Goal: Information Seeking & Learning: Check status

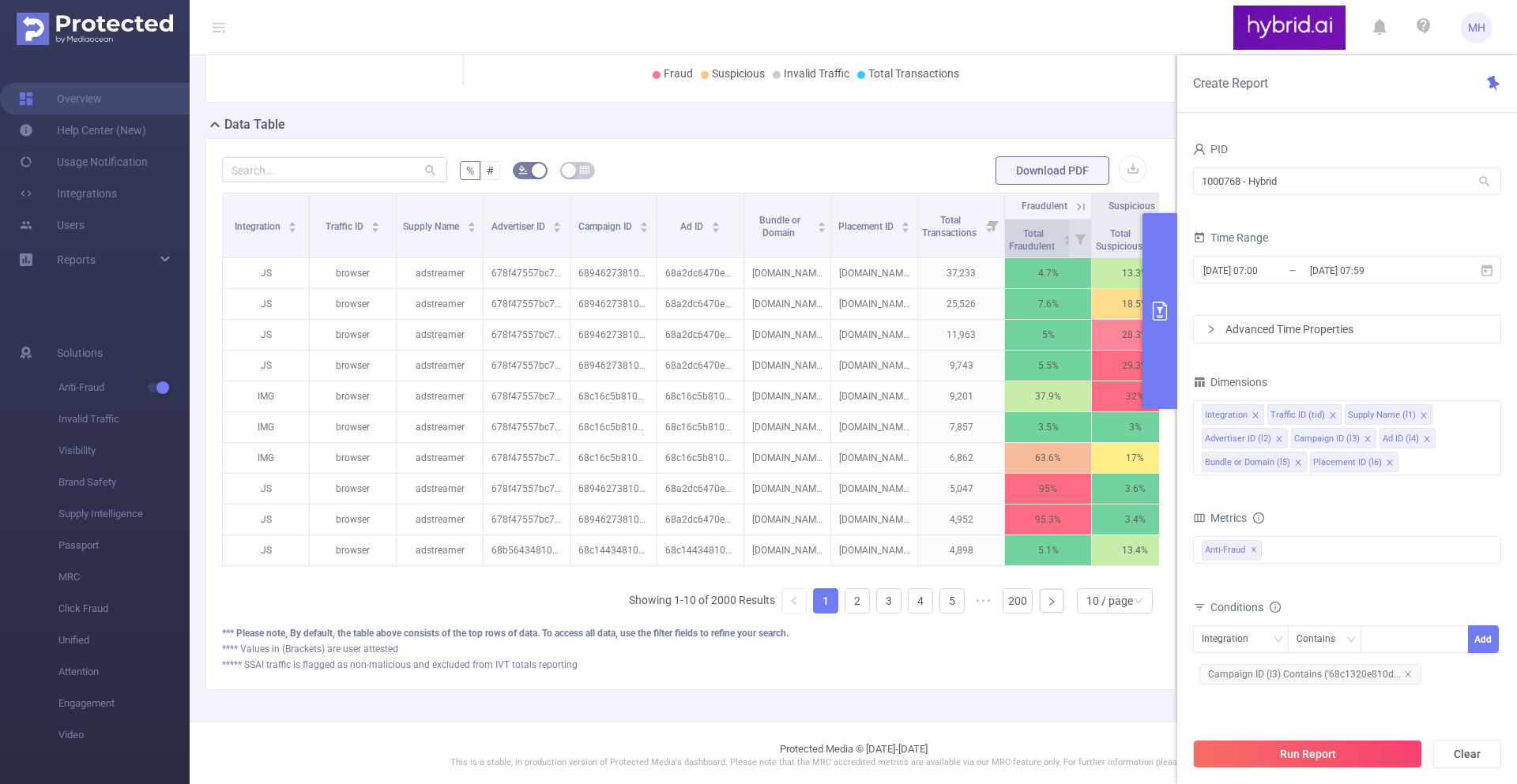
click at [1020, 238] on span "Total Fraudulent" at bounding box center [1033, 238] width 49 height 29
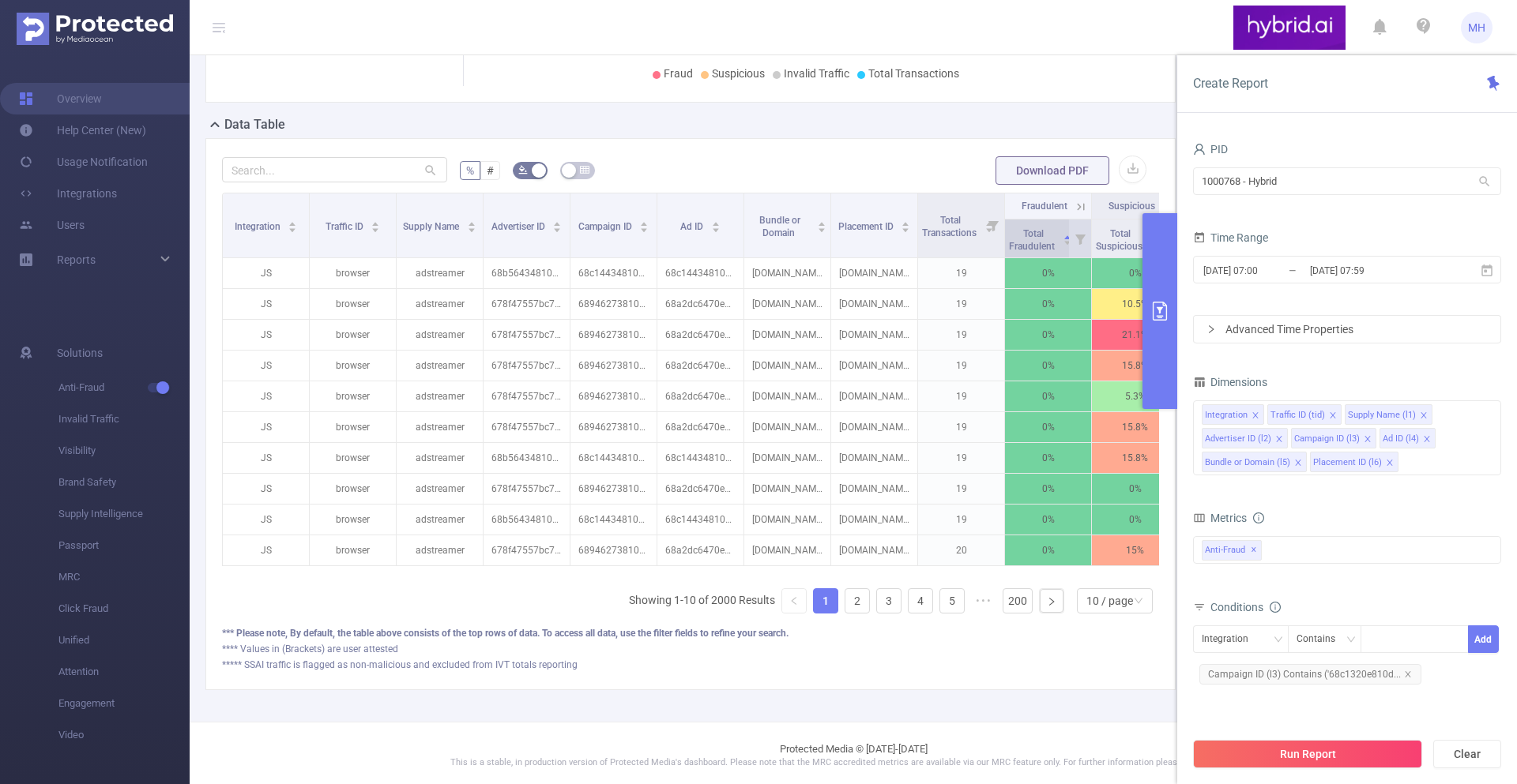
click at [1020, 238] on span "Total Fraudulent" at bounding box center [1033, 238] width 49 height 29
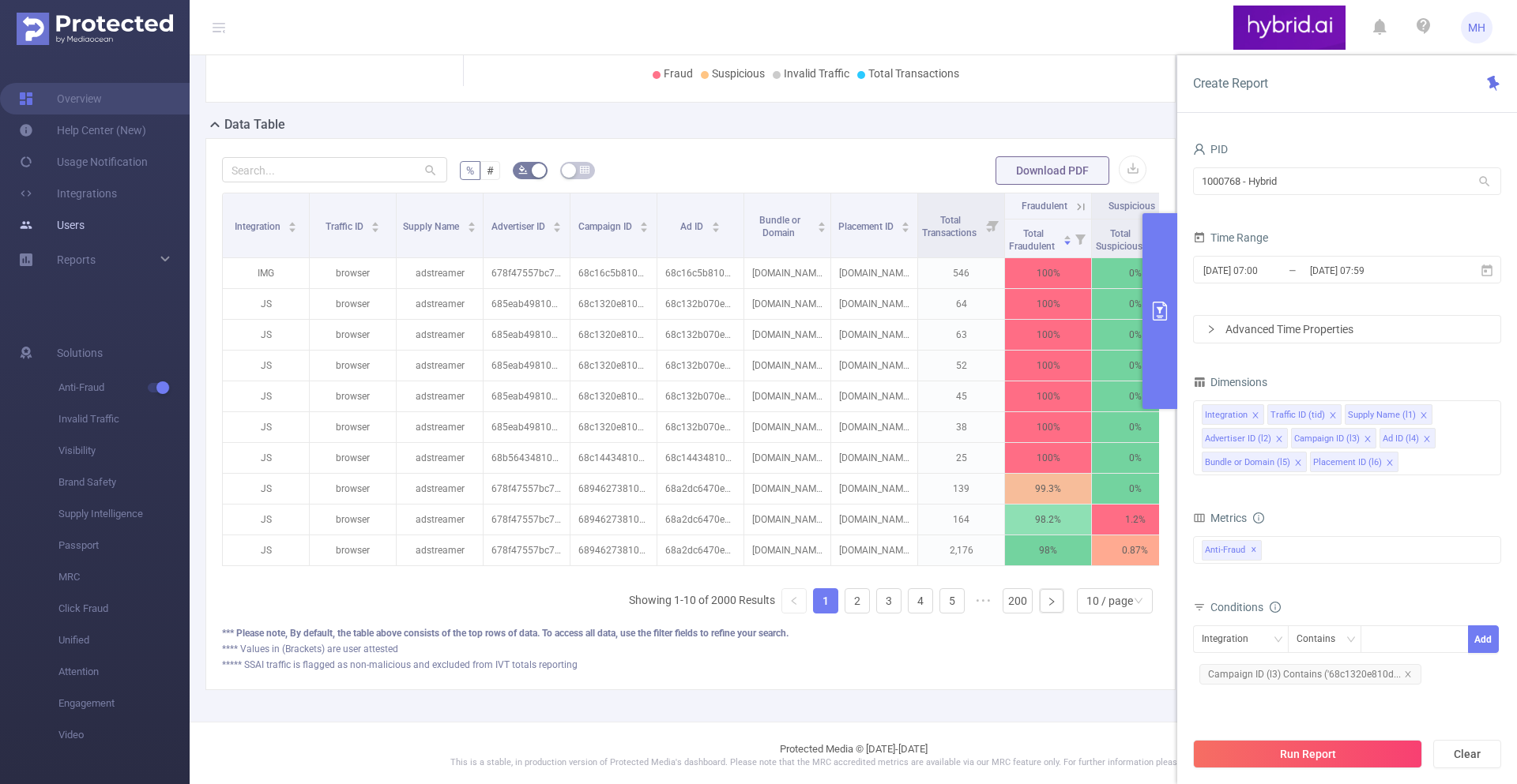
scroll to position [0, 110]
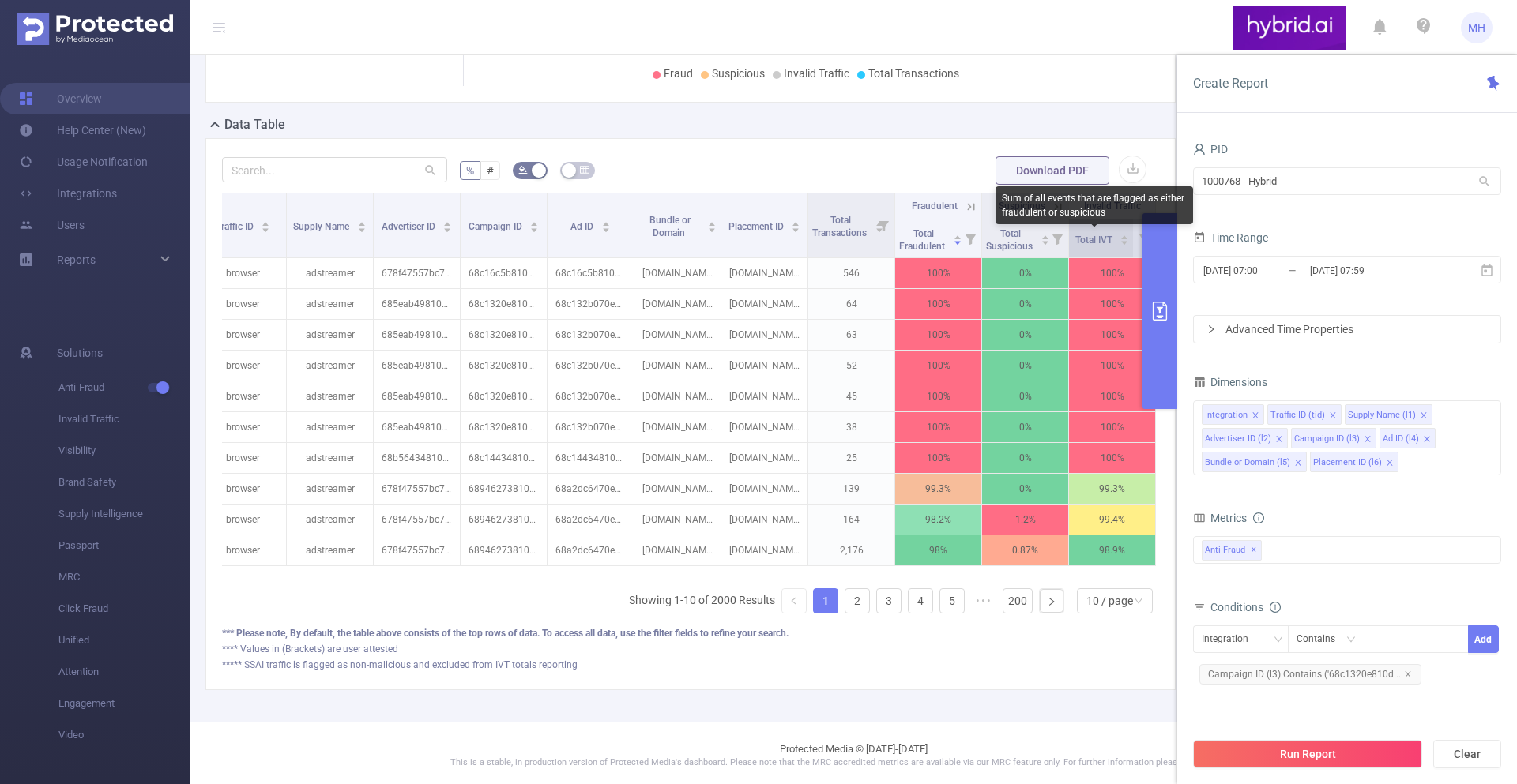
click at [1088, 238] on span "Total IVT" at bounding box center [1095, 240] width 40 height 11
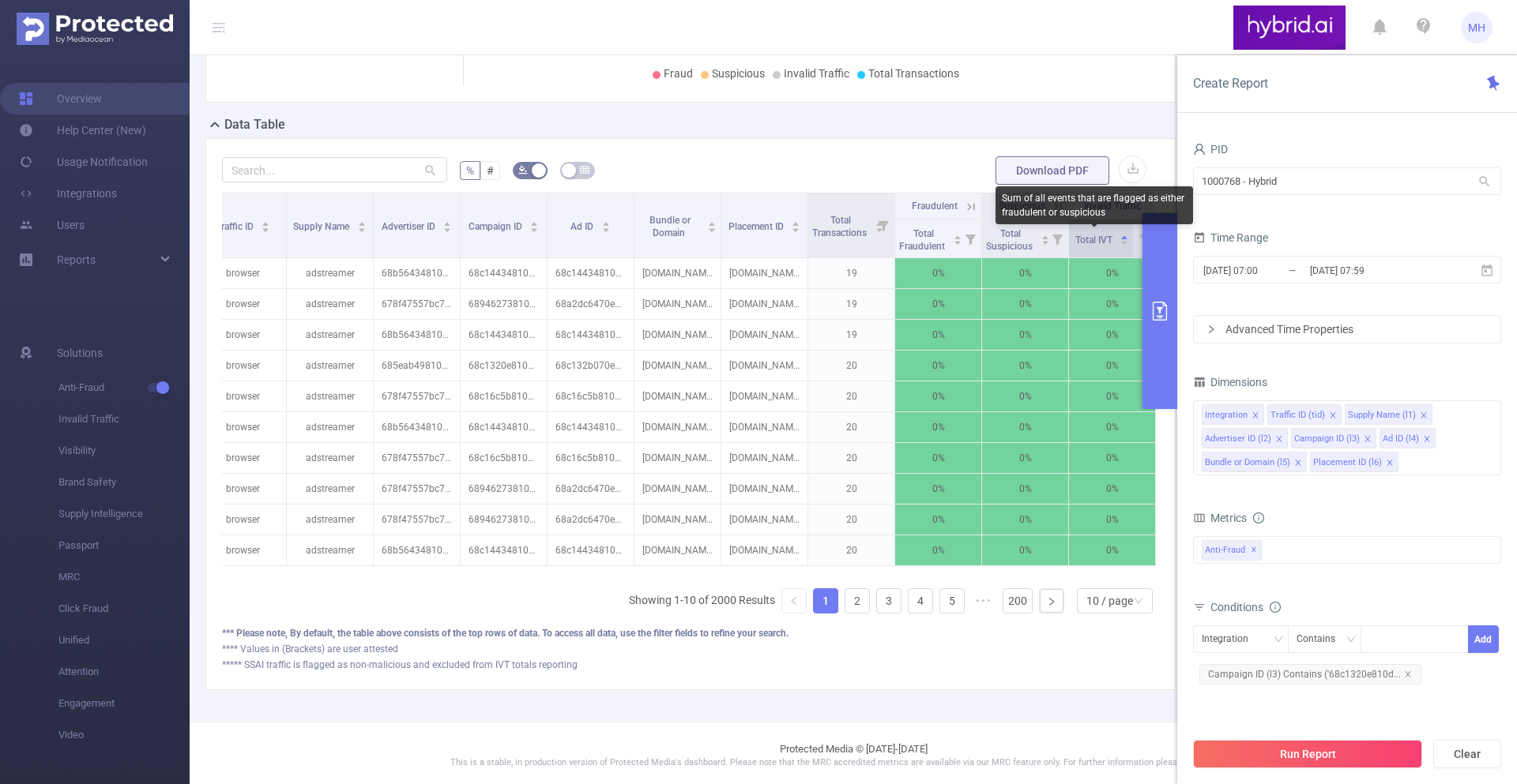
click at [1088, 239] on span "Total IVT" at bounding box center [1095, 240] width 40 height 11
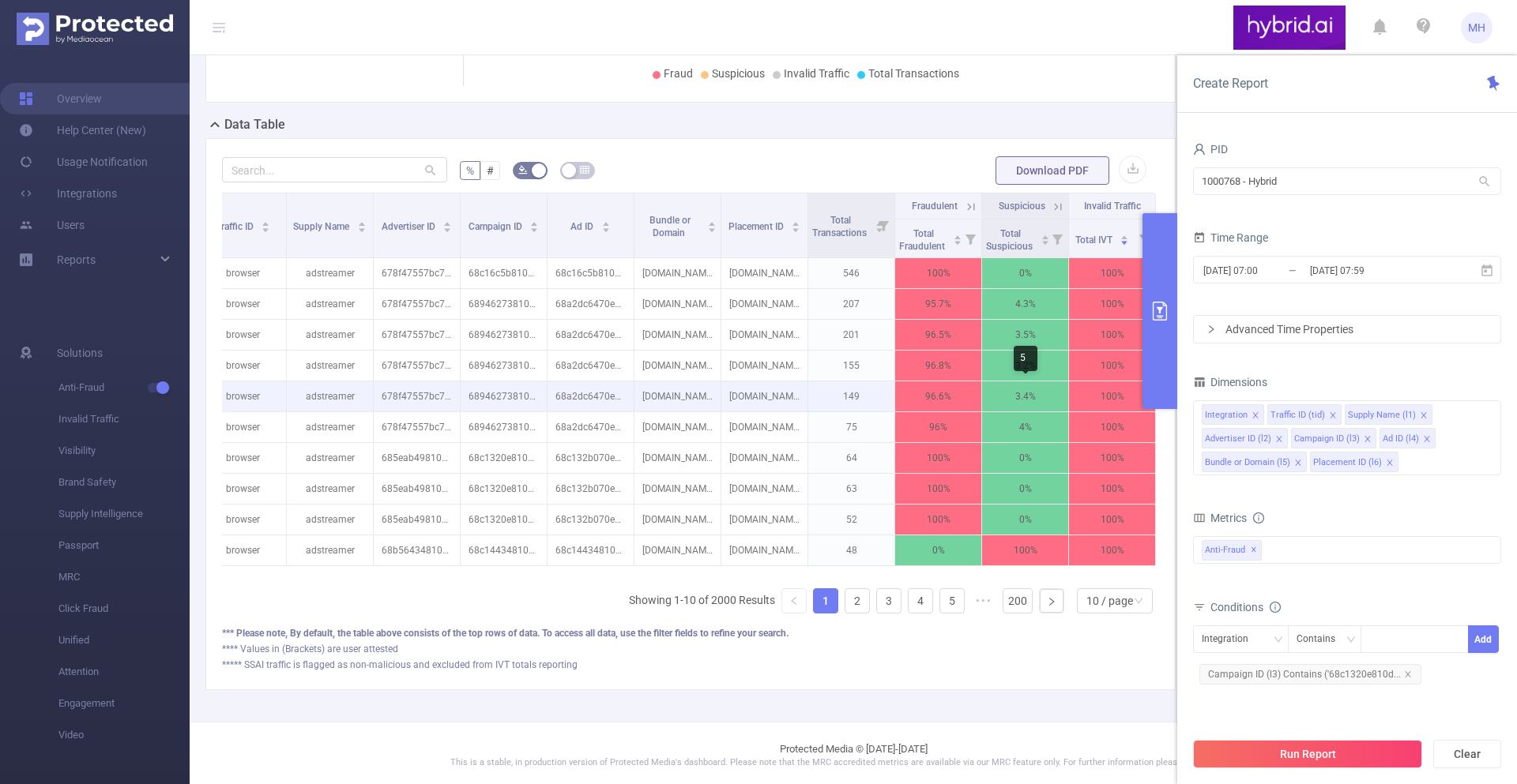
scroll to position [391, 0]
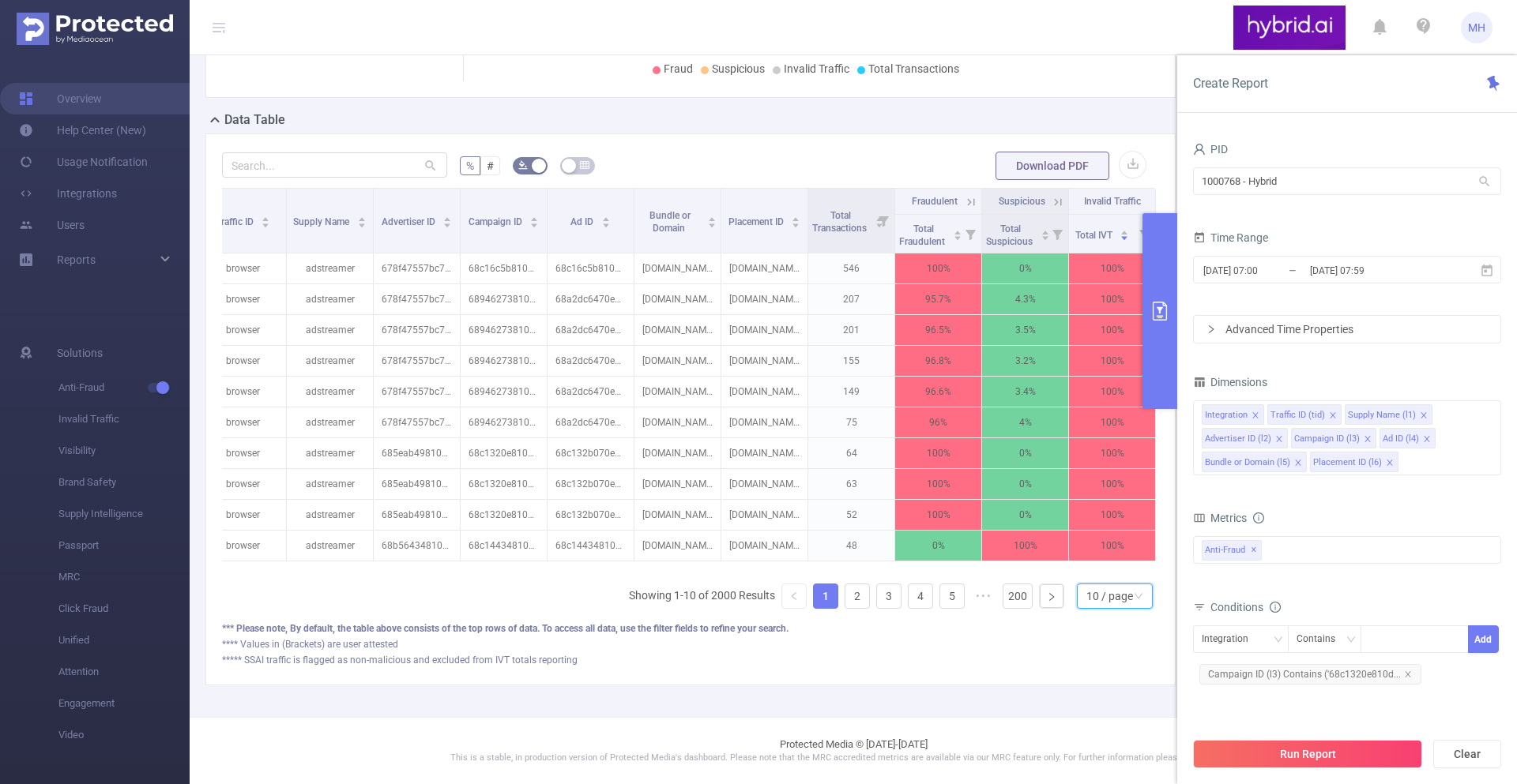
click at [1100, 597] on div "10 / page" at bounding box center [1110, 596] width 47 height 24
click at [1105, 550] on li "40 / page" at bounding box center [1114, 543] width 76 height 26
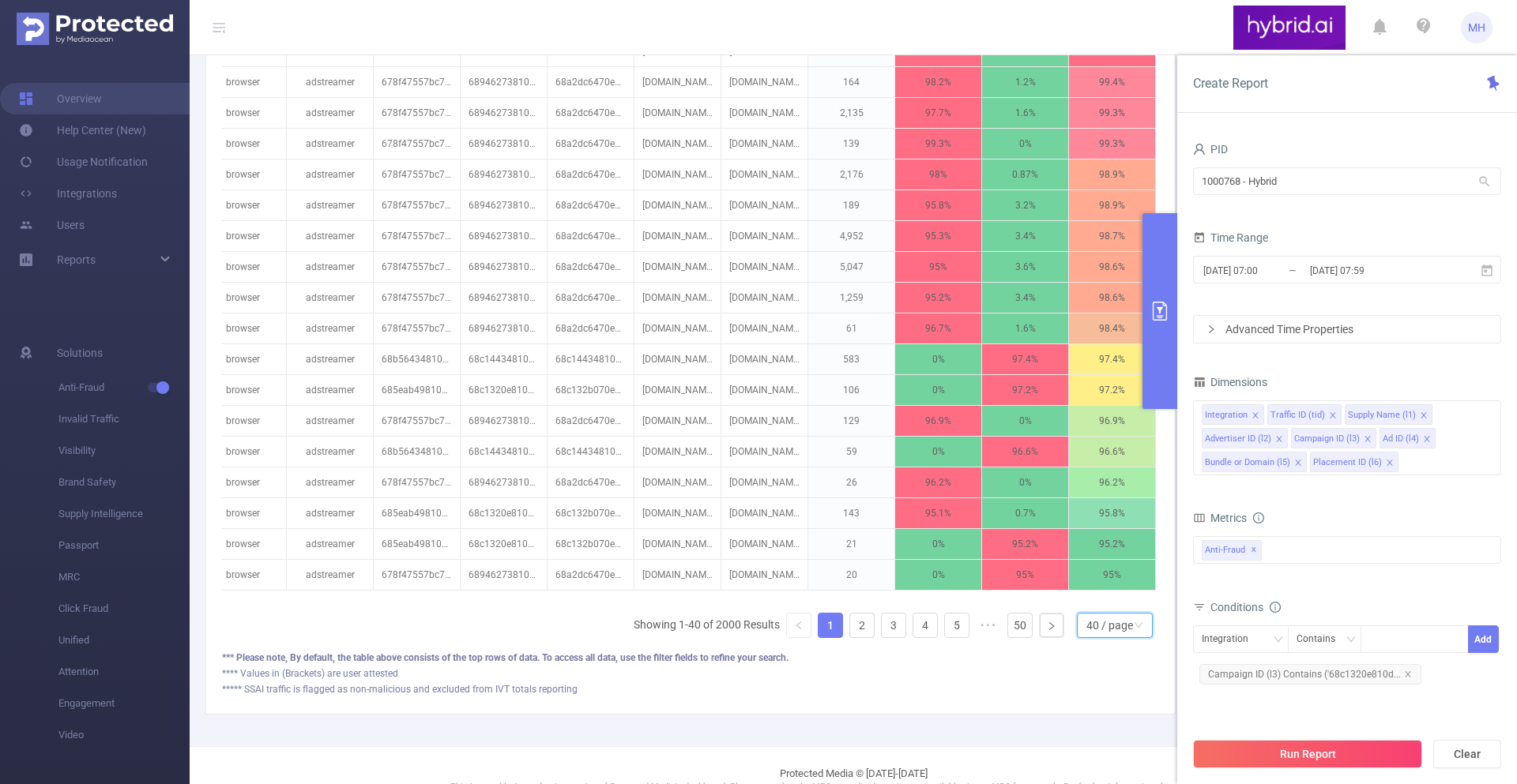
scroll to position [1315, 0]
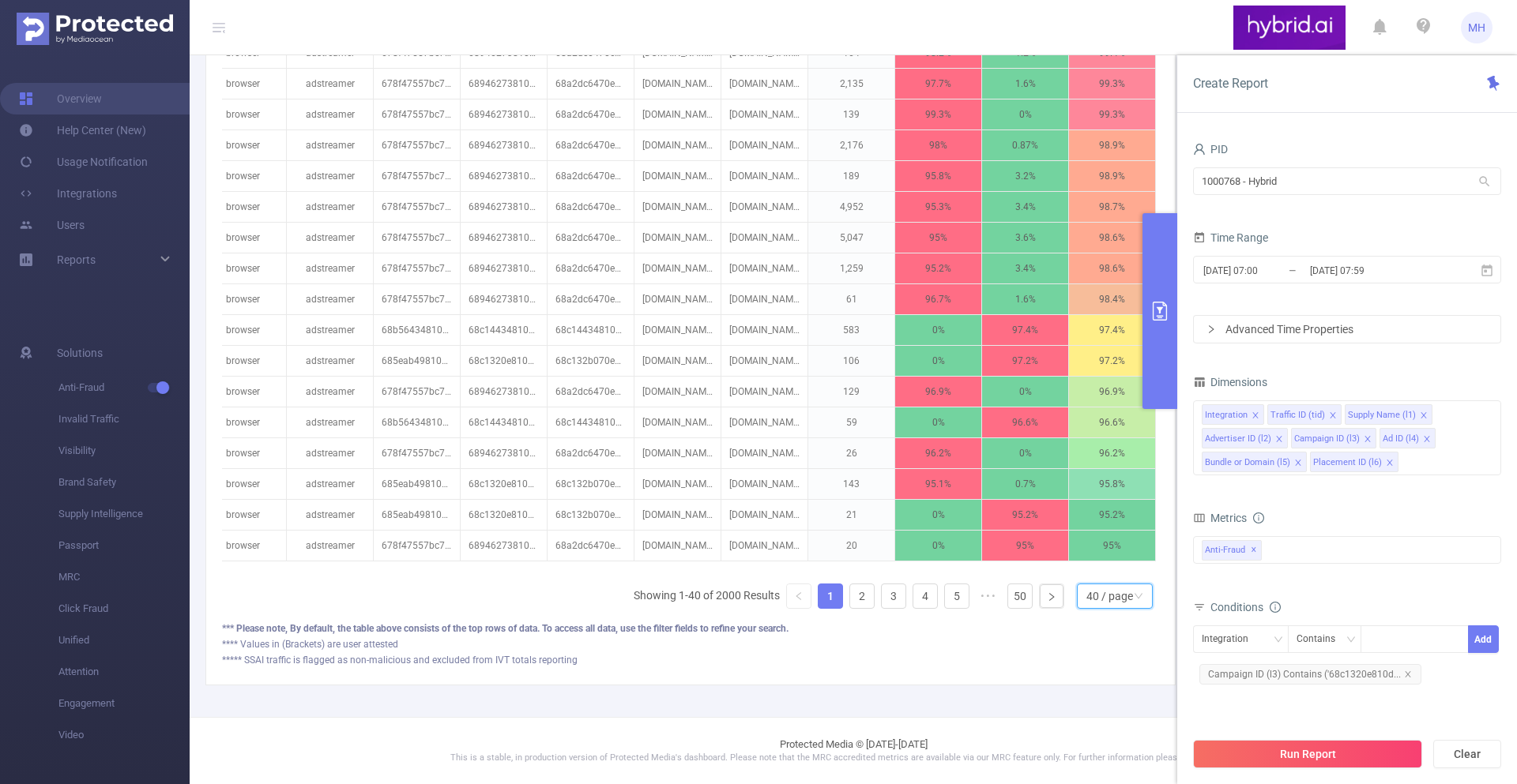
click at [1098, 601] on div "40 / page" at bounding box center [1110, 596] width 47 height 24
click at [1118, 573] on li "50 / page" at bounding box center [1114, 567] width 76 height 26
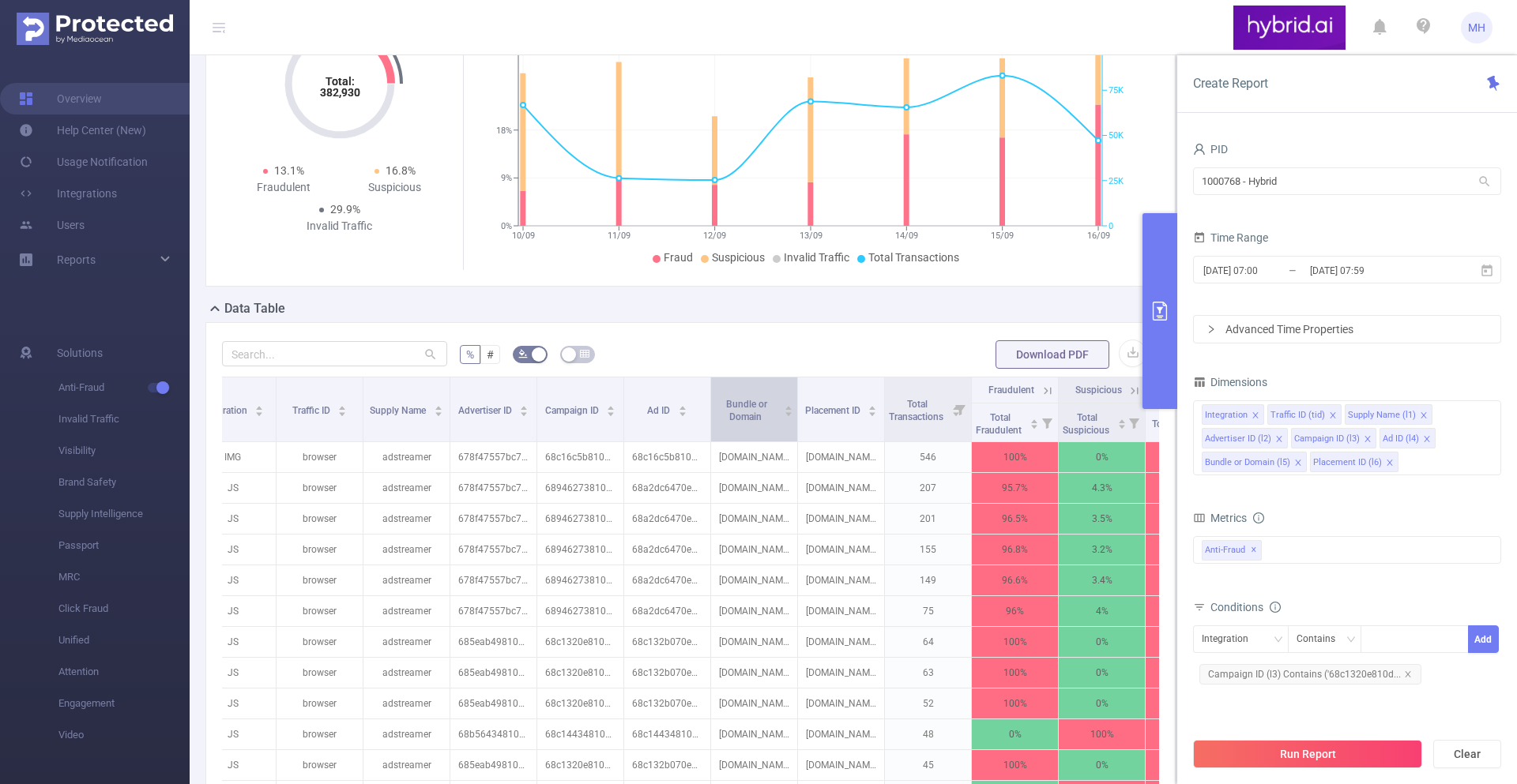
scroll to position [0, 0]
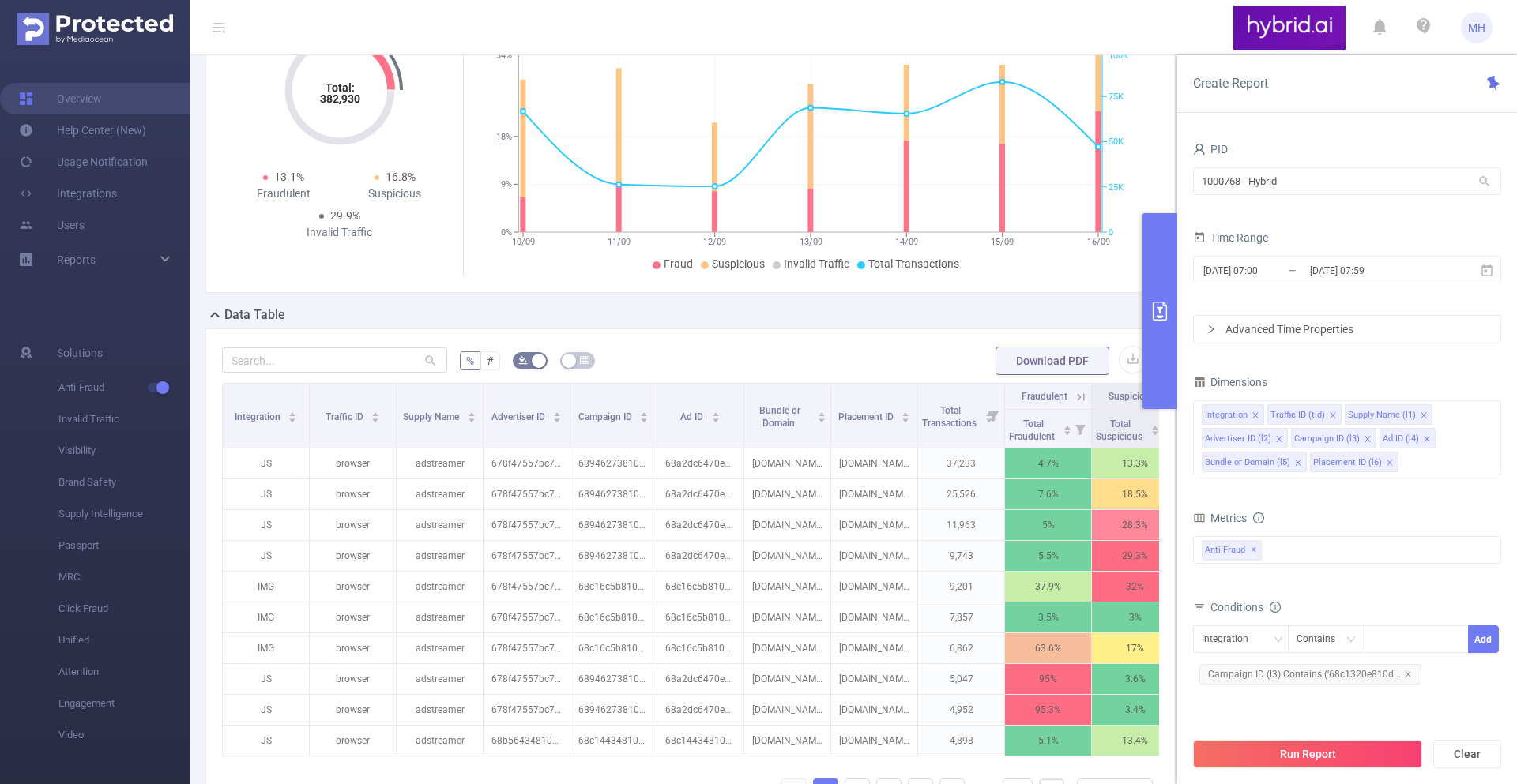
scroll to position [200, 0]
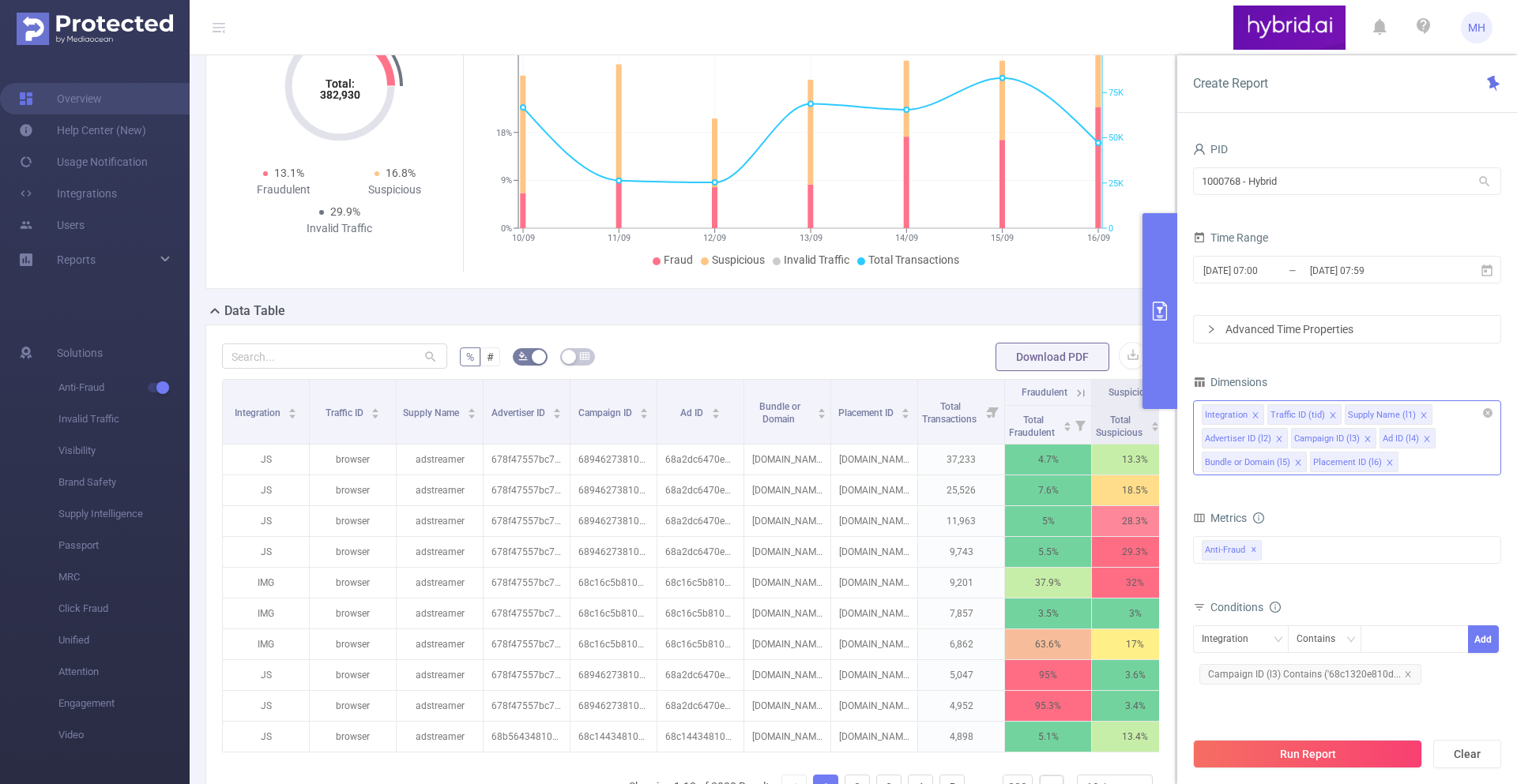
click at [1252, 412] on icon "icon: close" at bounding box center [1256, 416] width 8 height 8
click at [1264, 412] on icon "icon: close" at bounding box center [1268, 416] width 8 height 8
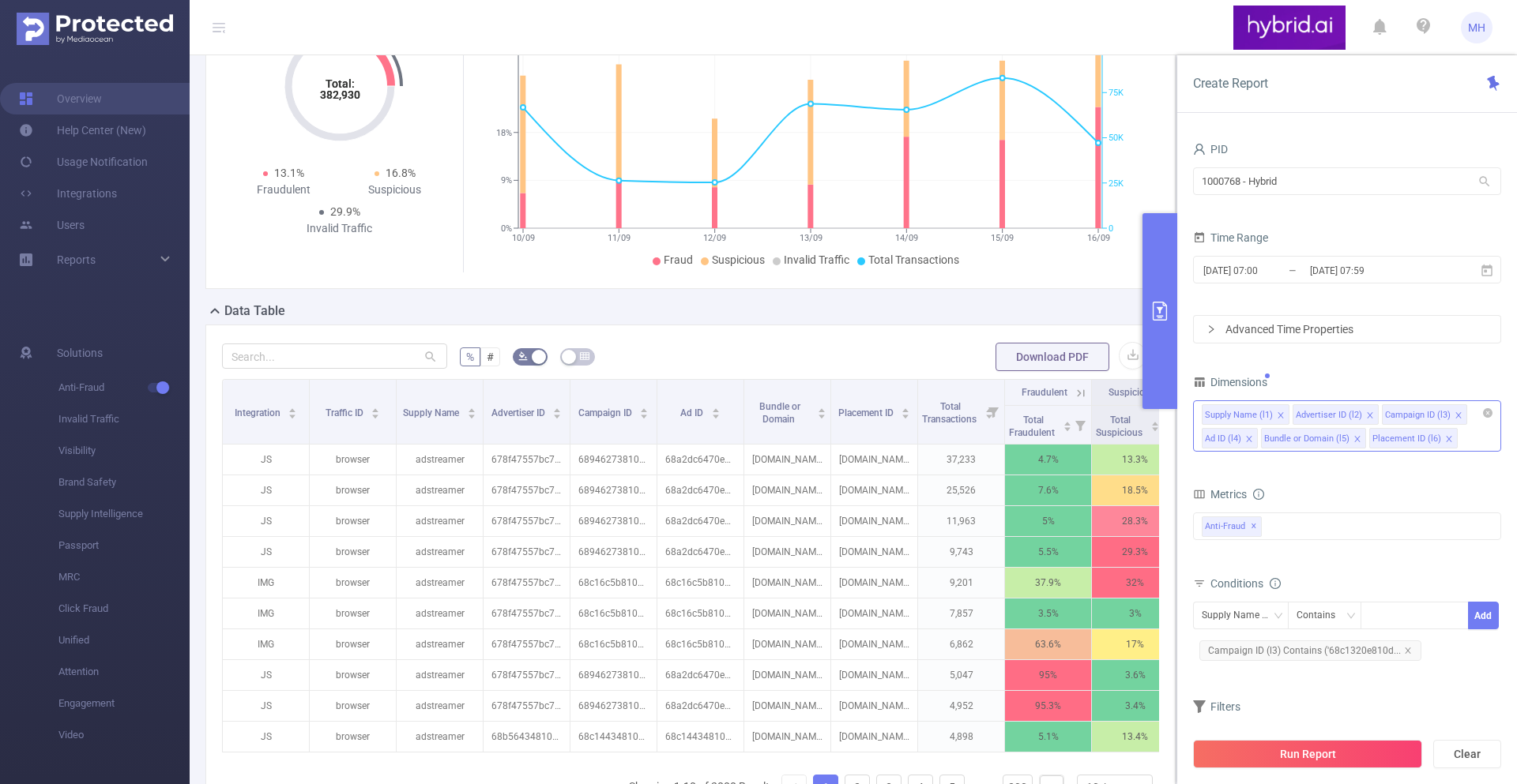
click at [1282, 413] on icon "icon: close" at bounding box center [1281, 416] width 8 height 8
click at [1278, 415] on icon "icon: close" at bounding box center [1279, 415] width 6 height 6
click at [1278, 415] on icon "icon: close" at bounding box center [1278, 415] width 6 height 6
click at [1281, 441] on icon "icon: close" at bounding box center [1282, 439] width 8 height 8
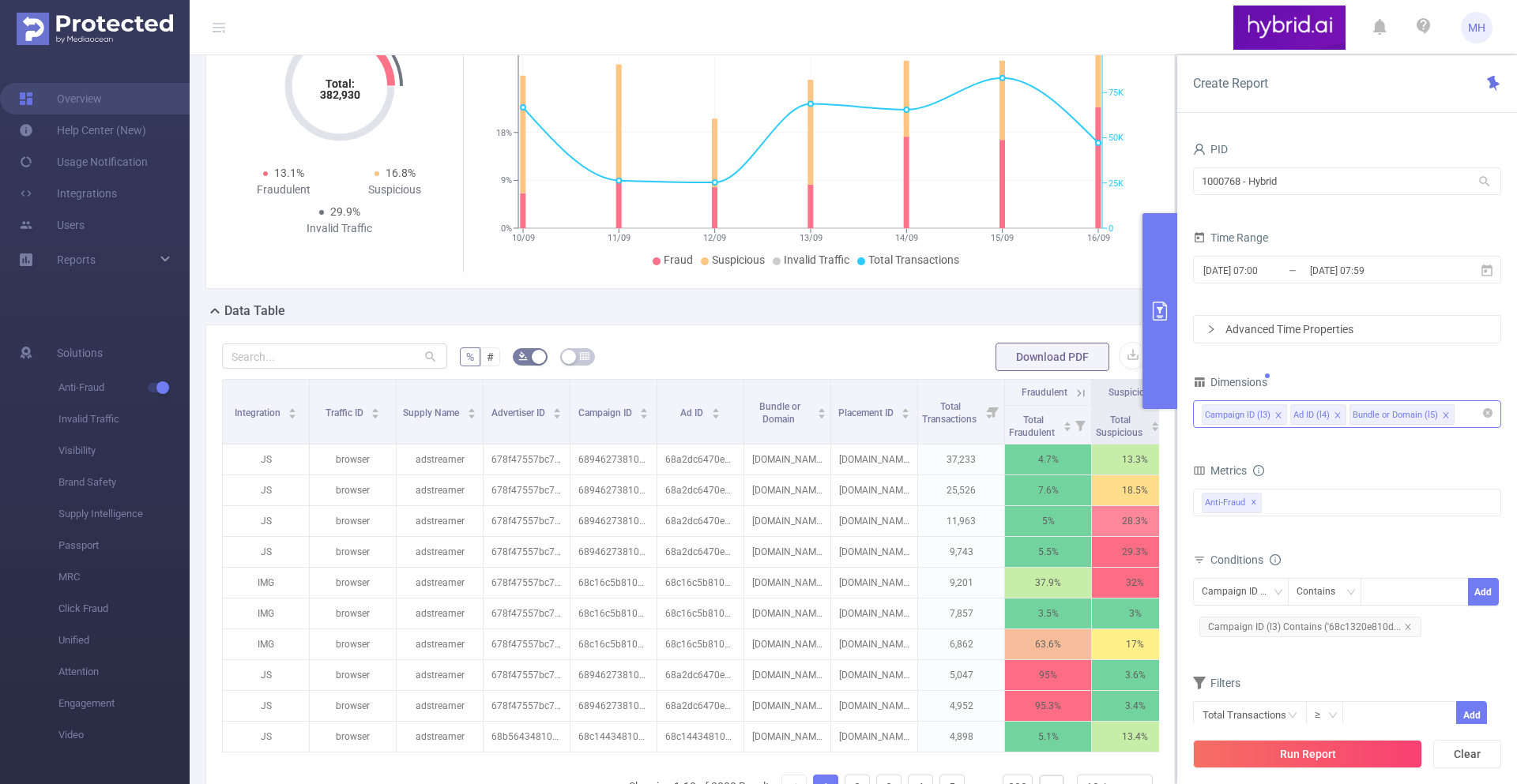
click at [1337, 414] on icon "icon: close" at bounding box center [1337, 415] width 6 height 6
click at [1300, 744] on button "Run Report" at bounding box center [1308, 754] width 229 height 29
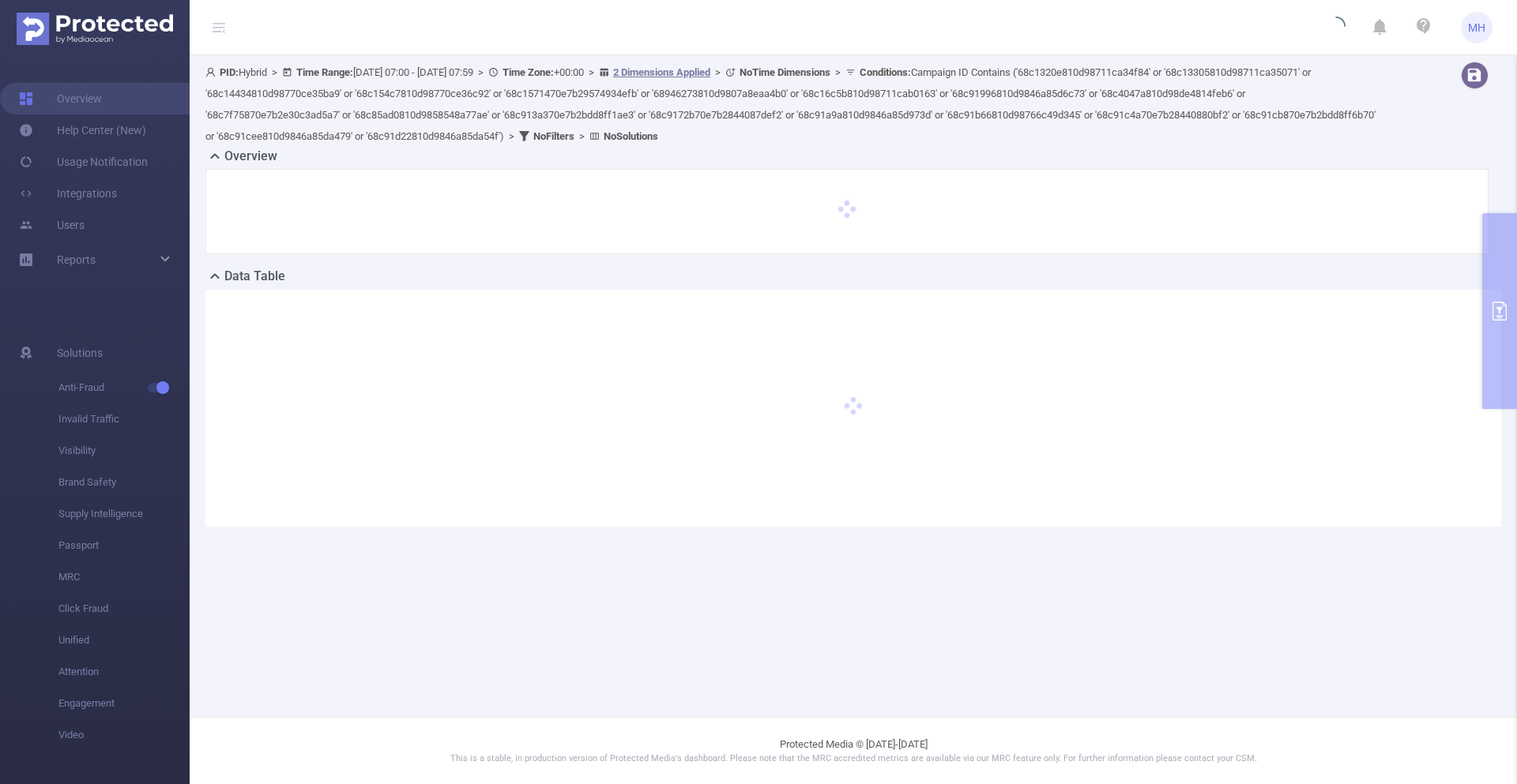
scroll to position [0, 0]
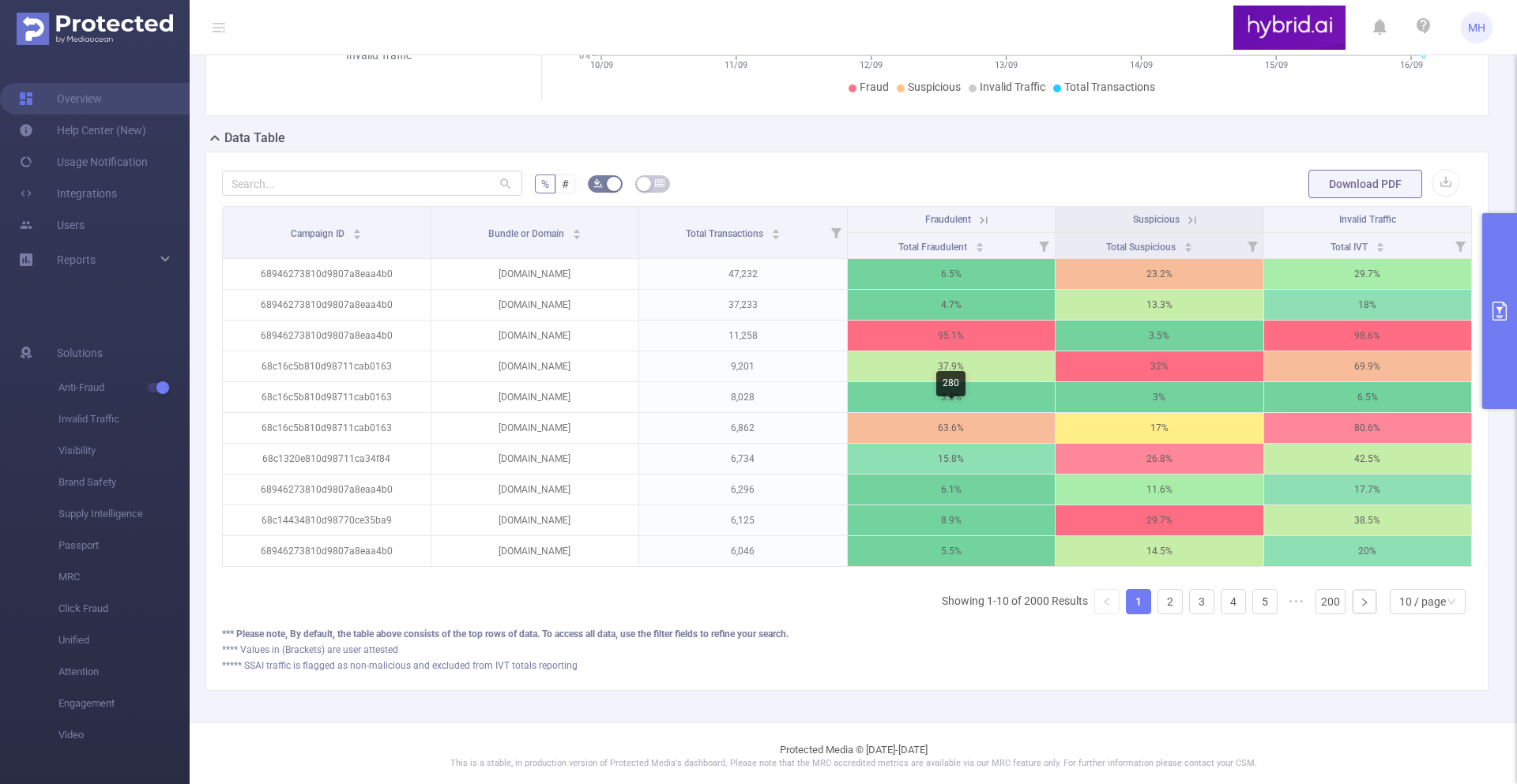
scroll to position [354, 0]
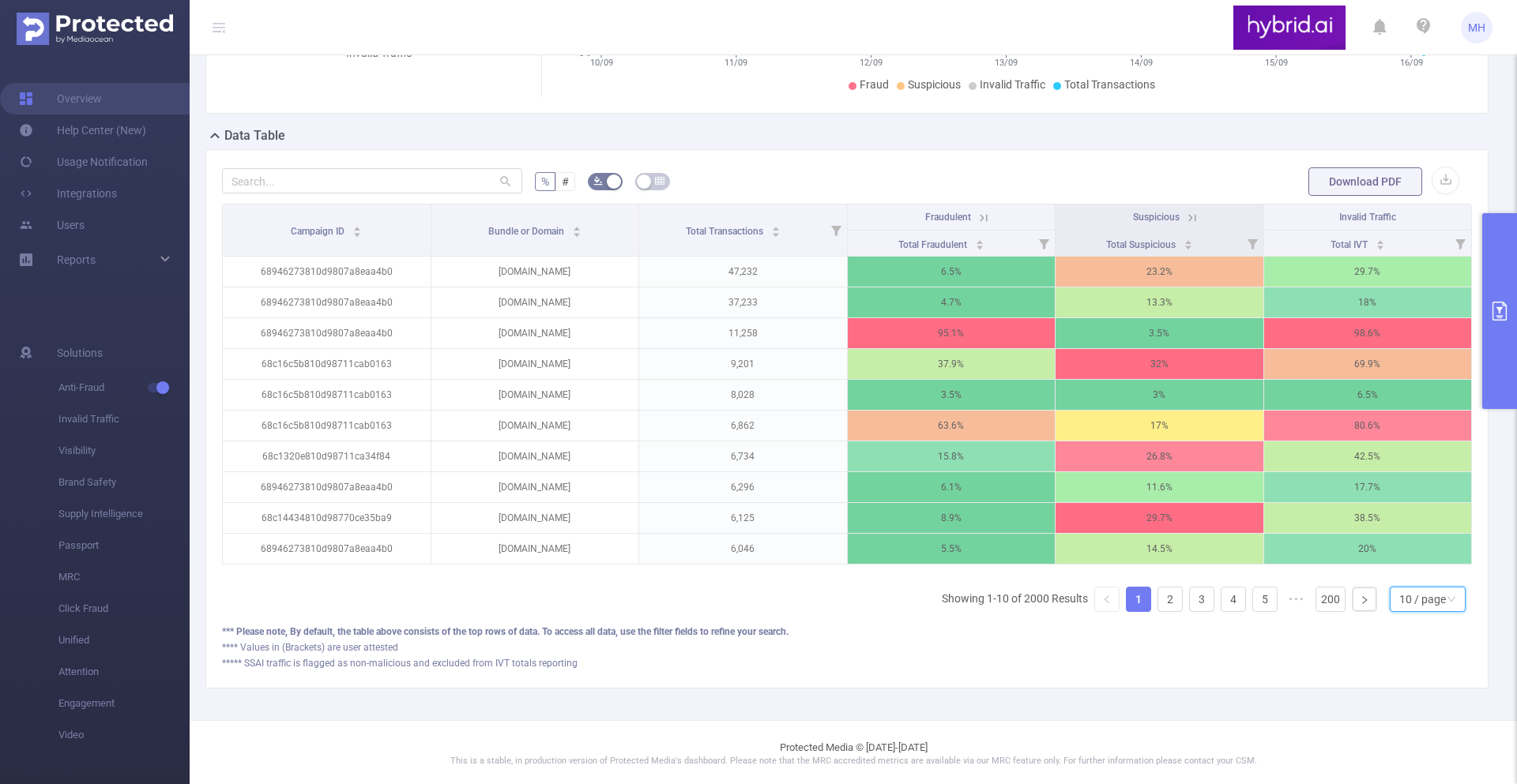
click at [1440, 603] on div "10 / page" at bounding box center [1422, 600] width 47 height 24
click at [1419, 571] on li "50 / page" at bounding box center [1427, 571] width 76 height 26
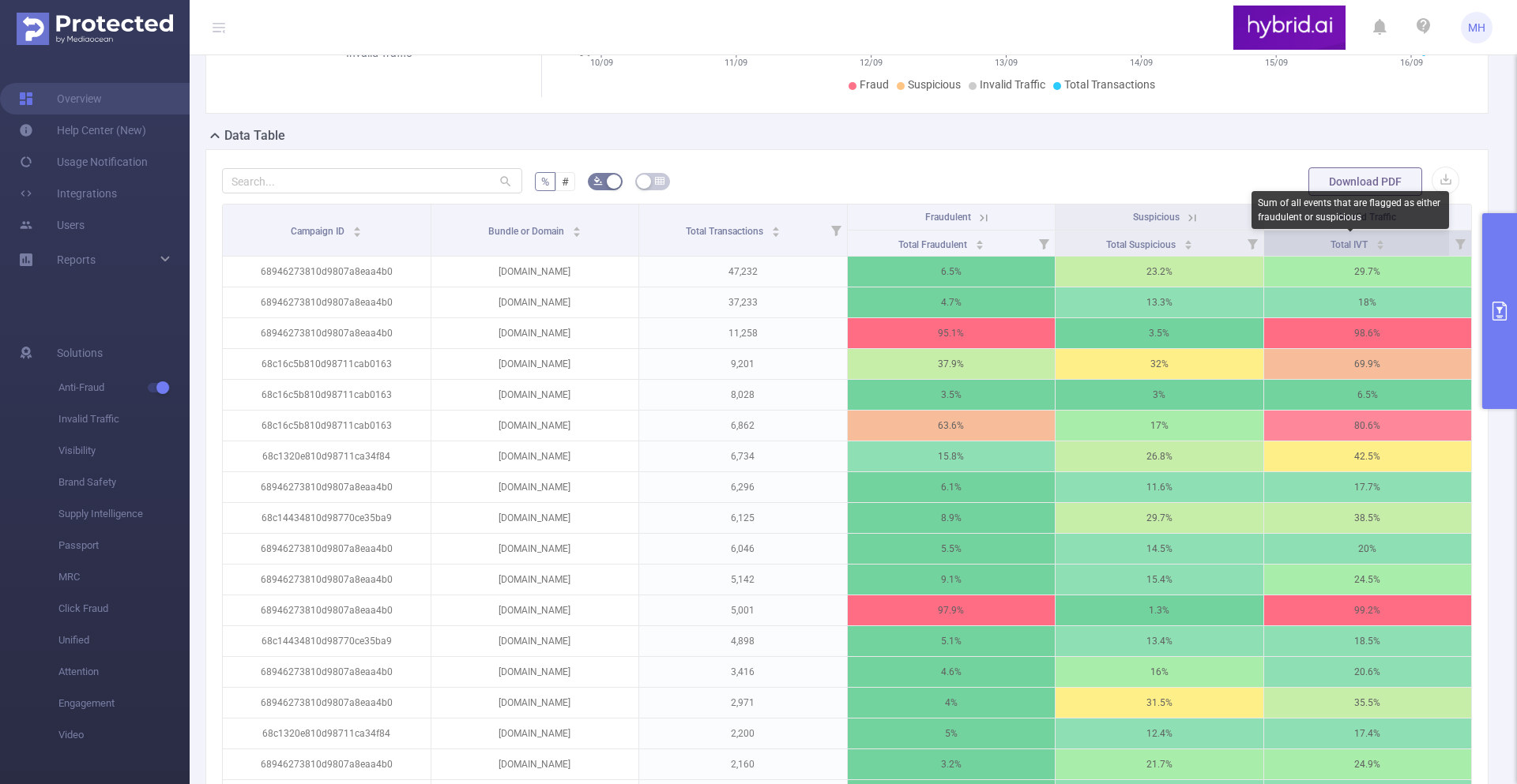
click at [1343, 246] on span "Total IVT" at bounding box center [1351, 245] width 40 height 11
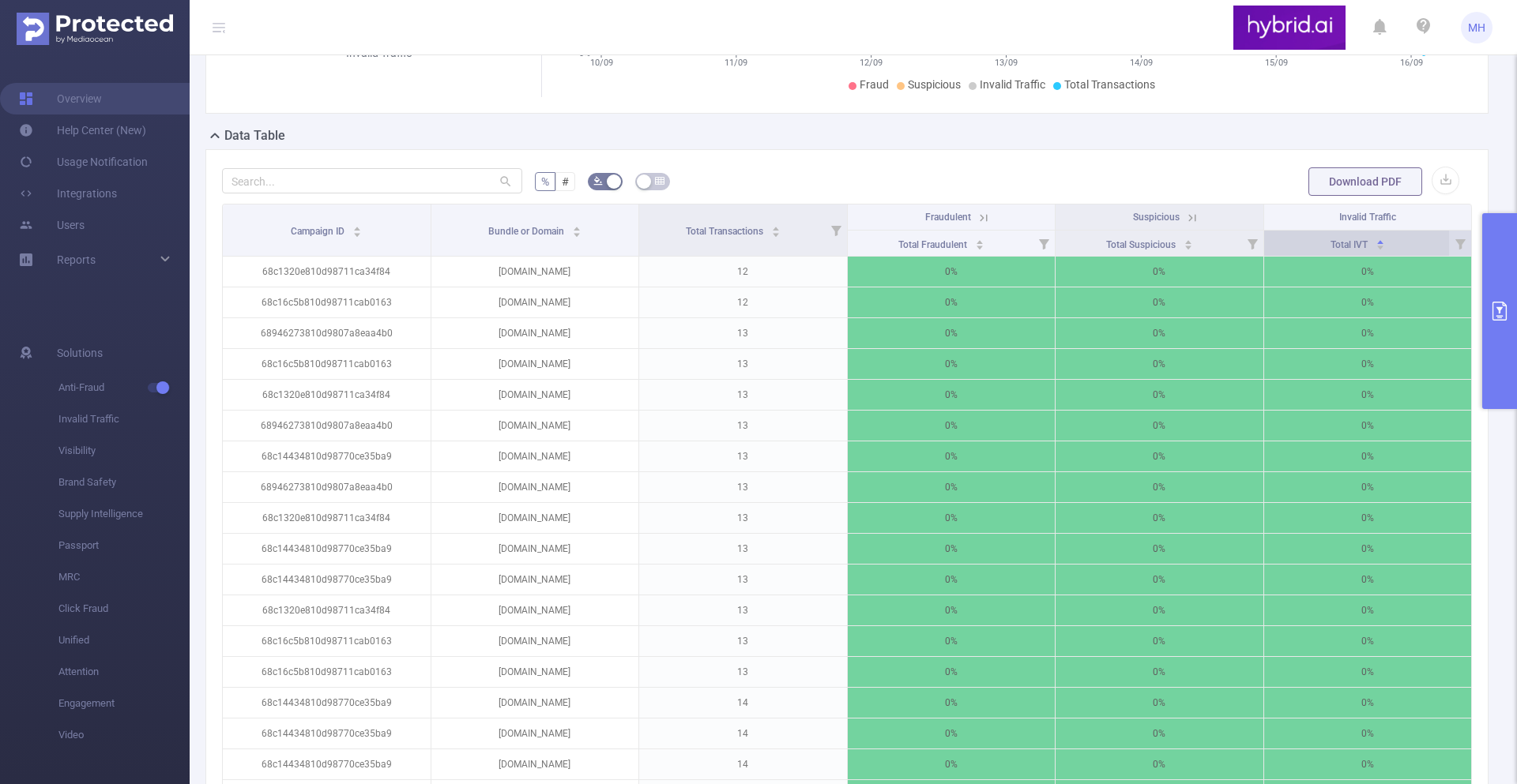
click at [1333, 251] on div "Total IVT" at bounding box center [1358, 243] width 54 height 16
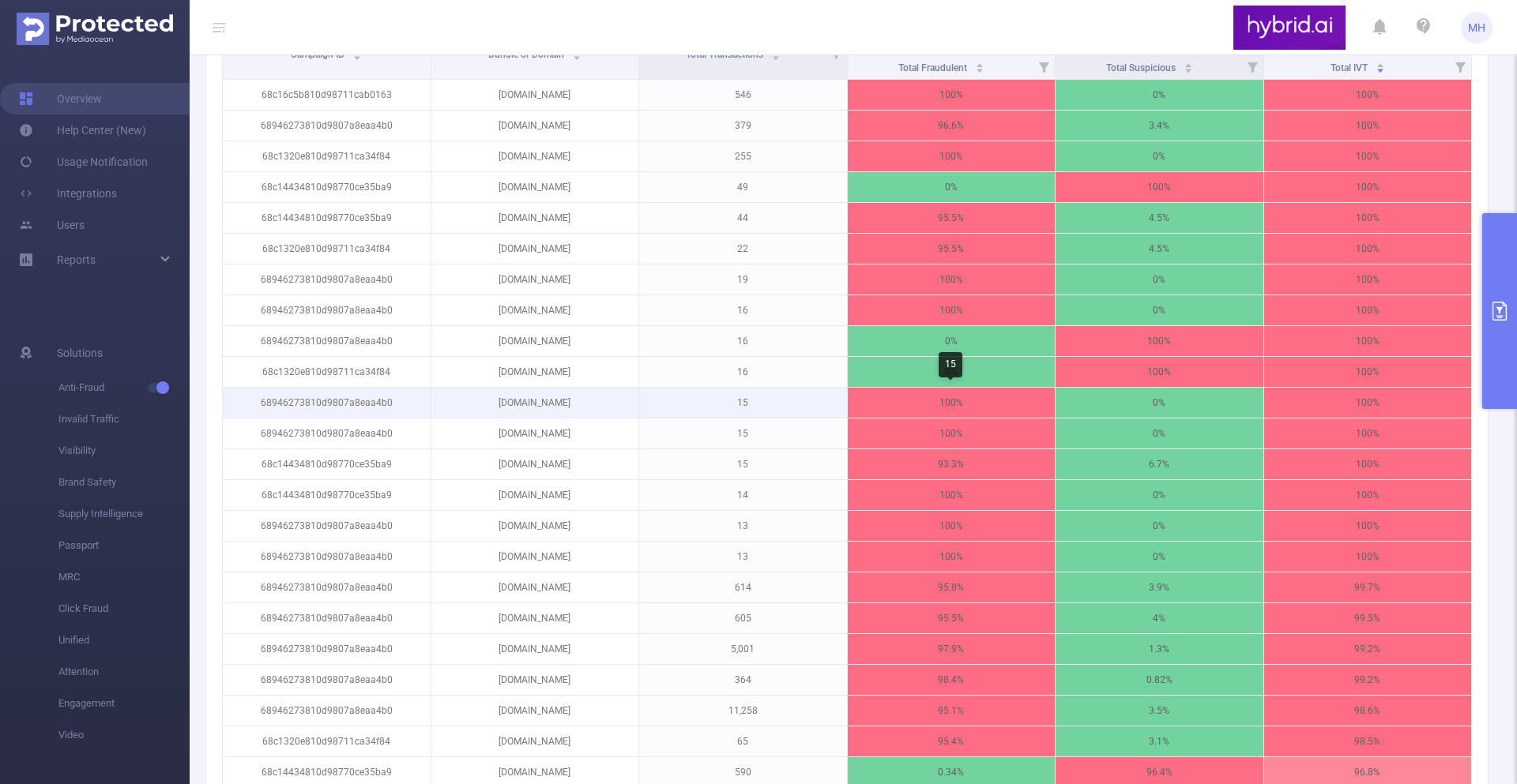
scroll to position [362, 0]
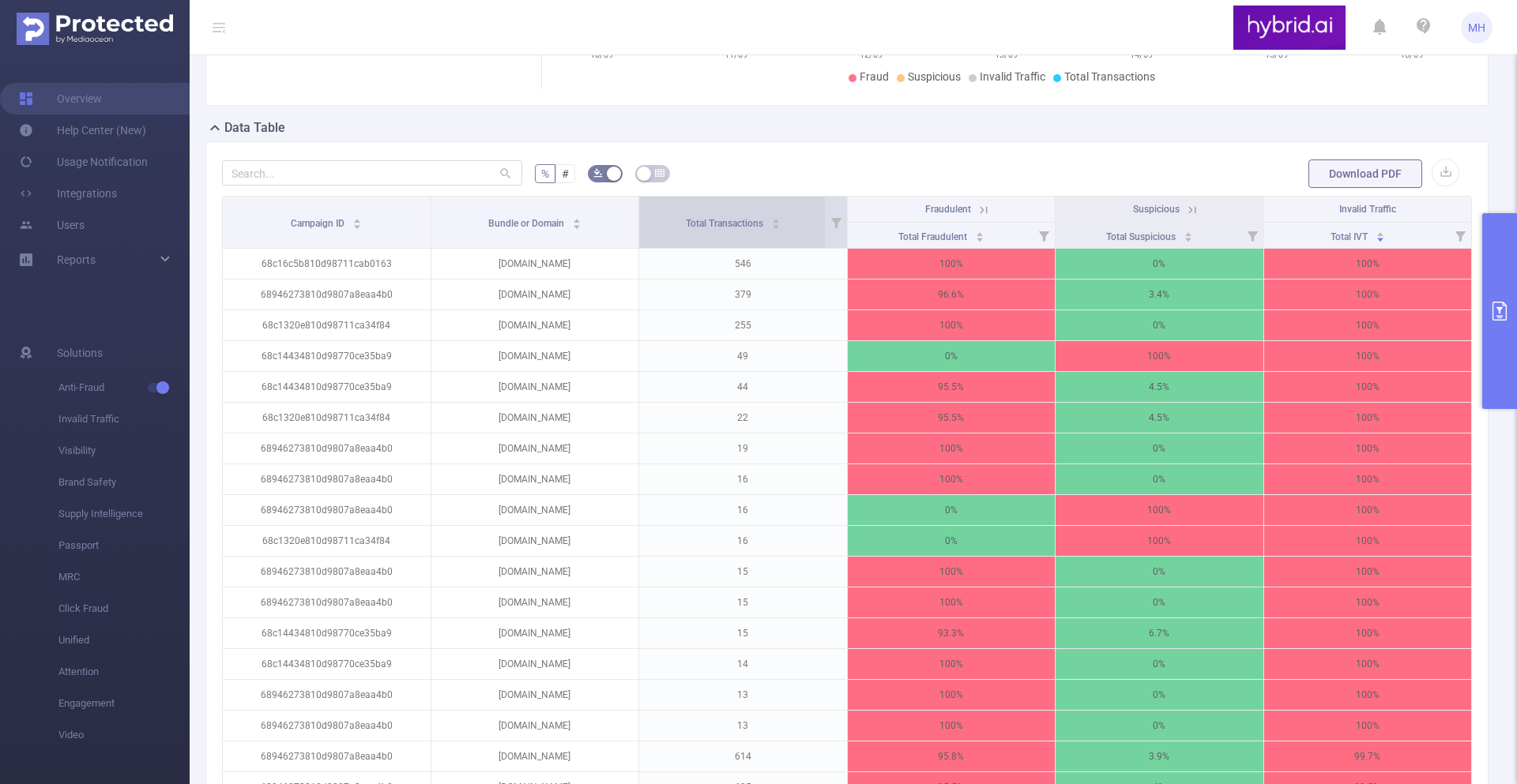
click at [761, 227] on span "Total Transactions" at bounding box center [725, 223] width 80 height 11
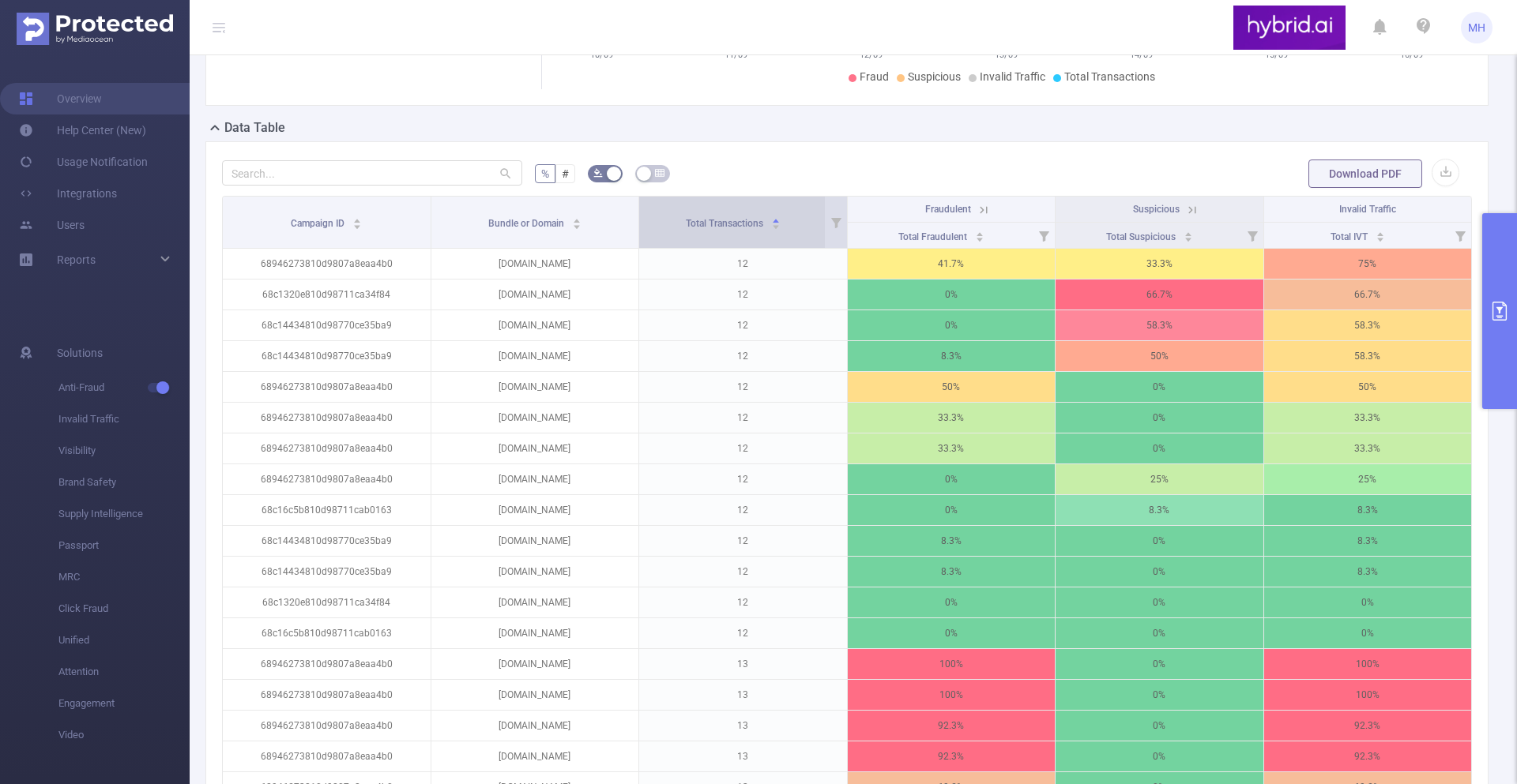
click at [778, 215] on div "Total Transactions" at bounding box center [733, 222] width 95 height 16
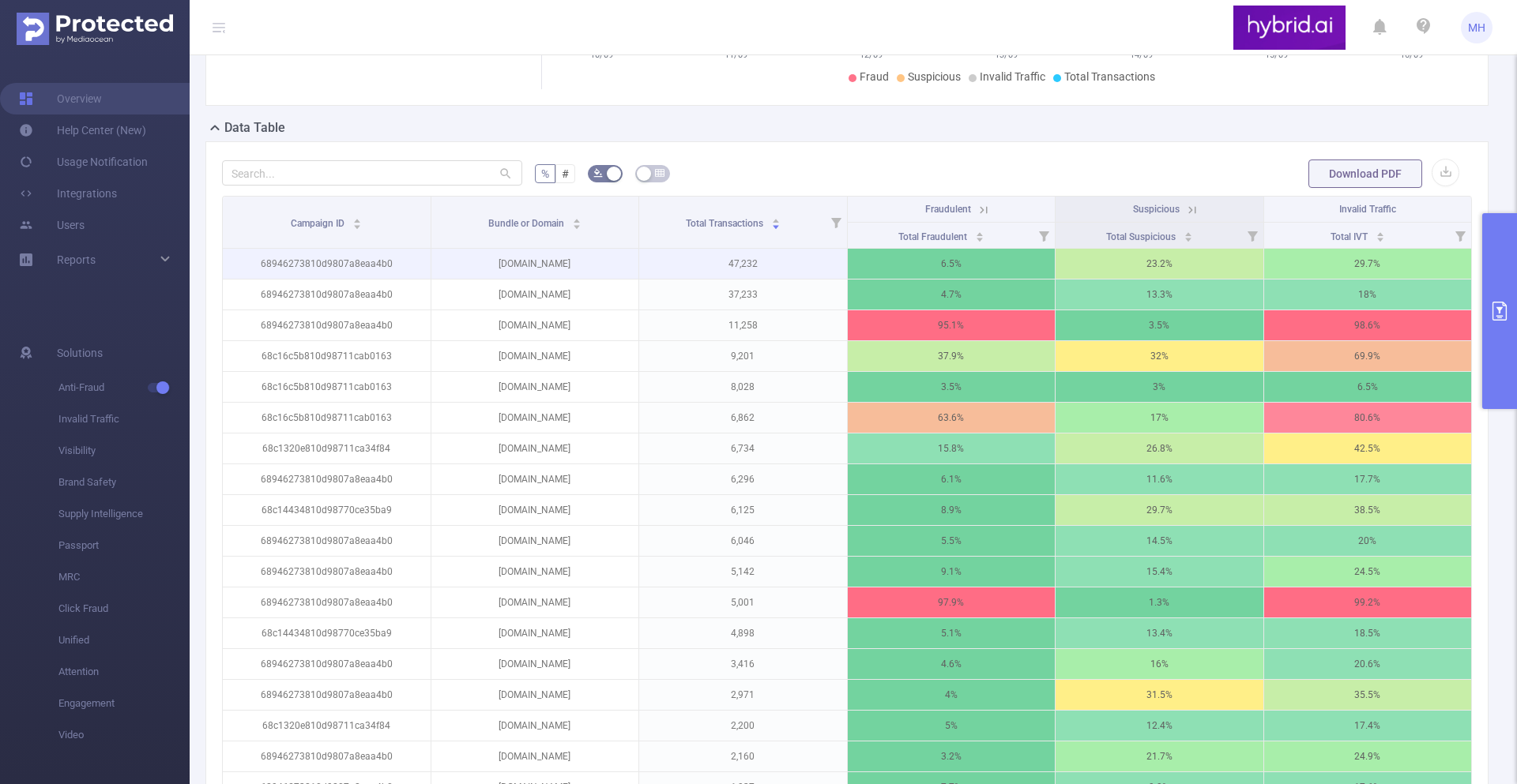
scroll to position [0, 3]
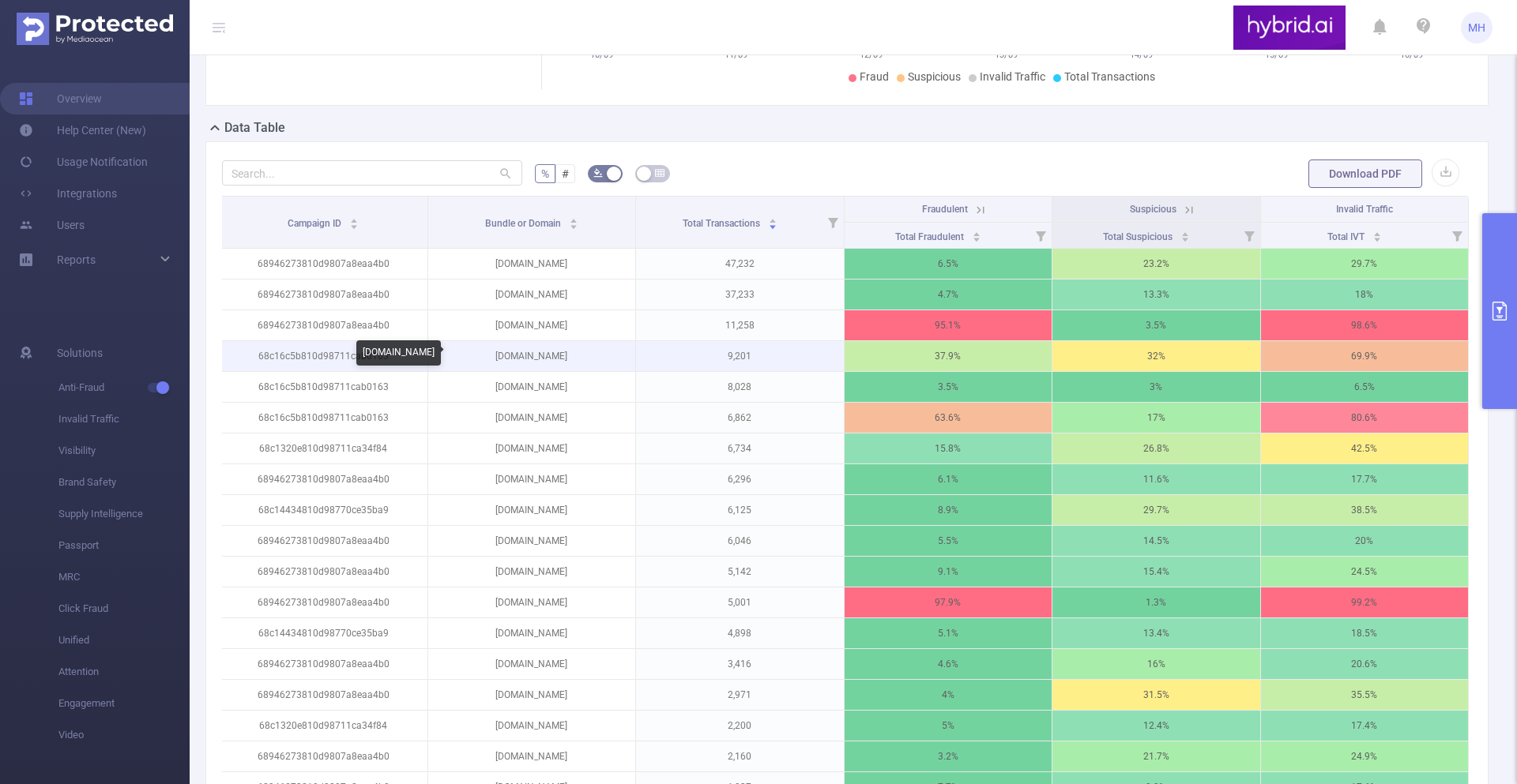
click at [525, 343] on p "[DOMAIN_NAME]" at bounding box center [532, 356] width 208 height 30
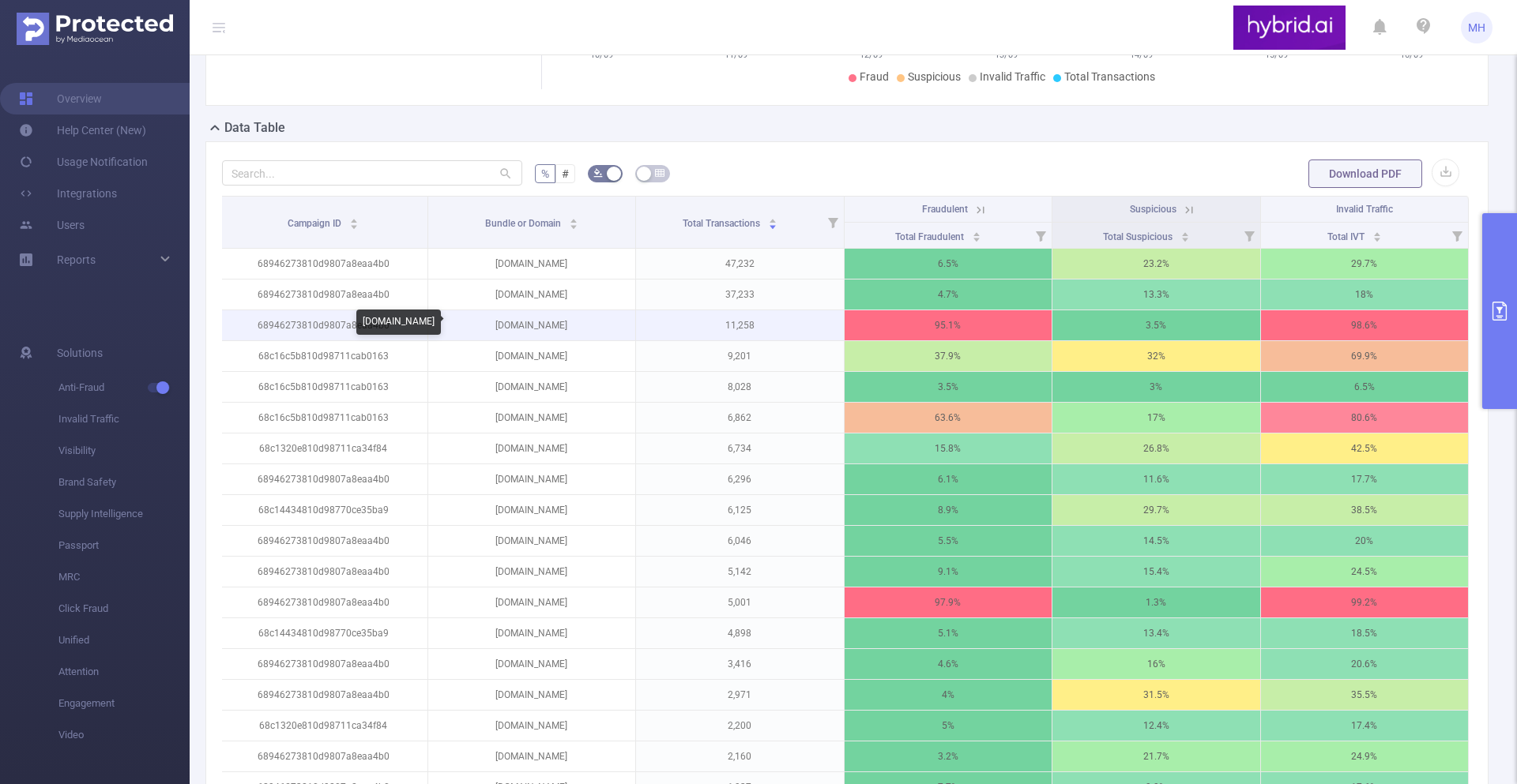
click at [550, 323] on p "[DOMAIN_NAME]" at bounding box center [532, 325] width 208 height 30
drag, startPoint x: 560, startPoint y: 323, endPoint x: 491, endPoint y: 325, distance: 69.0
click at [491, 325] on p "[DOMAIN_NAME]" at bounding box center [532, 325] width 208 height 30
copy p "[DOMAIN_NAME]"
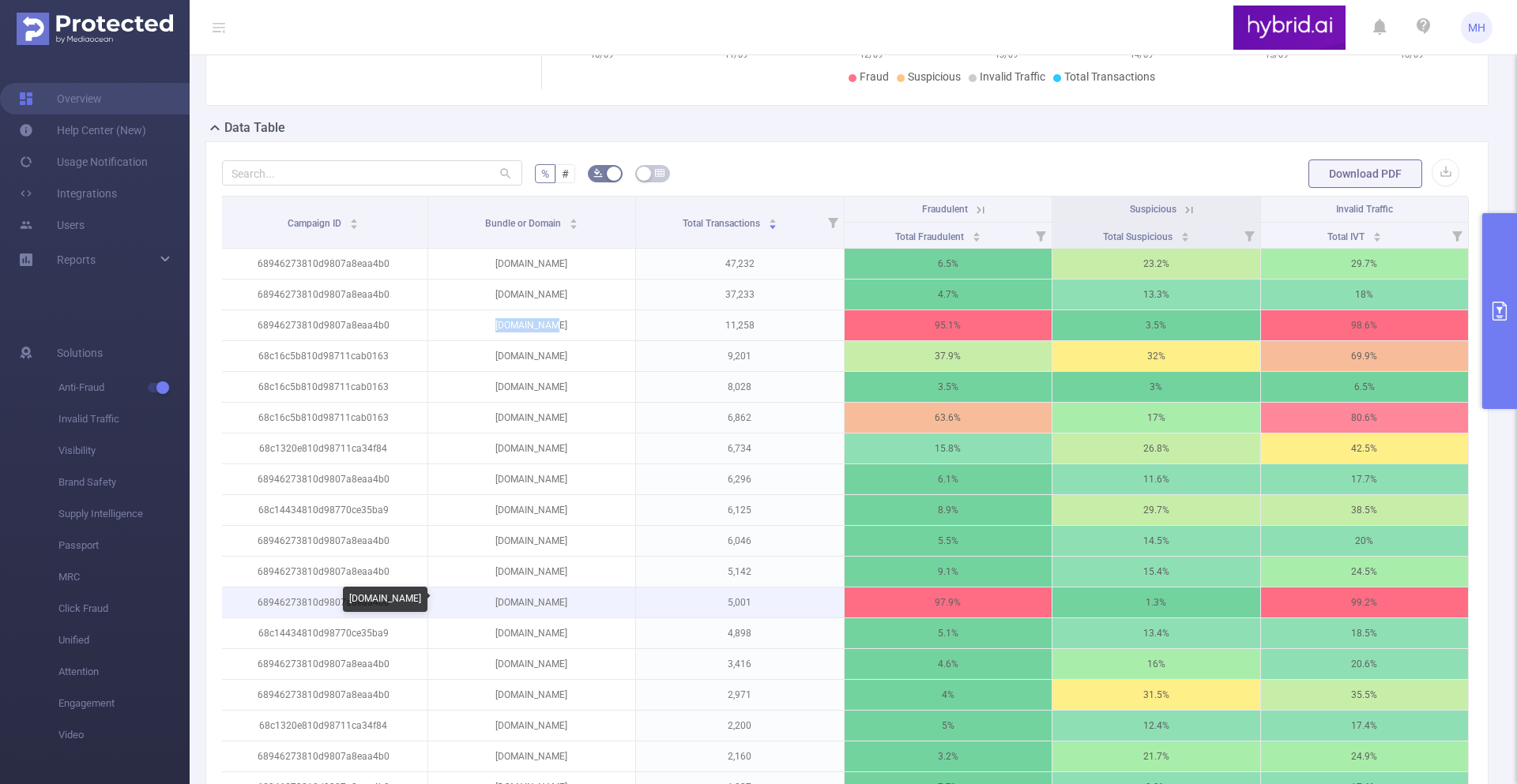
drag, startPoint x: 569, startPoint y: 605, endPoint x: 483, endPoint y: 606, distance: 86.0
click at [483, 606] on p "[DOMAIN_NAME]" at bounding box center [532, 603] width 208 height 30
copy p "[DOMAIN_NAME]"
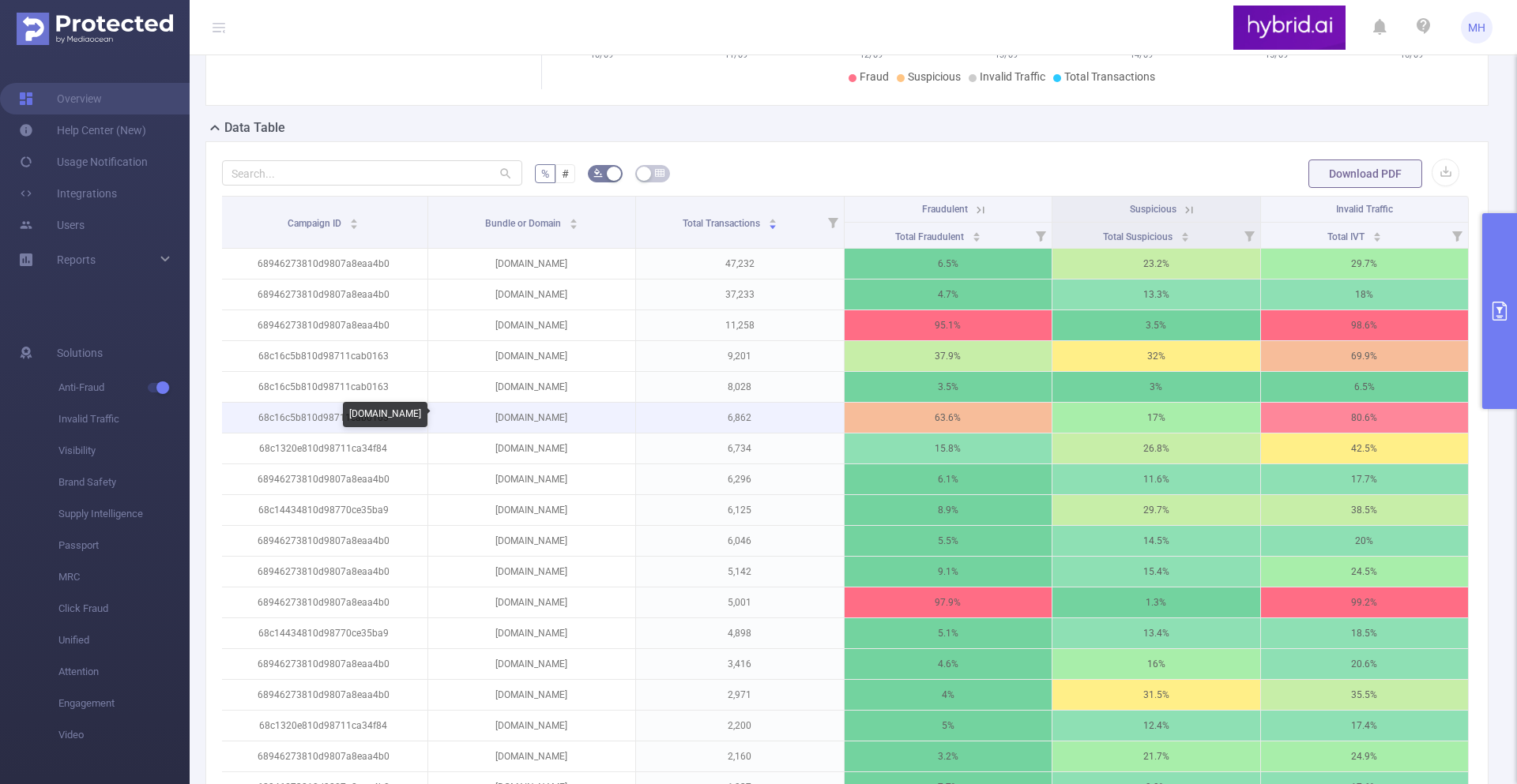
drag, startPoint x: 598, startPoint y: 413, endPoint x: 489, endPoint y: 420, distance: 109.2
click at [489, 420] on p "[DOMAIN_NAME]" at bounding box center [532, 418] width 208 height 30
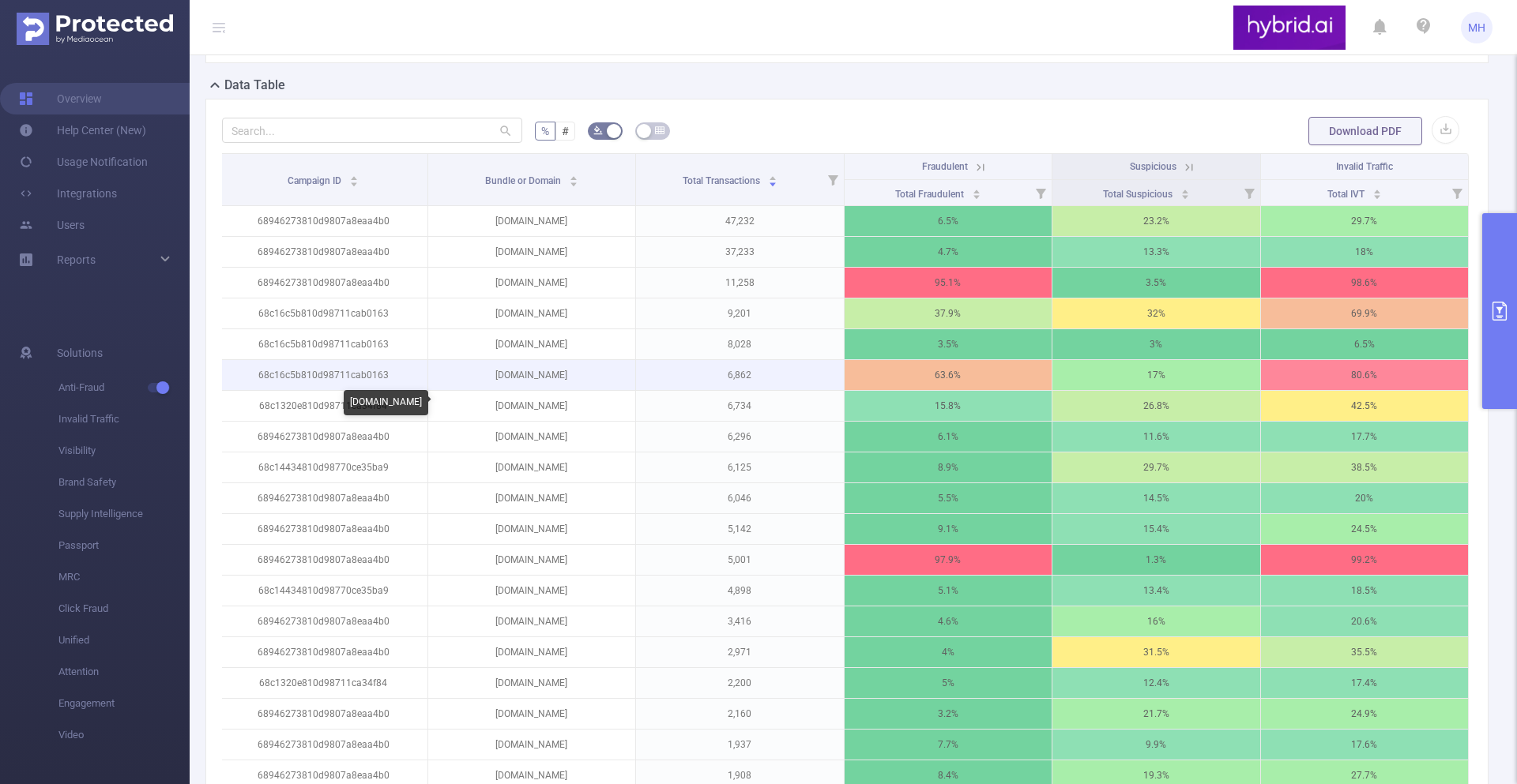
scroll to position [412, 0]
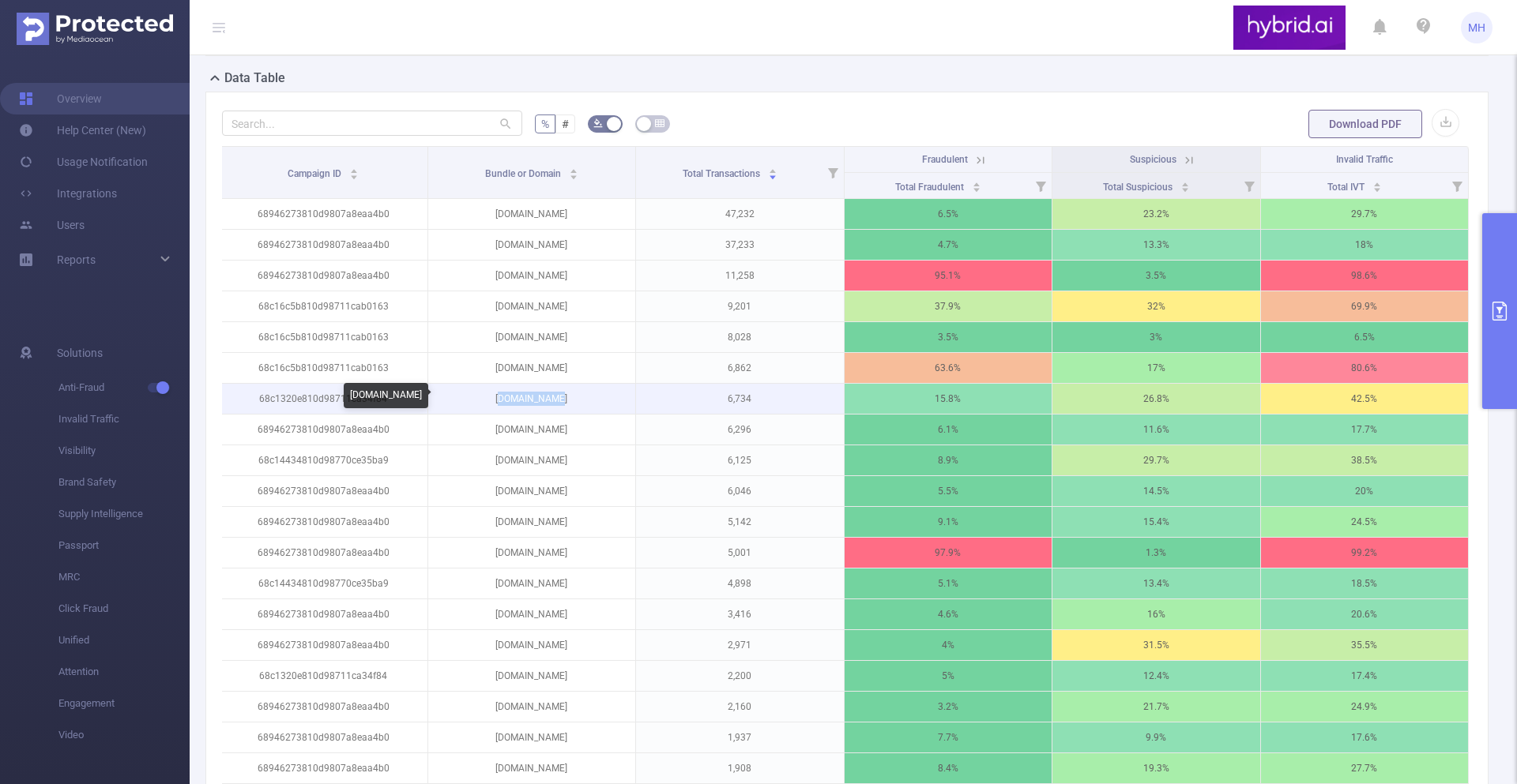
drag, startPoint x: 569, startPoint y: 403, endPoint x: 506, endPoint y: 403, distance: 63.0
click at [506, 403] on p "[DOMAIN_NAME]" at bounding box center [532, 399] width 208 height 30
click at [541, 395] on p "[DOMAIN_NAME]" at bounding box center [532, 399] width 208 height 30
drag, startPoint x: 579, startPoint y: 395, endPoint x: 473, endPoint y: 395, distance: 106.0
click at [473, 395] on p "[DOMAIN_NAME]" at bounding box center [532, 399] width 208 height 30
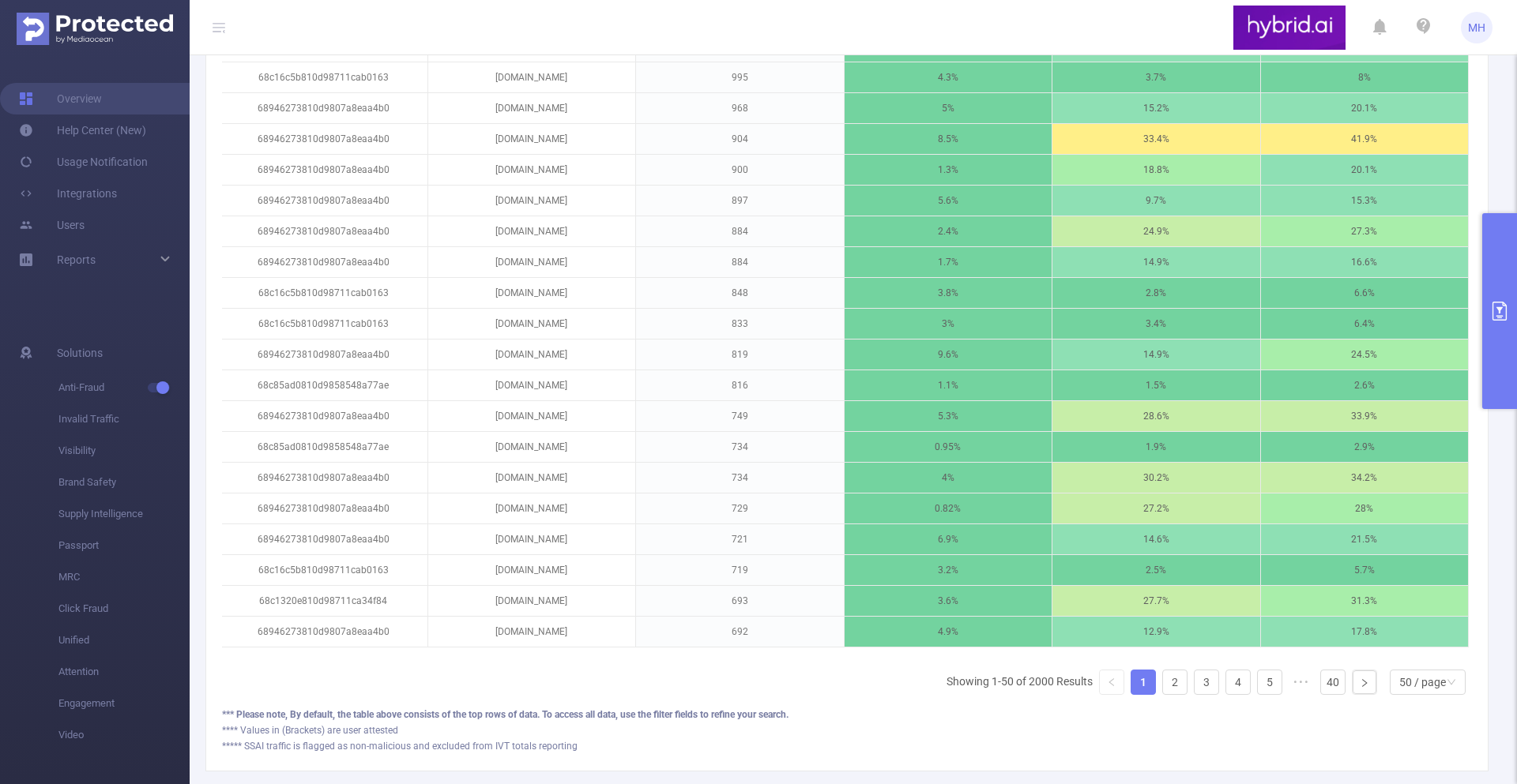
scroll to position [1589, 0]
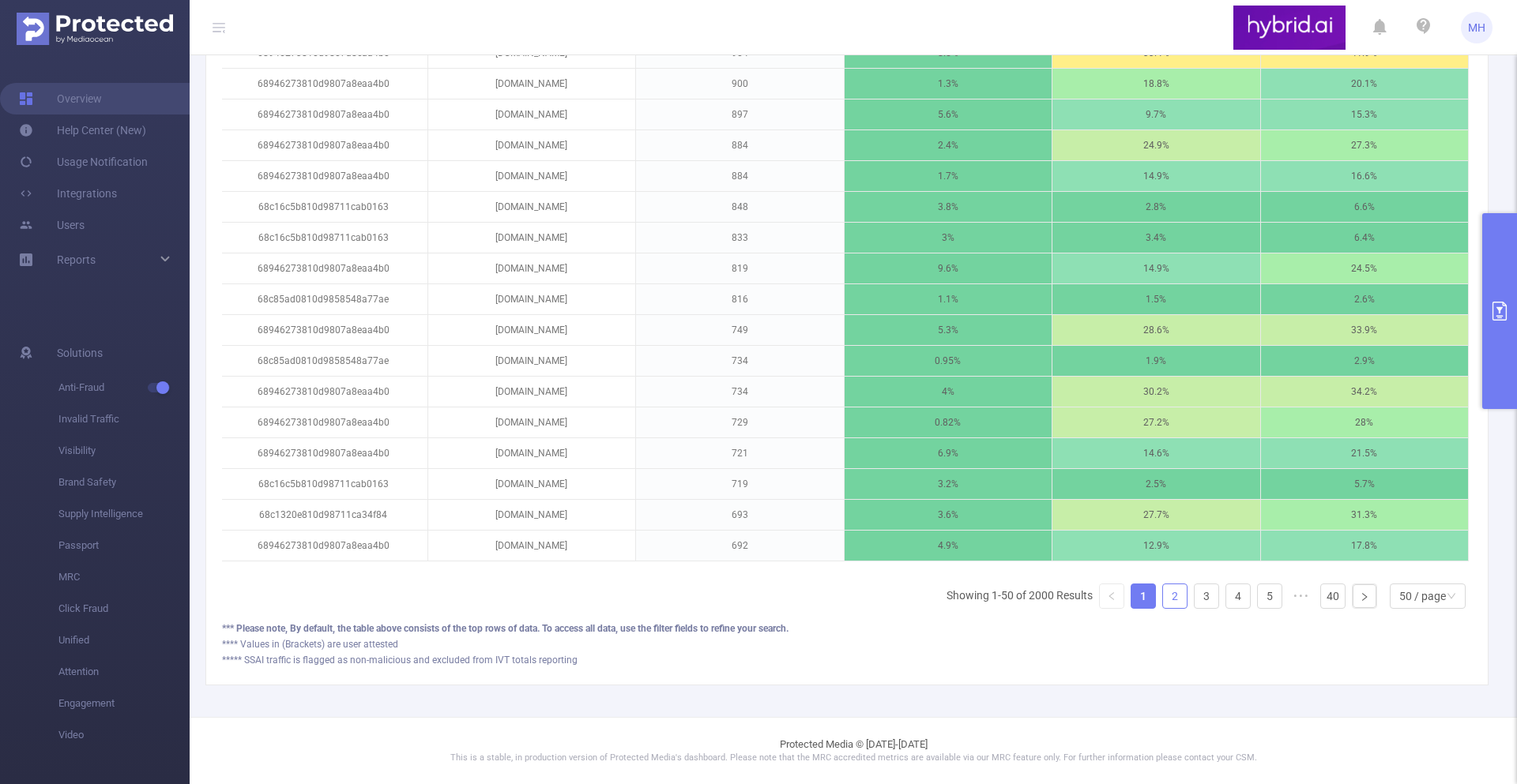
click at [1179, 599] on link "2" at bounding box center [1175, 596] width 24 height 24
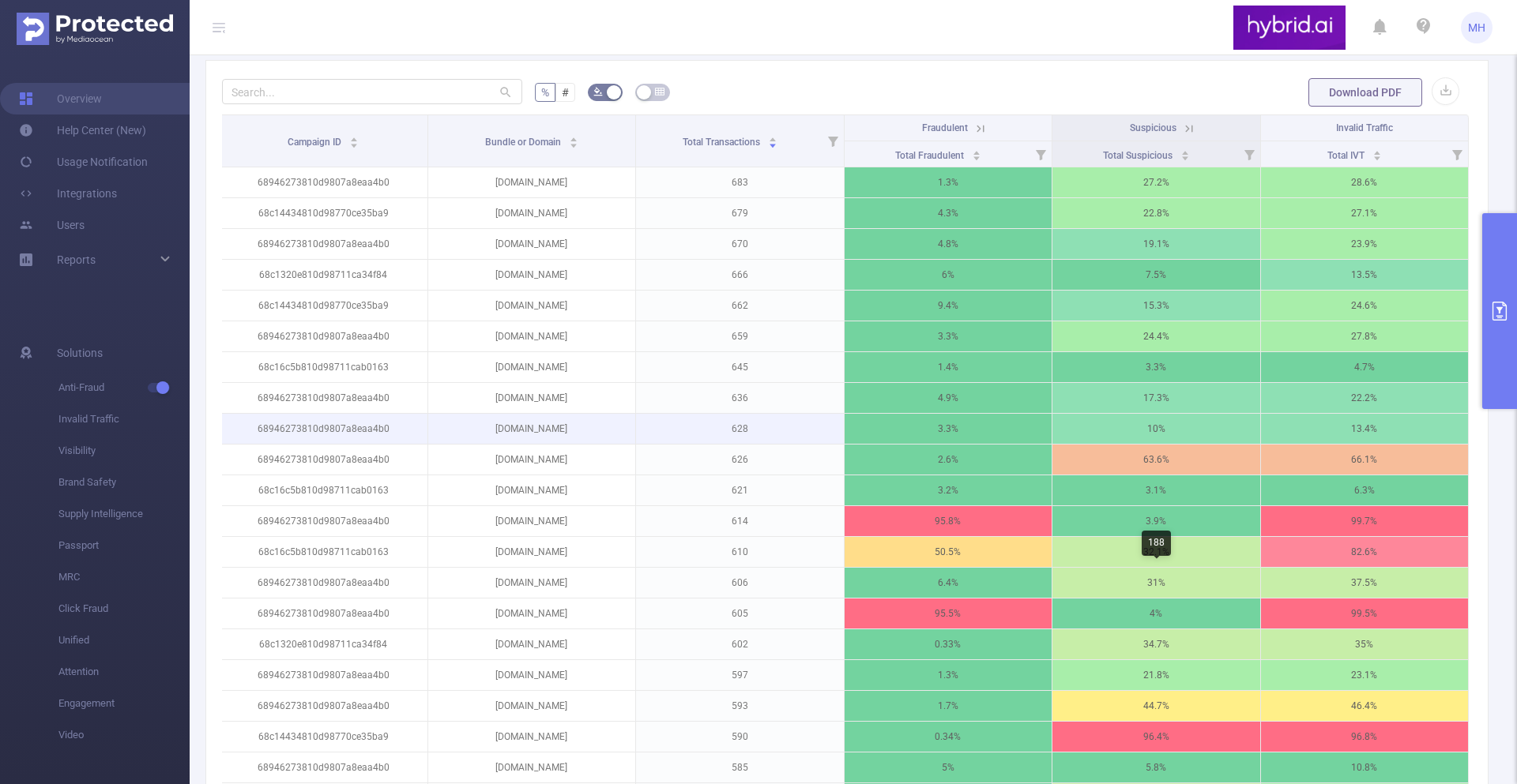
scroll to position [445, 0]
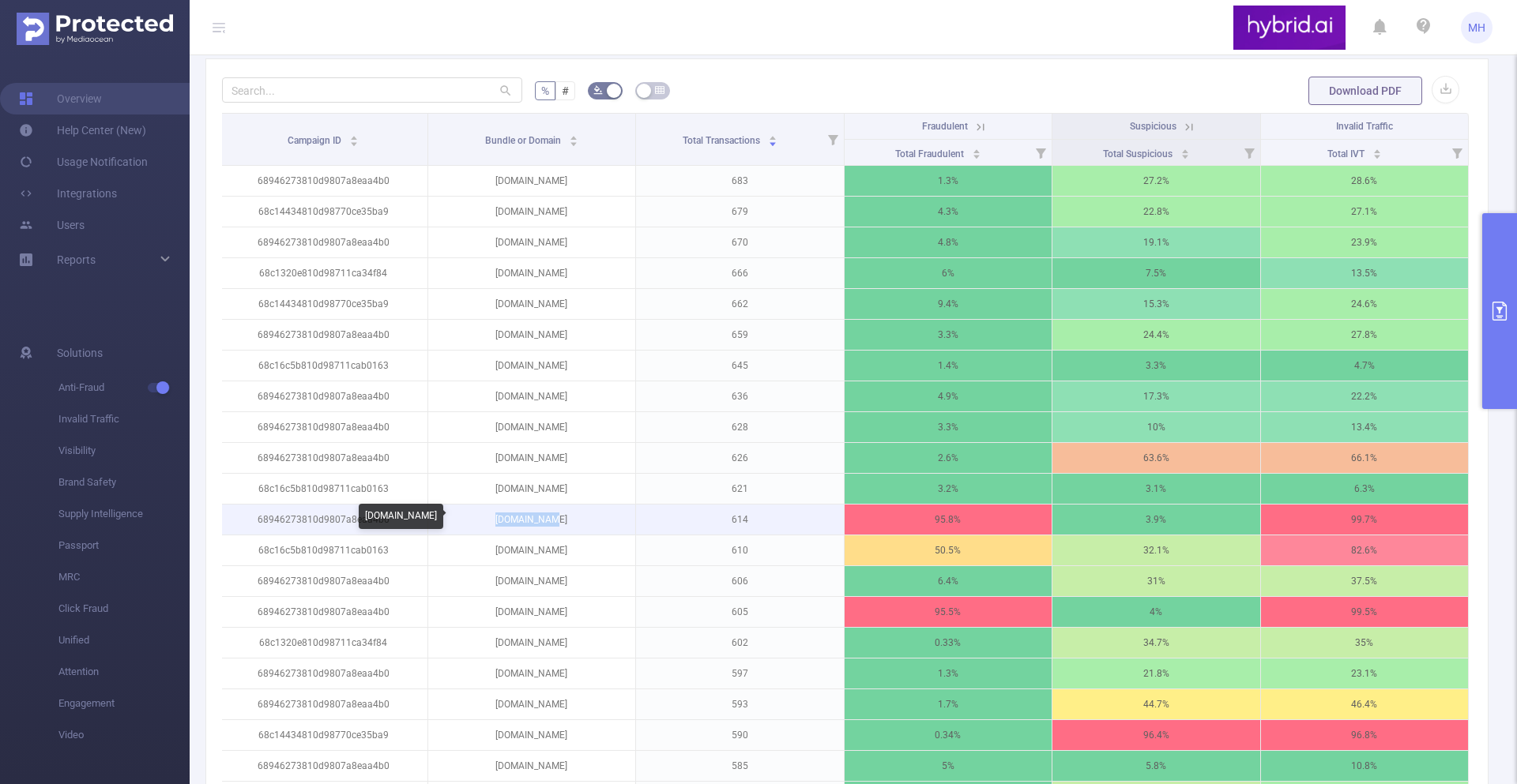
drag, startPoint x: 595, startPoint y: 520, endPoint x: 460, endPoint y: 522, distance: 135.0
click at [460, 522] on p "[DOMAIN_NAME]" at bounding box center [532, 520] width 208 height 30
copy p "[DOMAIN_NAME]"
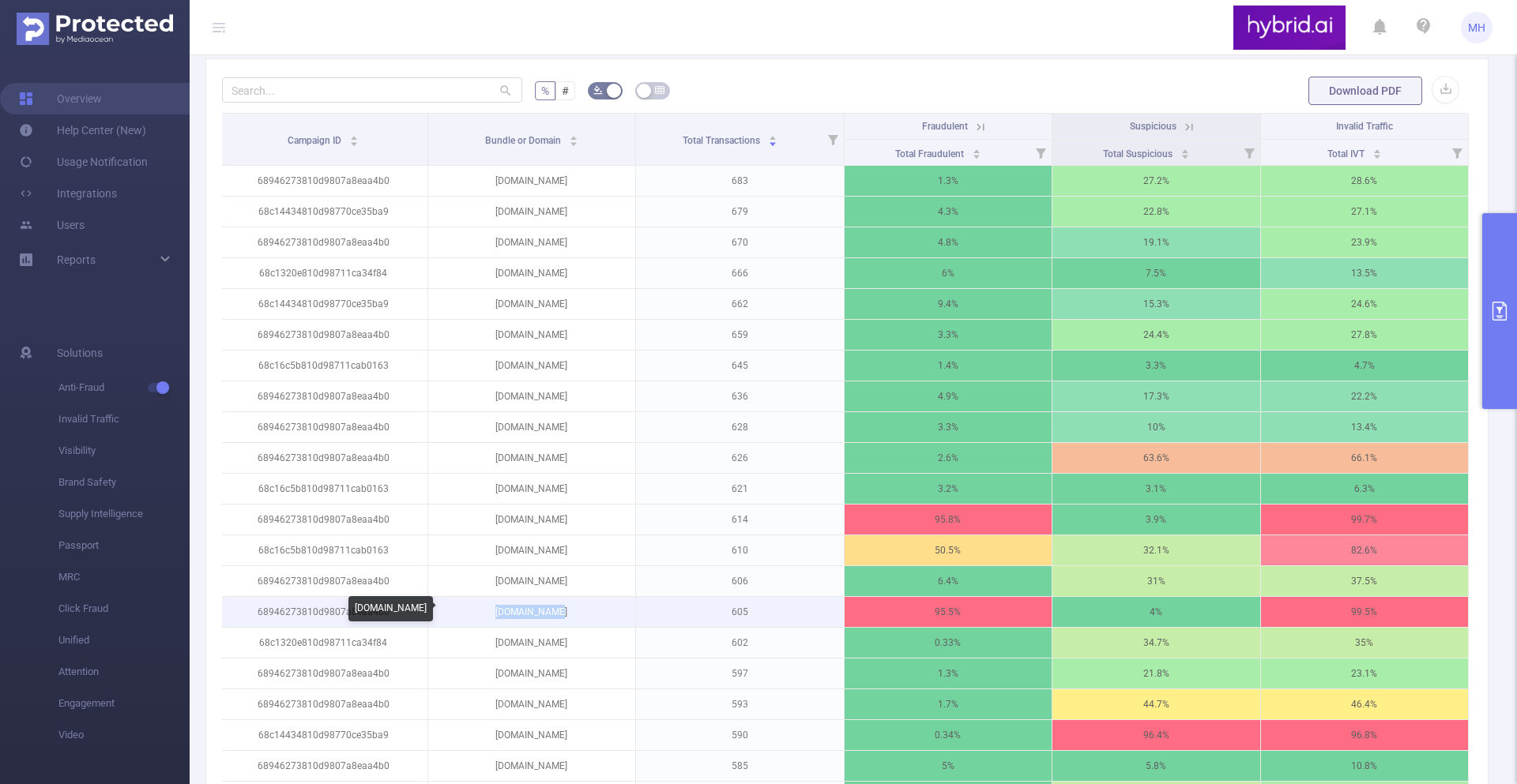
drag, startPoint x: 576, startPoint y: 616, endPoint x: 480, endPoint y: 609, distance: 96.3
click at [480, 609] on p "[DOMAIN_NAME]" at bounding box center [532, 612] width 208 height 30
copy p "[DOMAIN_NAME]"
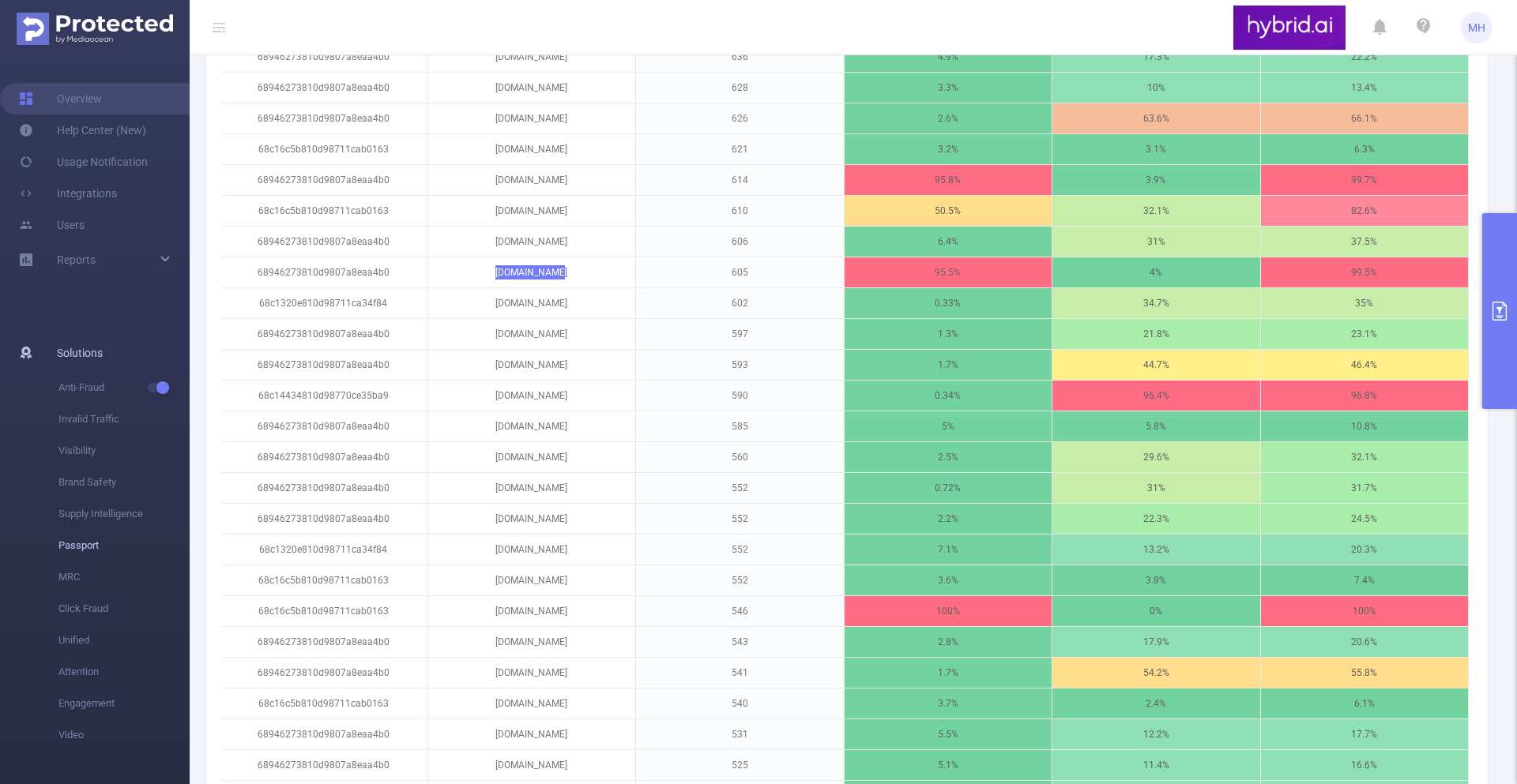
scroll to position [785, 0]
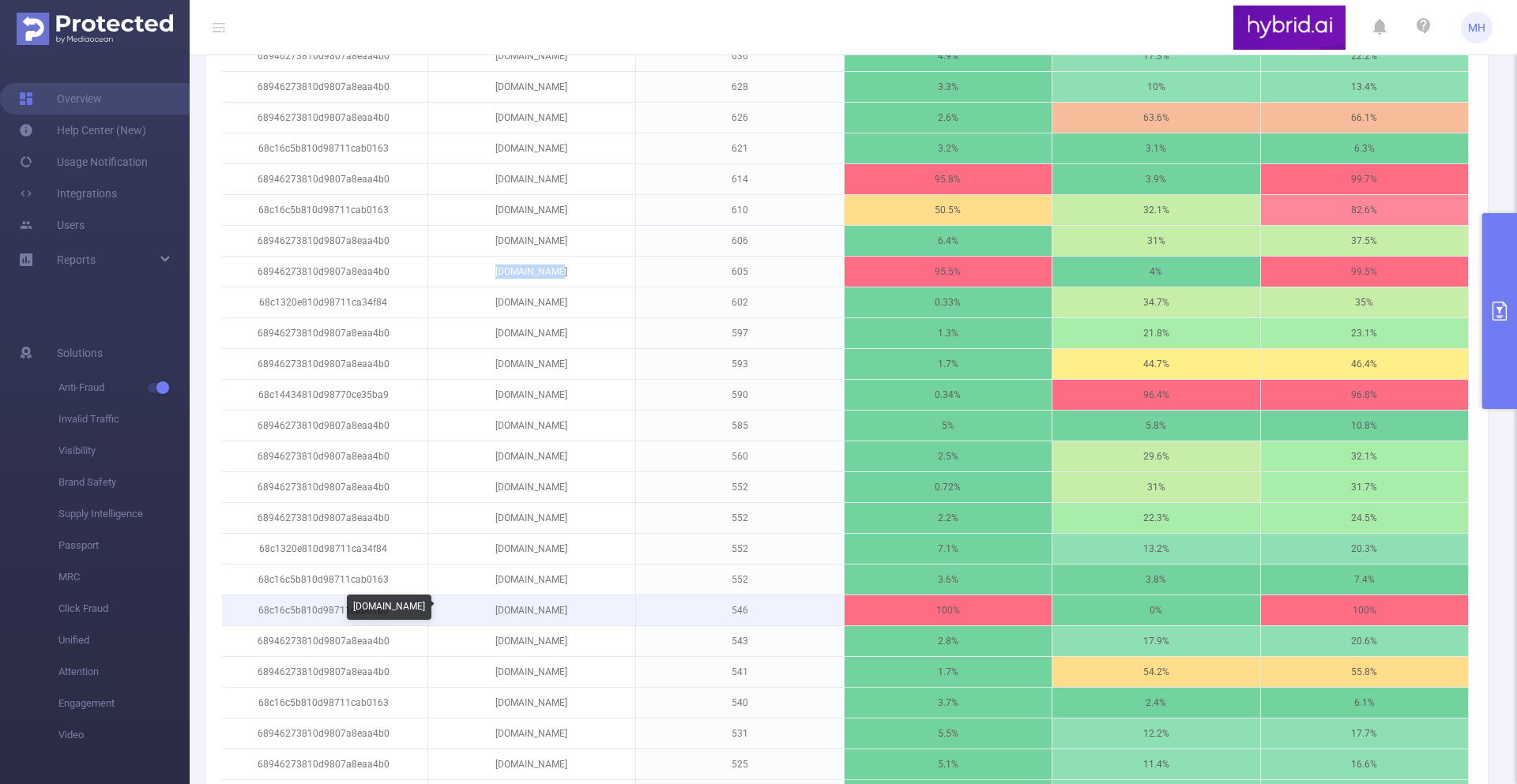
drag, startPoint x: 576, startPoint y: 612, endPoint x: 489, endPoint y: 613, distance: 87.0
click at [489, 613] on p "[DOMAIN_NAME]" at bounding box center [532, 610] width 208 height 30
copy p "[DOMAIN_NAME]"
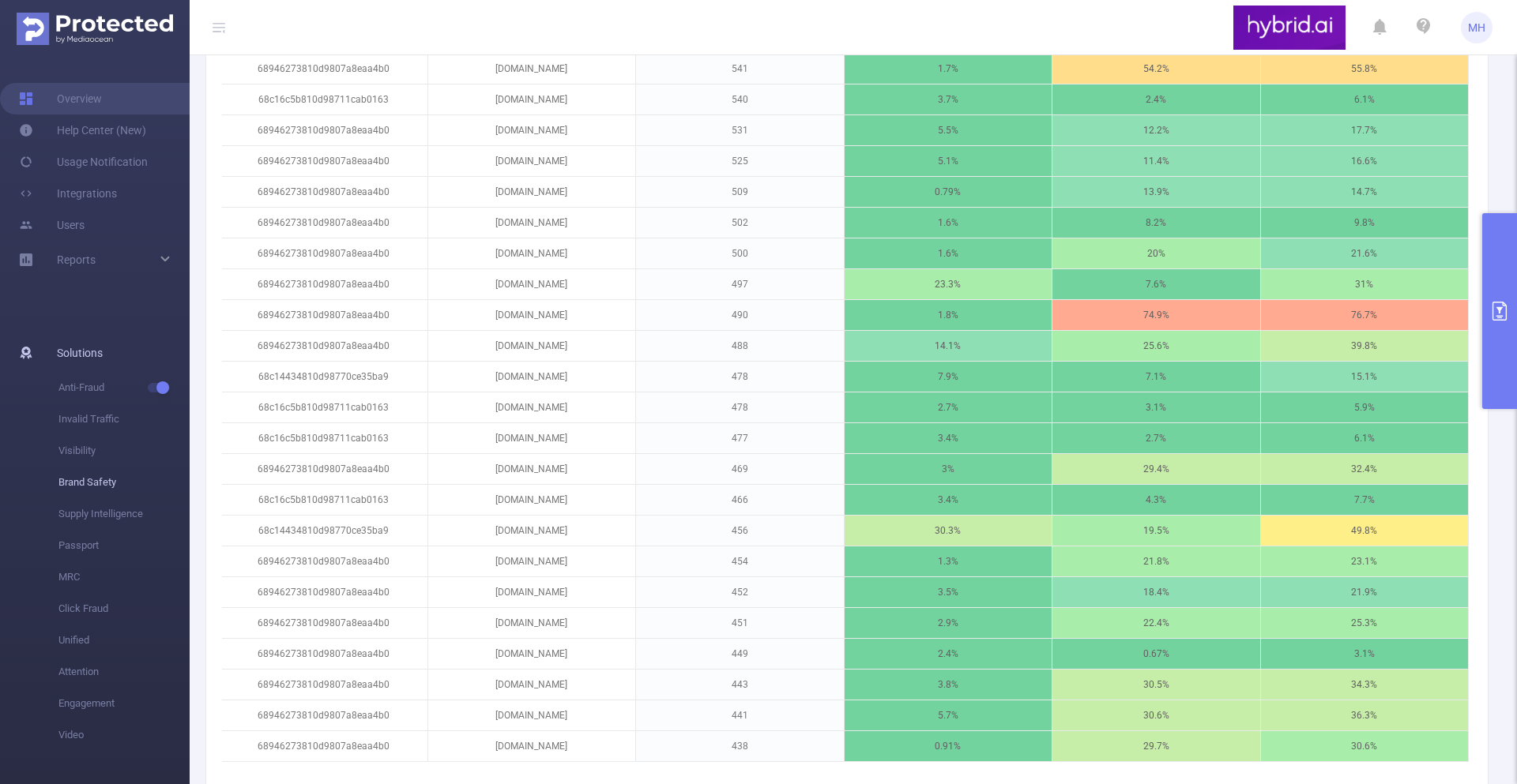
scroll to position [1589, 0]
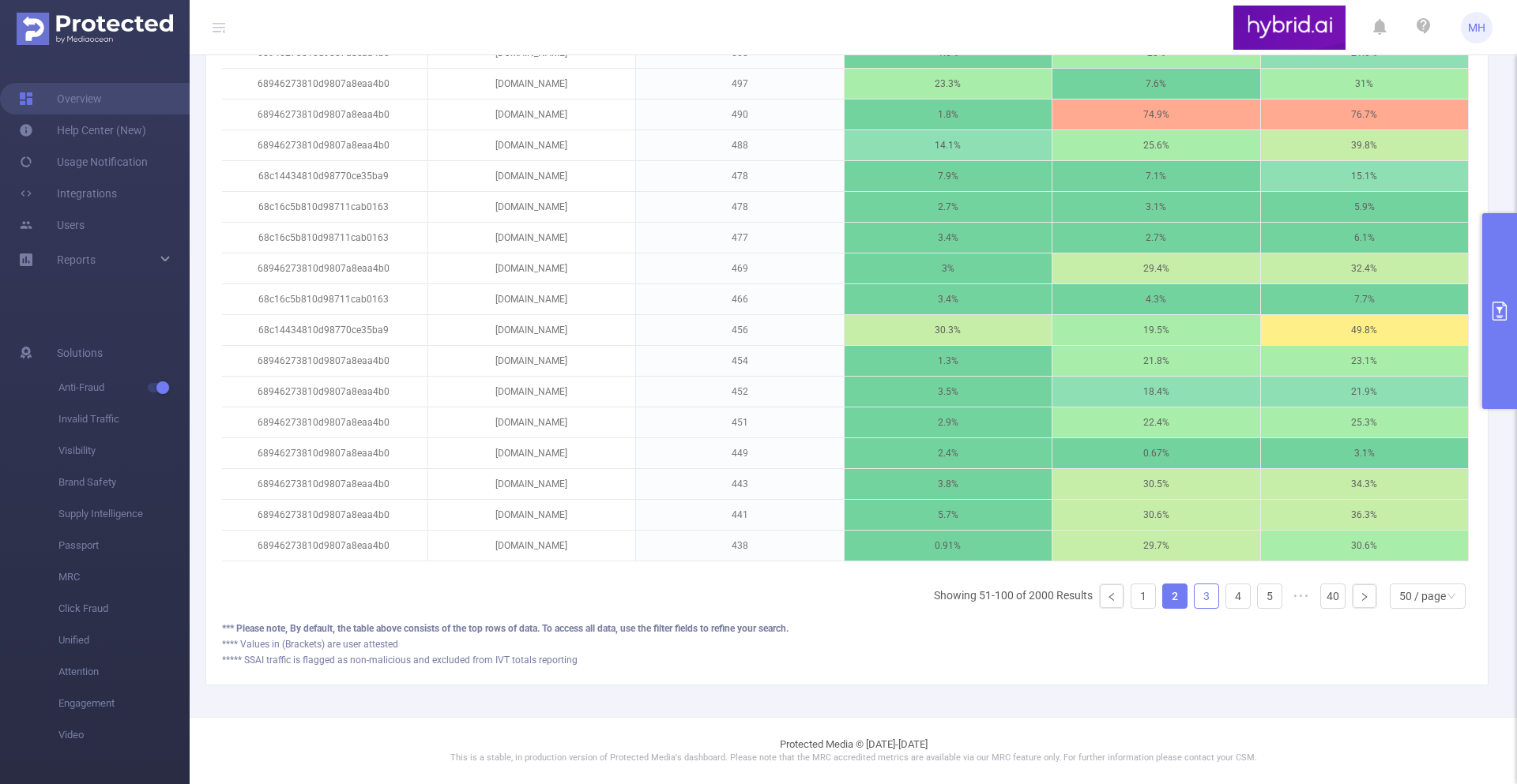
click at [1210, 591] on link "3" at bounding box center [1206, 596] width 24 height 24
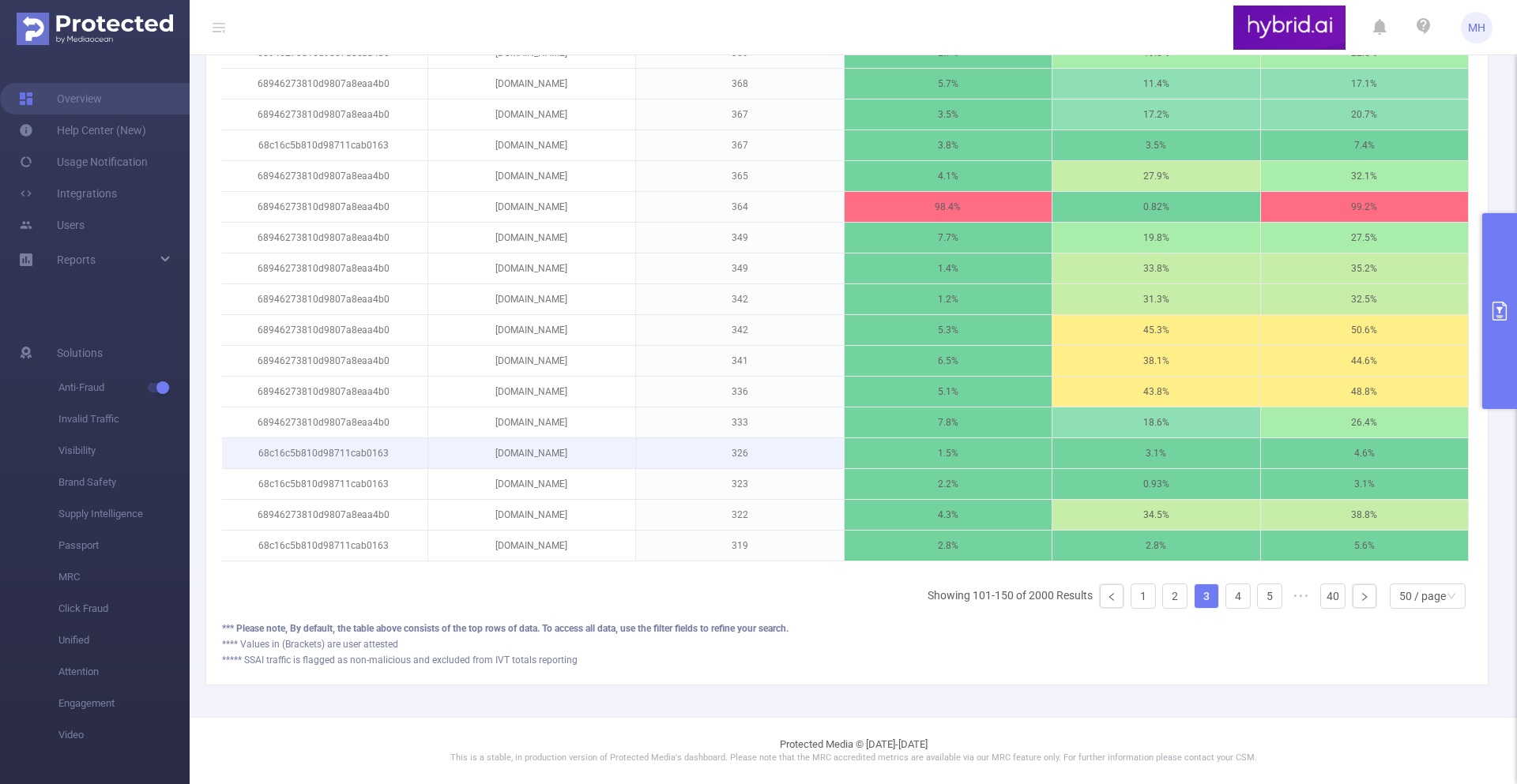
scroll to position [1389, 0]
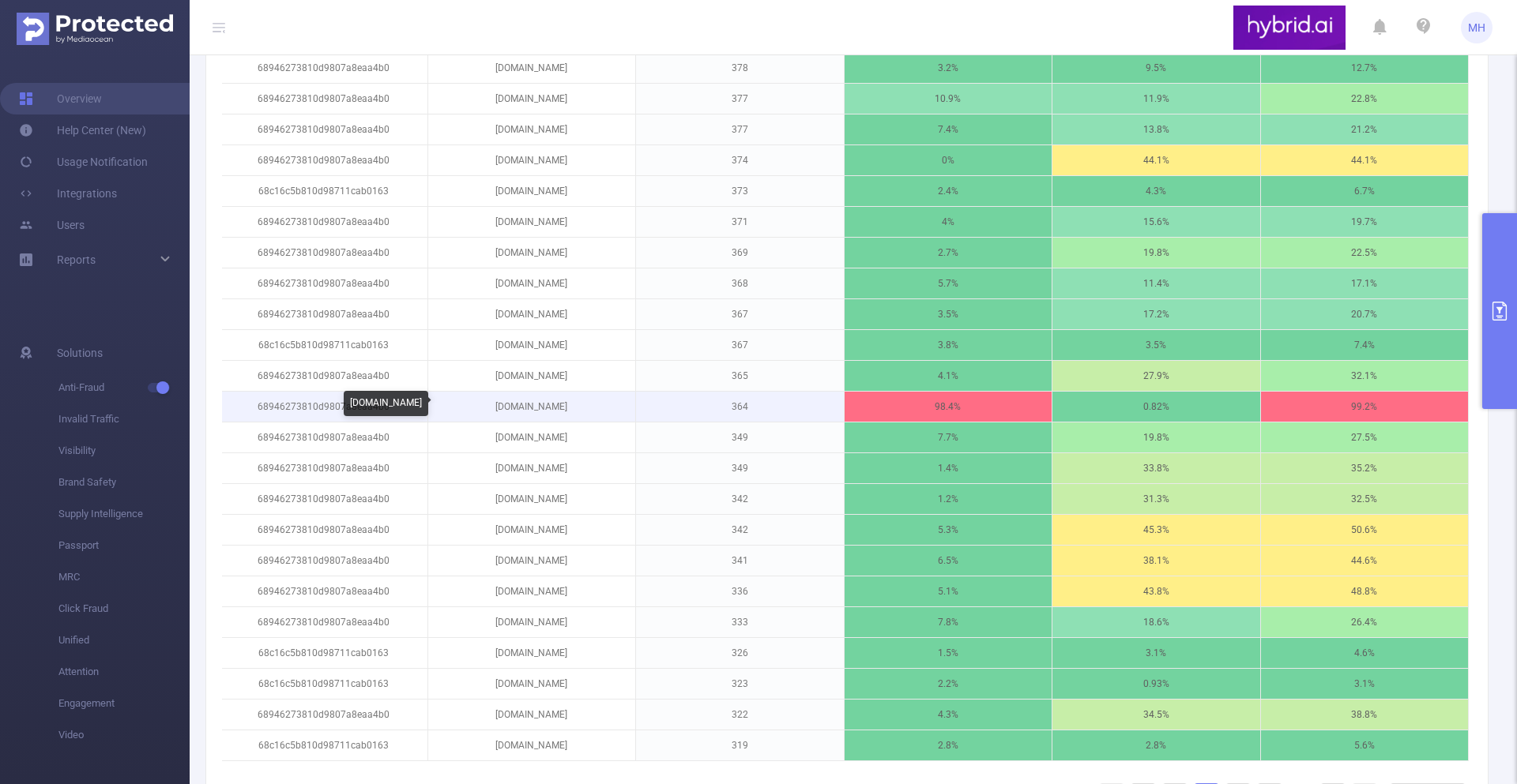
drag, startPoint x: 574, startPoint y: 407, endPoint x: 488, endPoint y: 413, distance: 86.2
click at [488, 413] on p "[DOMAIN_NAME]" at bounding box center [532, 407] width 208 height 30
copy p "[DOMAIN_NAME]"
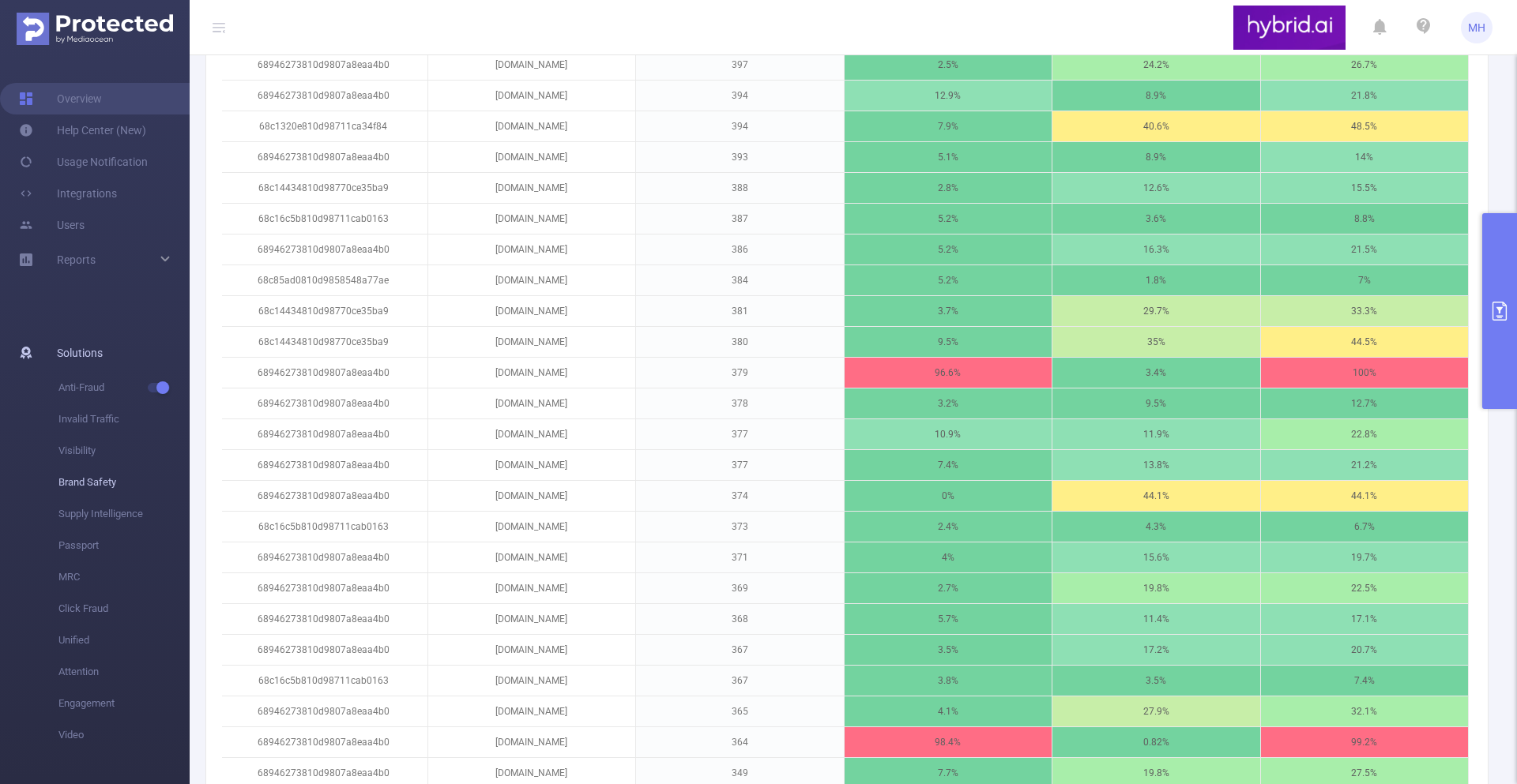
scroll to position [1027, 0]
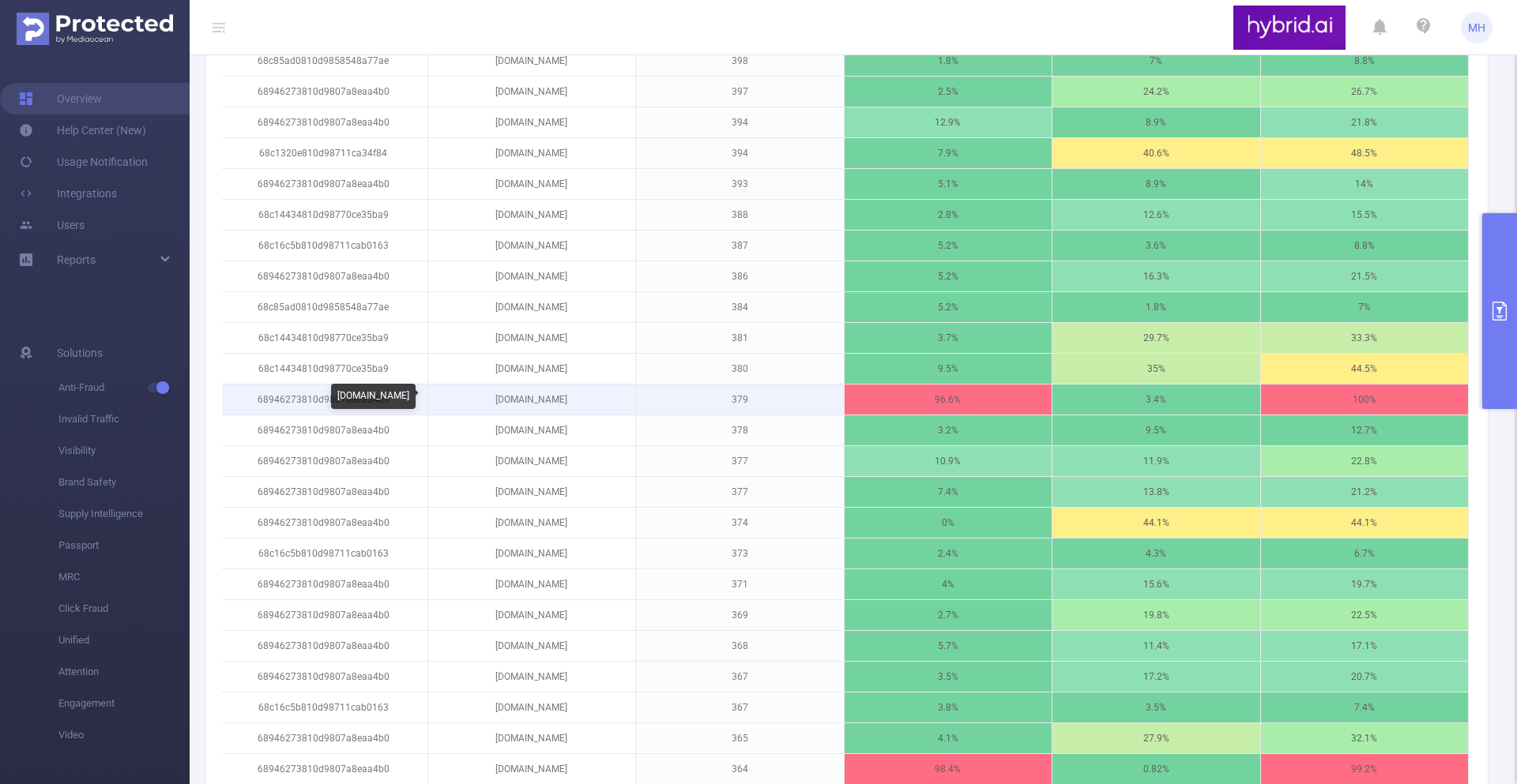
drag, startPoint x: 576, startPoint y: 398, endPoint x: 475, endPoint y: 398, distance: 101.0
click at [475, 398] on p "[DOMAIN_NAME]" at bounding box center [532, 399] width 208 height 30
copy p "[DOMAIN_NAME]"
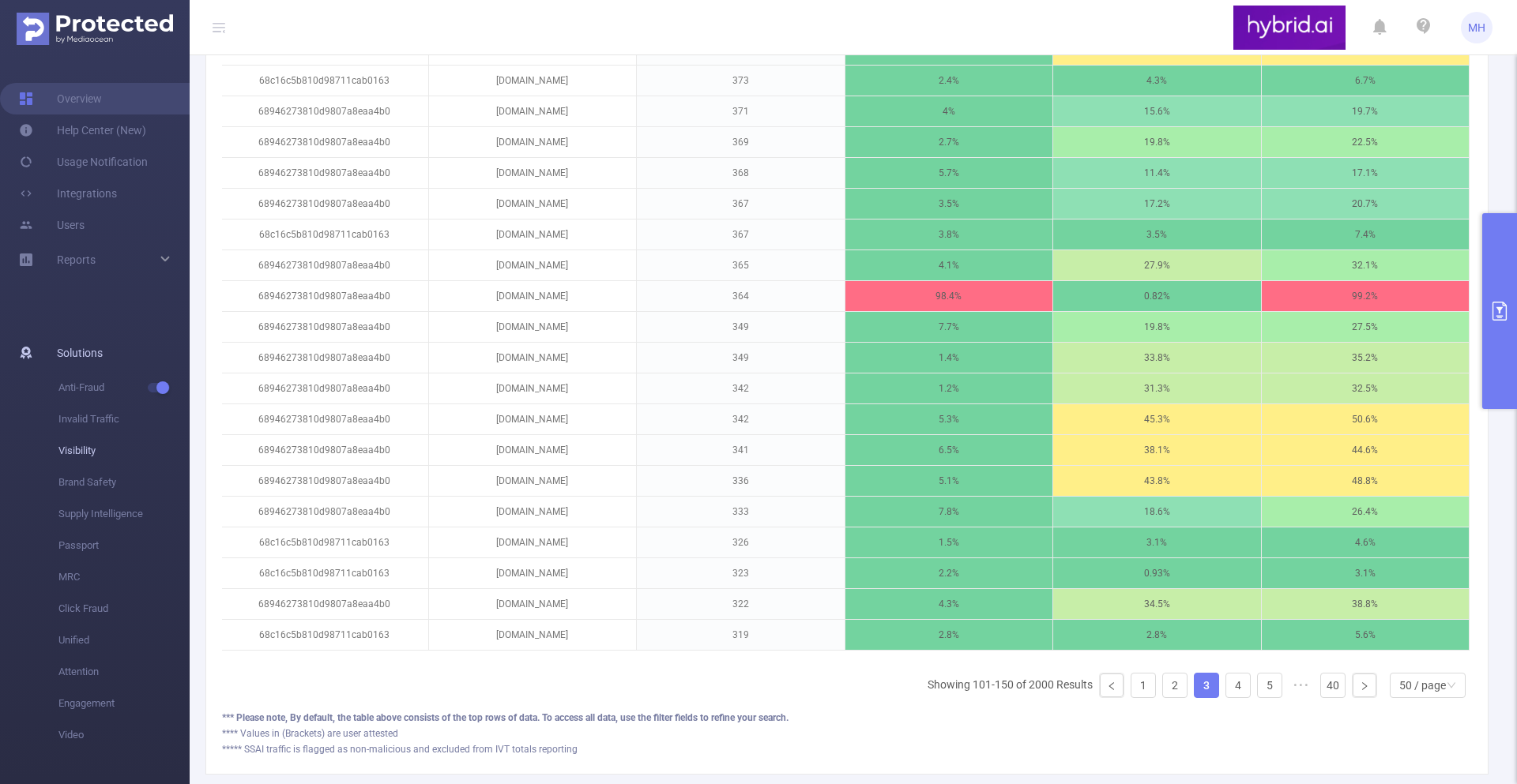
scroll to position [1589, 0]
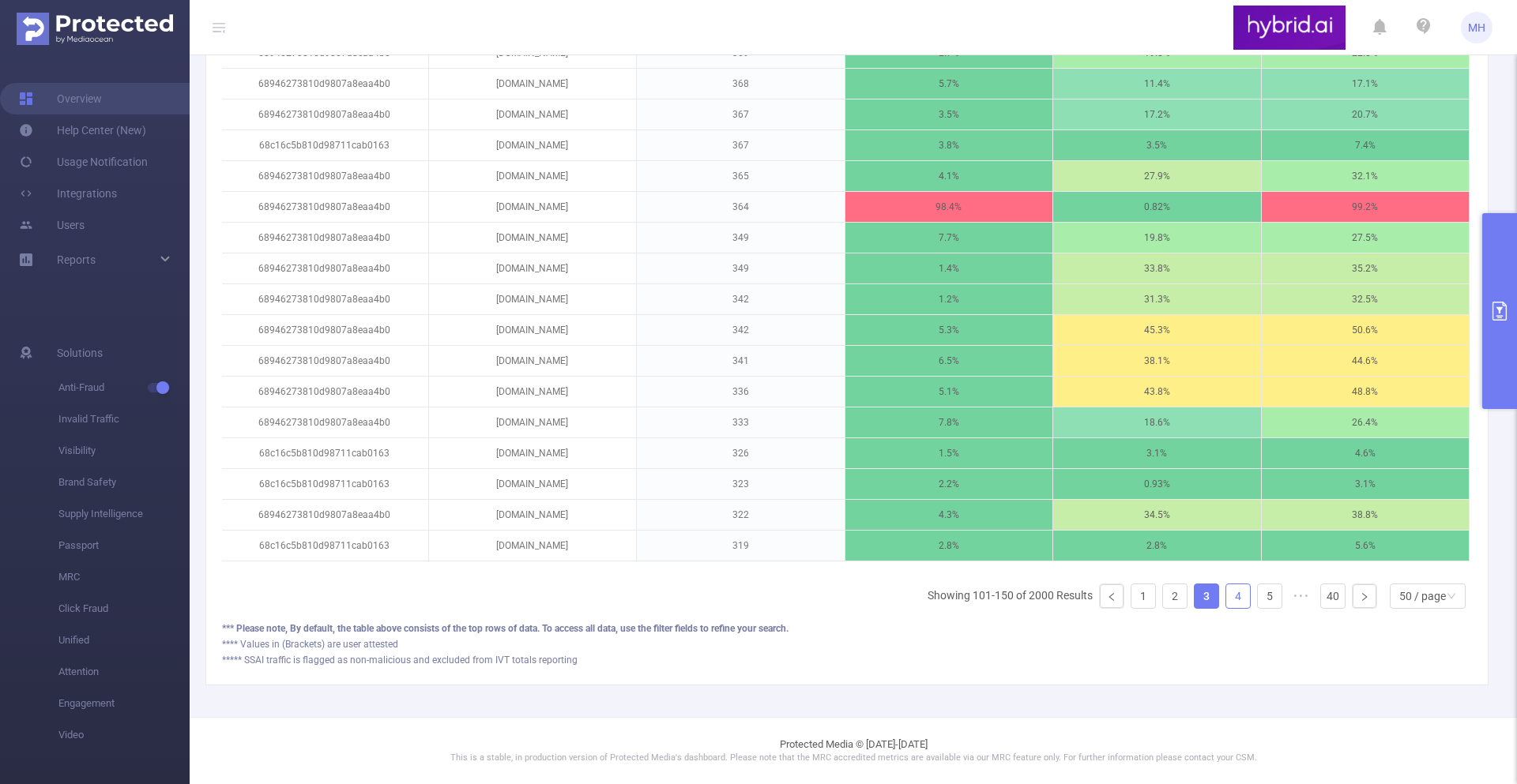
click at [1242, 590] on link "4" at bounding box center [1238, 596] width 24 height 24
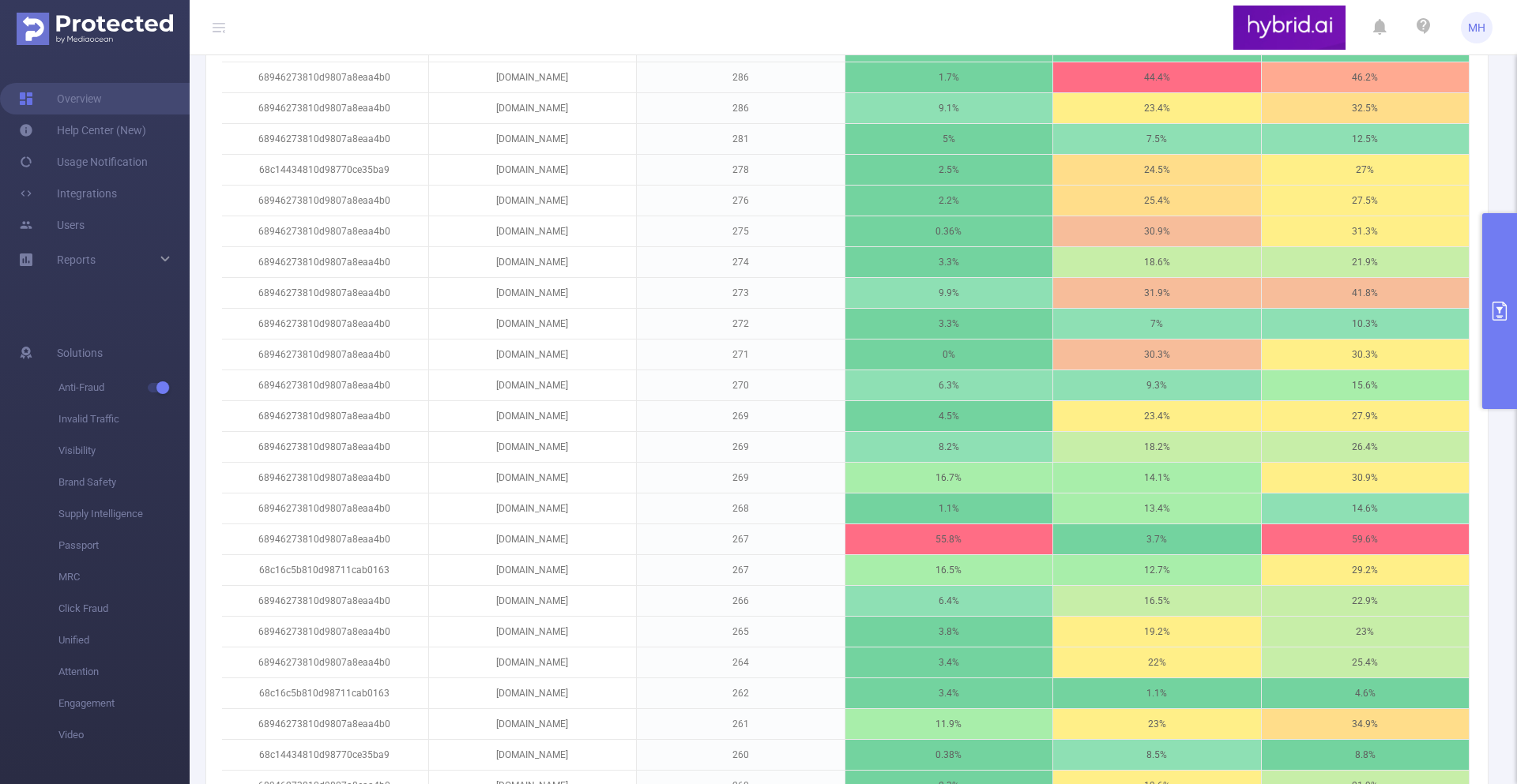
scroll to position [1356, 0]
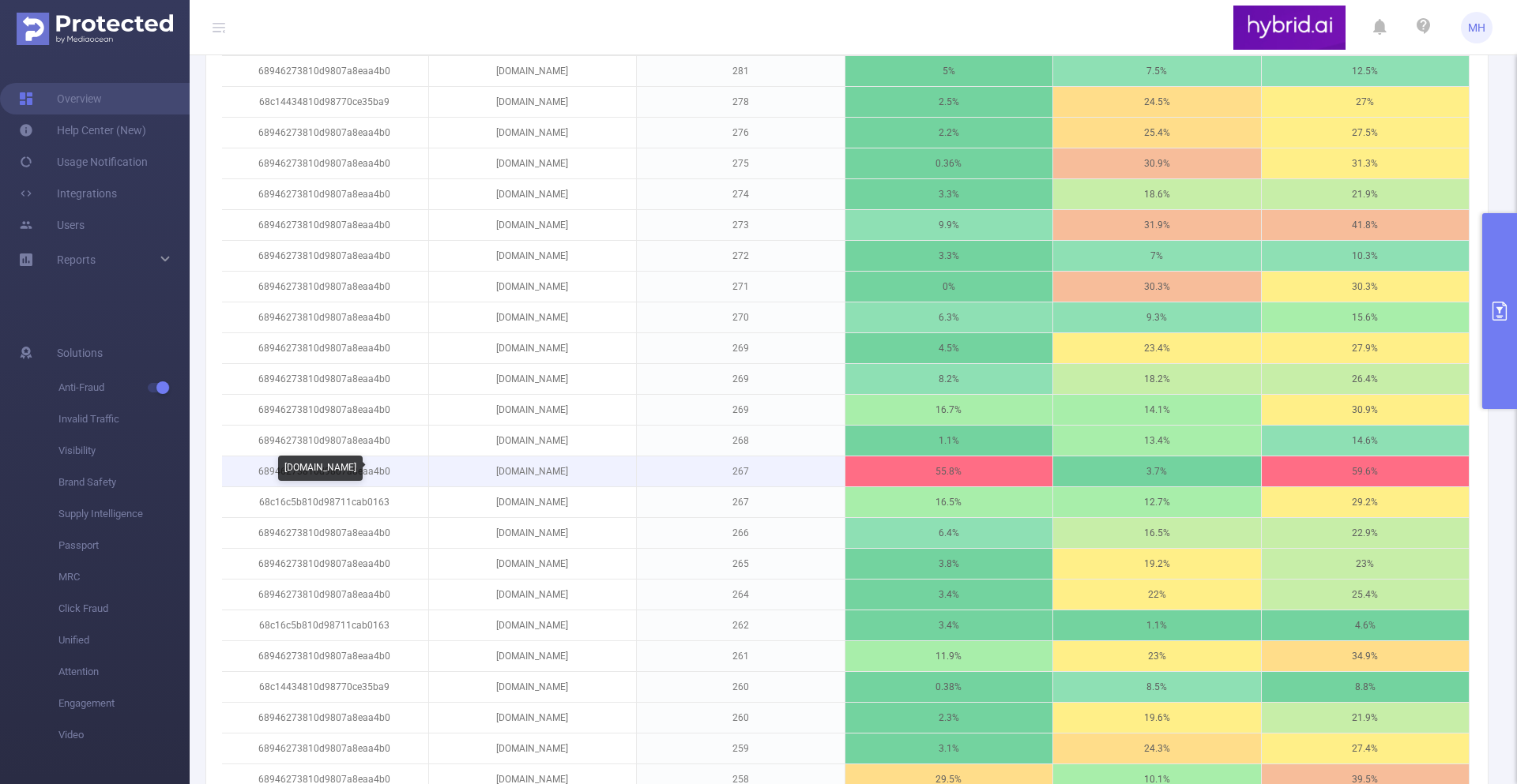
drag, startPoint x: 611, startPoint y: 469, endPoint x: 461, endPoint y: 469, distance: 150.0
click at [461, 469] on p "[DOMAIN_NAME]" at bounding box center [533, 471] width 208 height 30
copy p "[DOMAIN_NAME]"
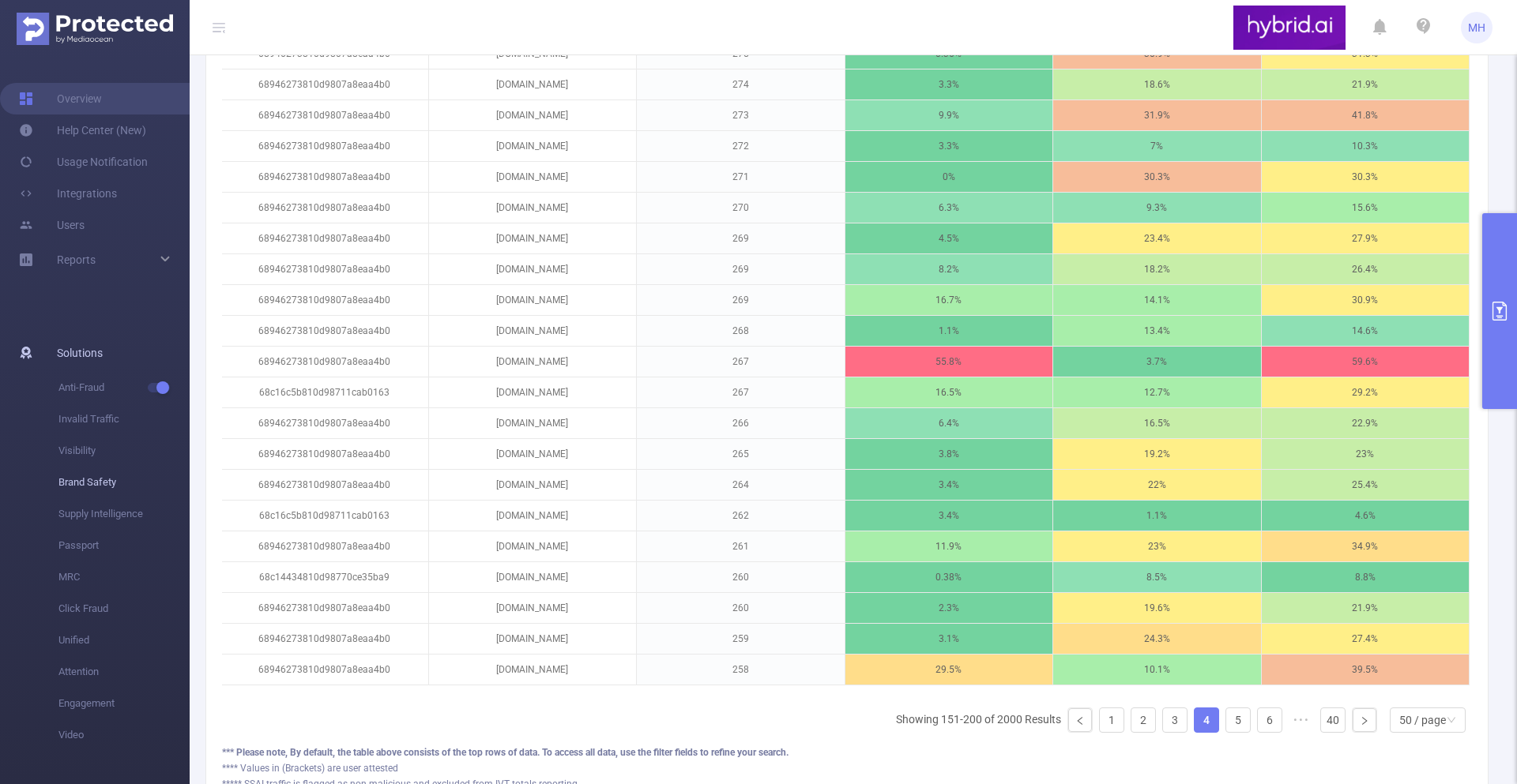
scroll to position [1568, 0]
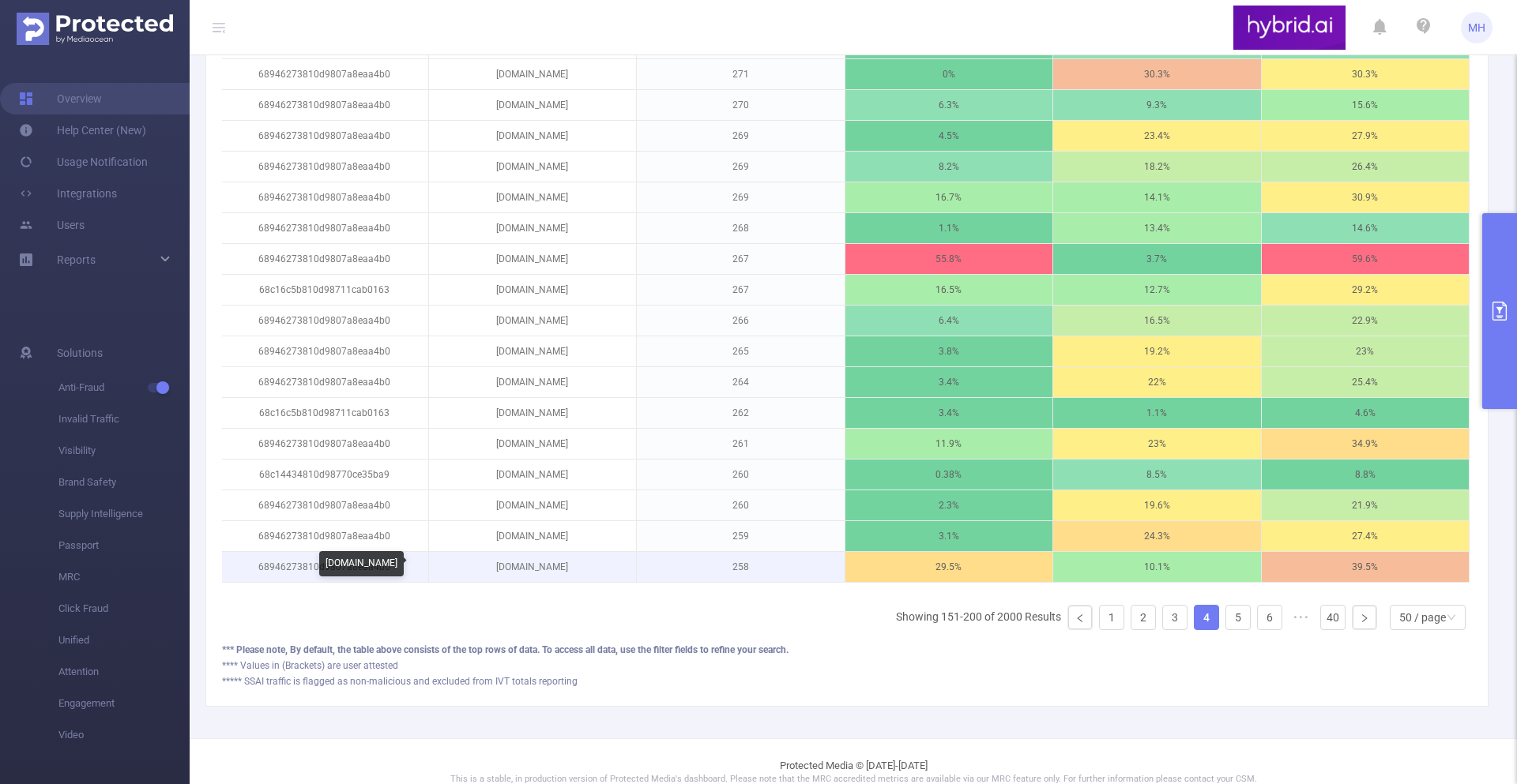
drag, startPoint x: 602, startPoint y: 572, endPoint x: 490, endPoint y: 559, distance: 112.8
click at [490, 559] on p "lihieserialpom.online" at bounding box center [533, 567] width 208 height 30
copy p "lihieserialpom.online"
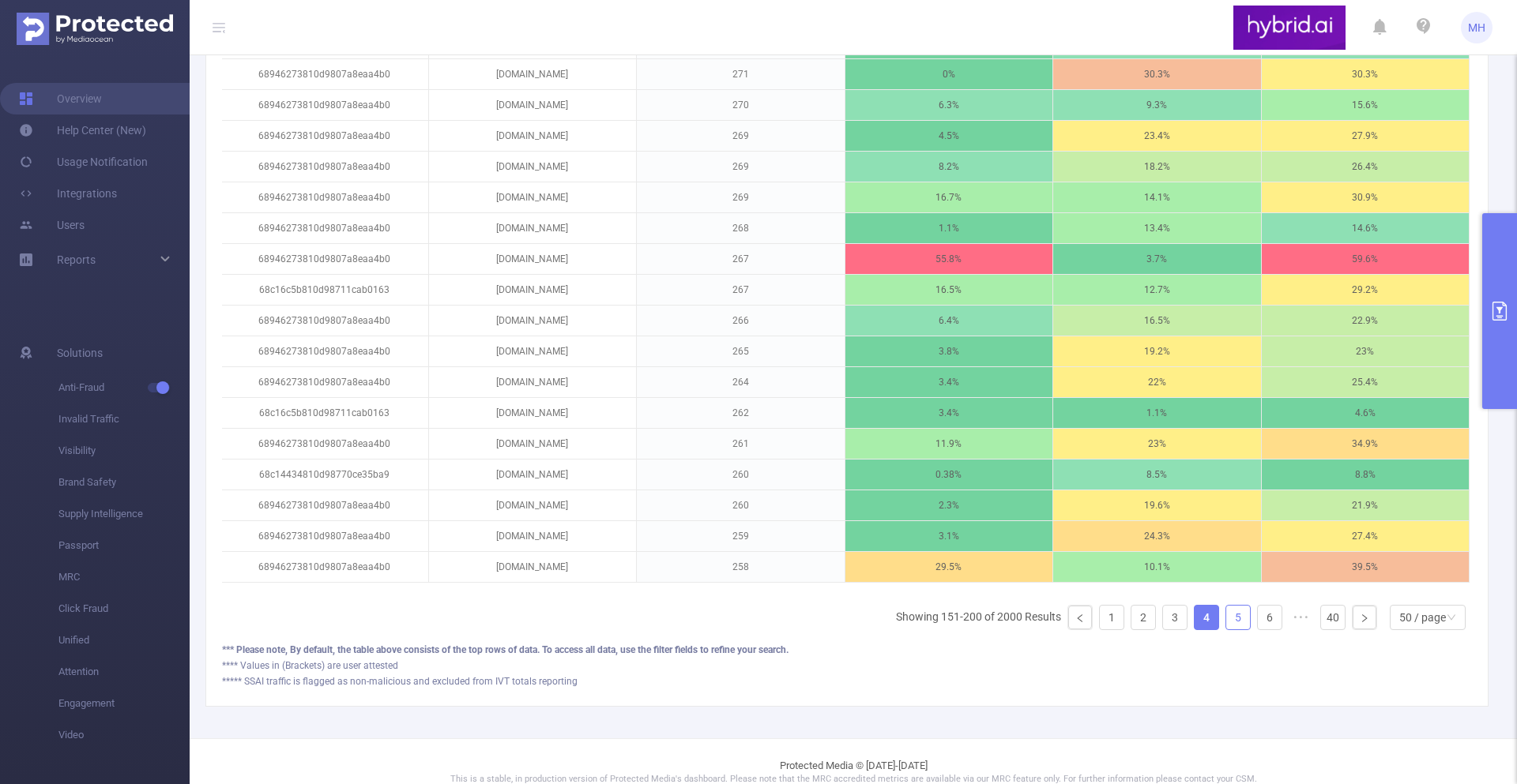
click at [1232, 610] on link "5" at bounding box center [1238, 618] width 24 height 24
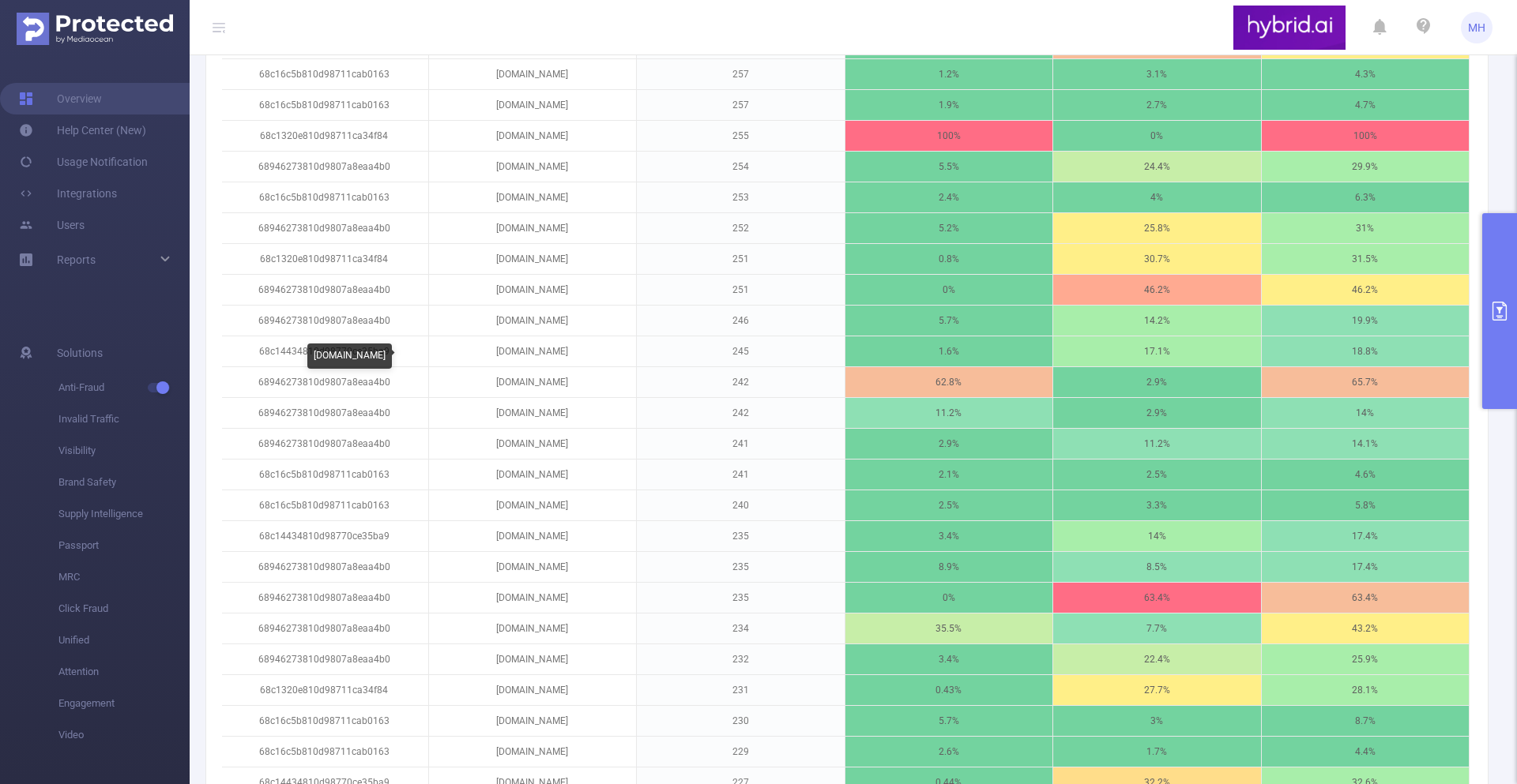
scroll to position [612, 0]
drag, startPoint x: 610, startPoint y: 382, endPoint x: 461, endPoint y: 374, distance: 149.2
click at [461, 374] on p "[DOMAIN_NAME]" at bounding box center [533, 383] width 208 height 30
copy p "[DOMAIN_NAME]"
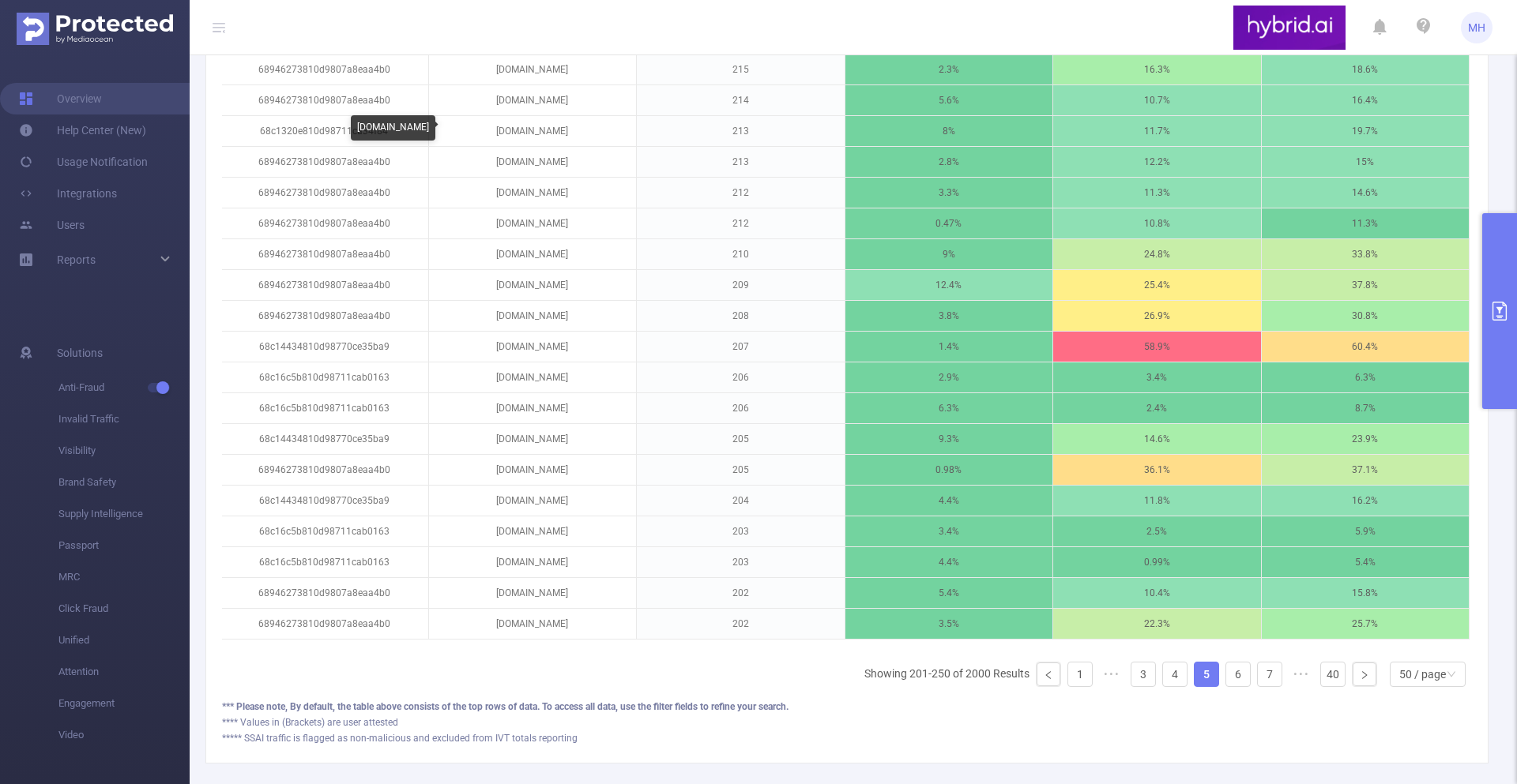
scroll to position [1589, 0]
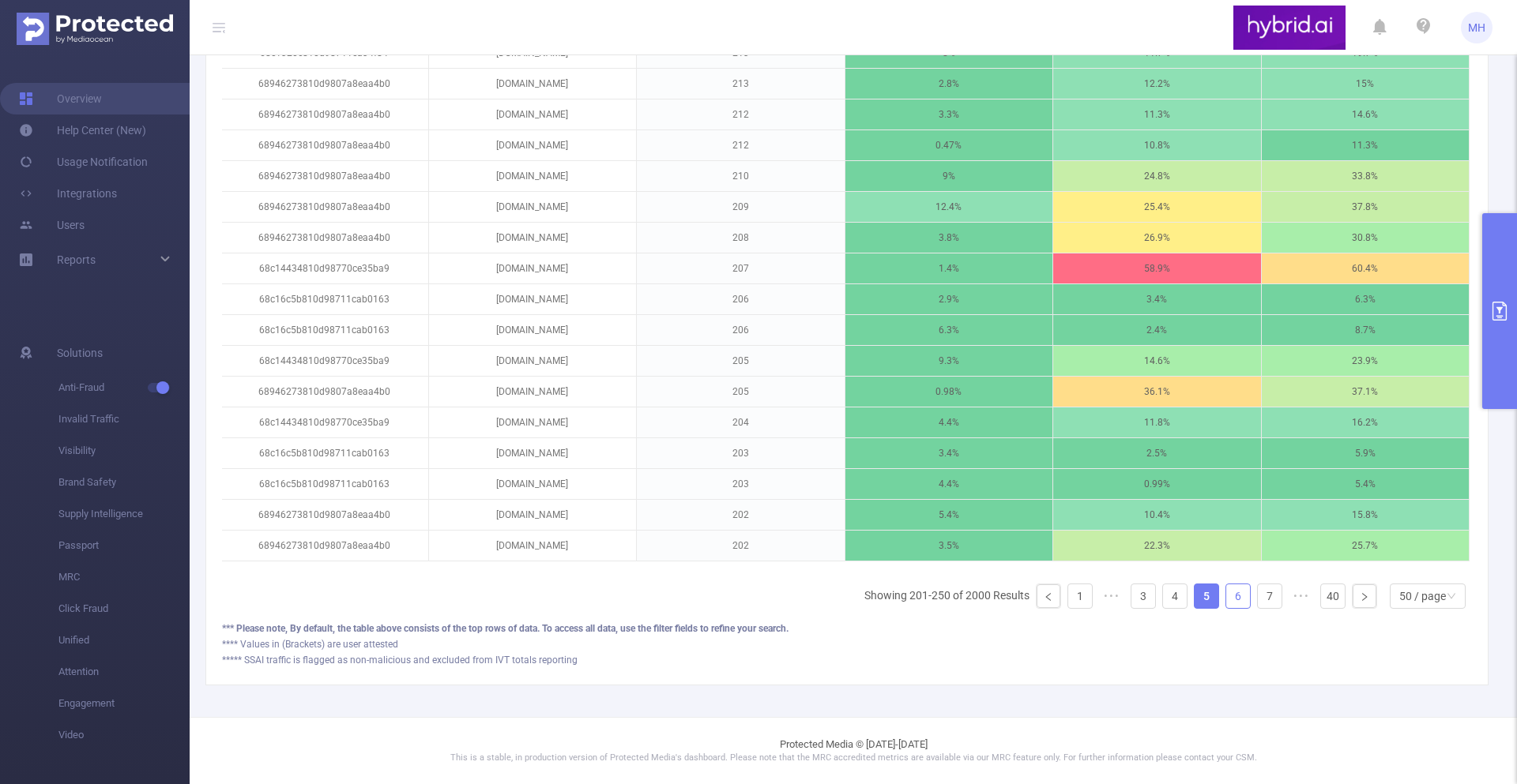
click at [1249, 602] on li "6" at bounding box center [1238, 596] width 26 height 26
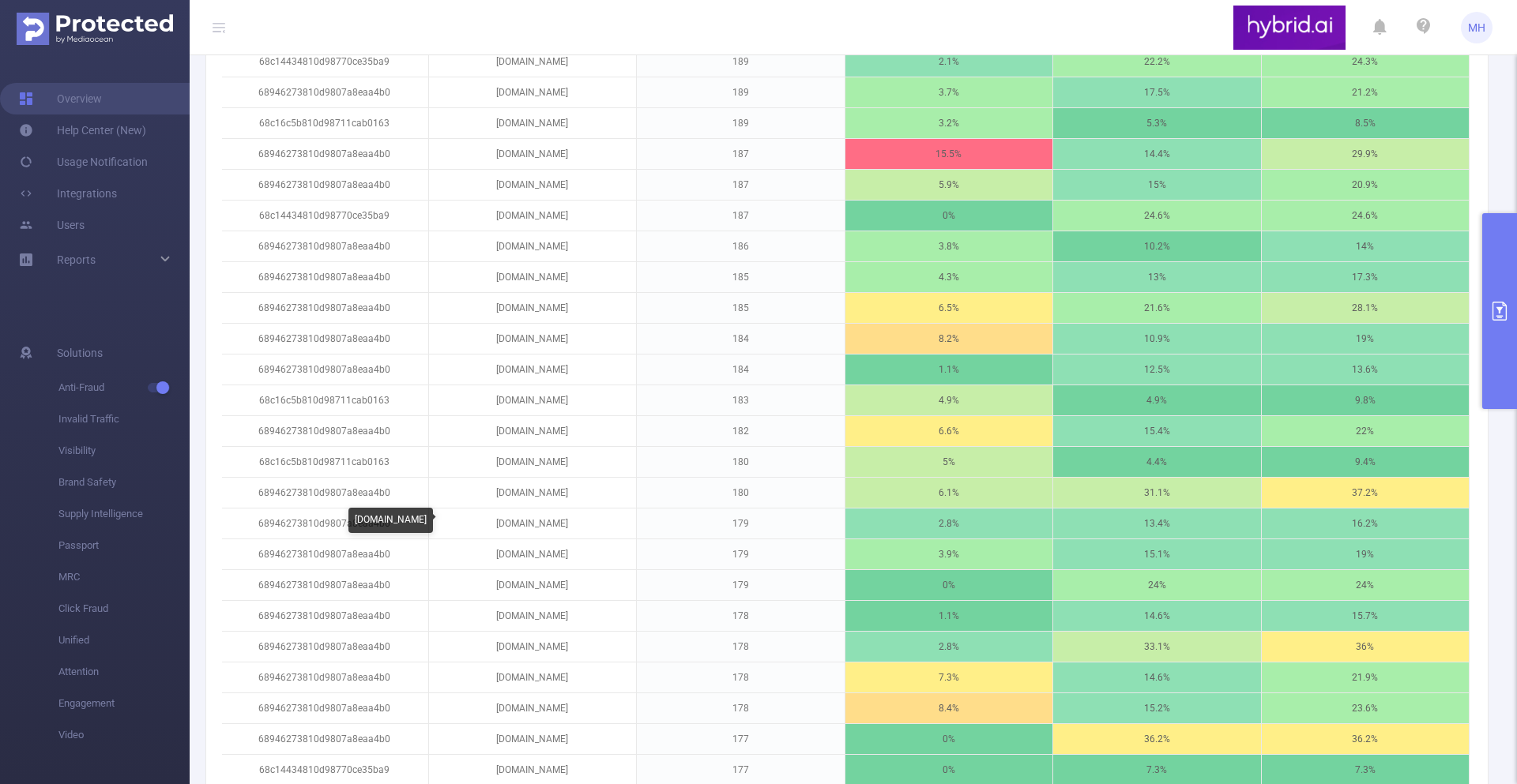
scroll to position [847, 0]
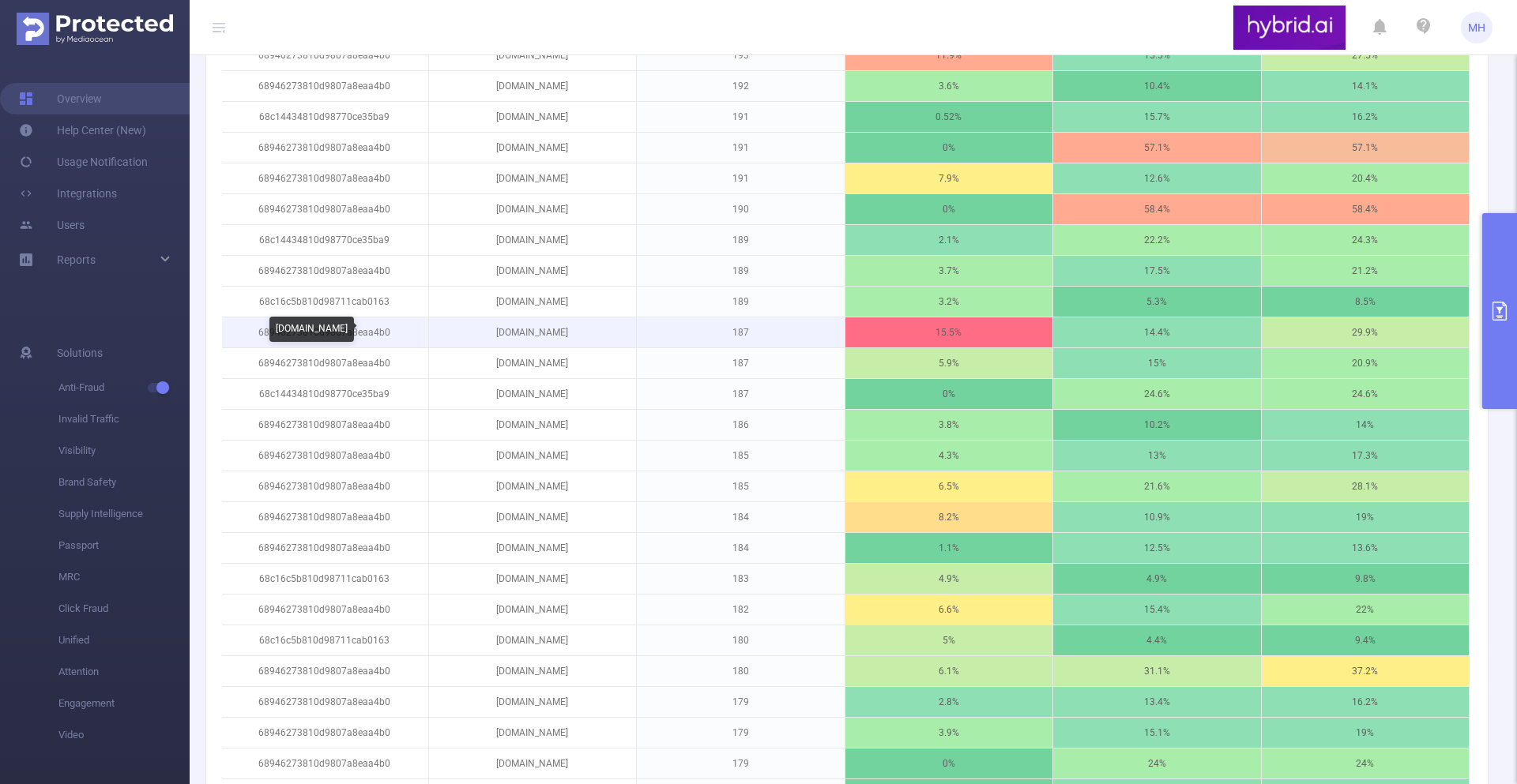
drag, startPoint x: 606, startPoint y: 334, endPoint x: 461, endPoint y: 333, distance: 145.0
click at [461, 333] on p "otkrytyibraknovyeseriiadw.online" at bounding box center [533, 333] width 208 height 30
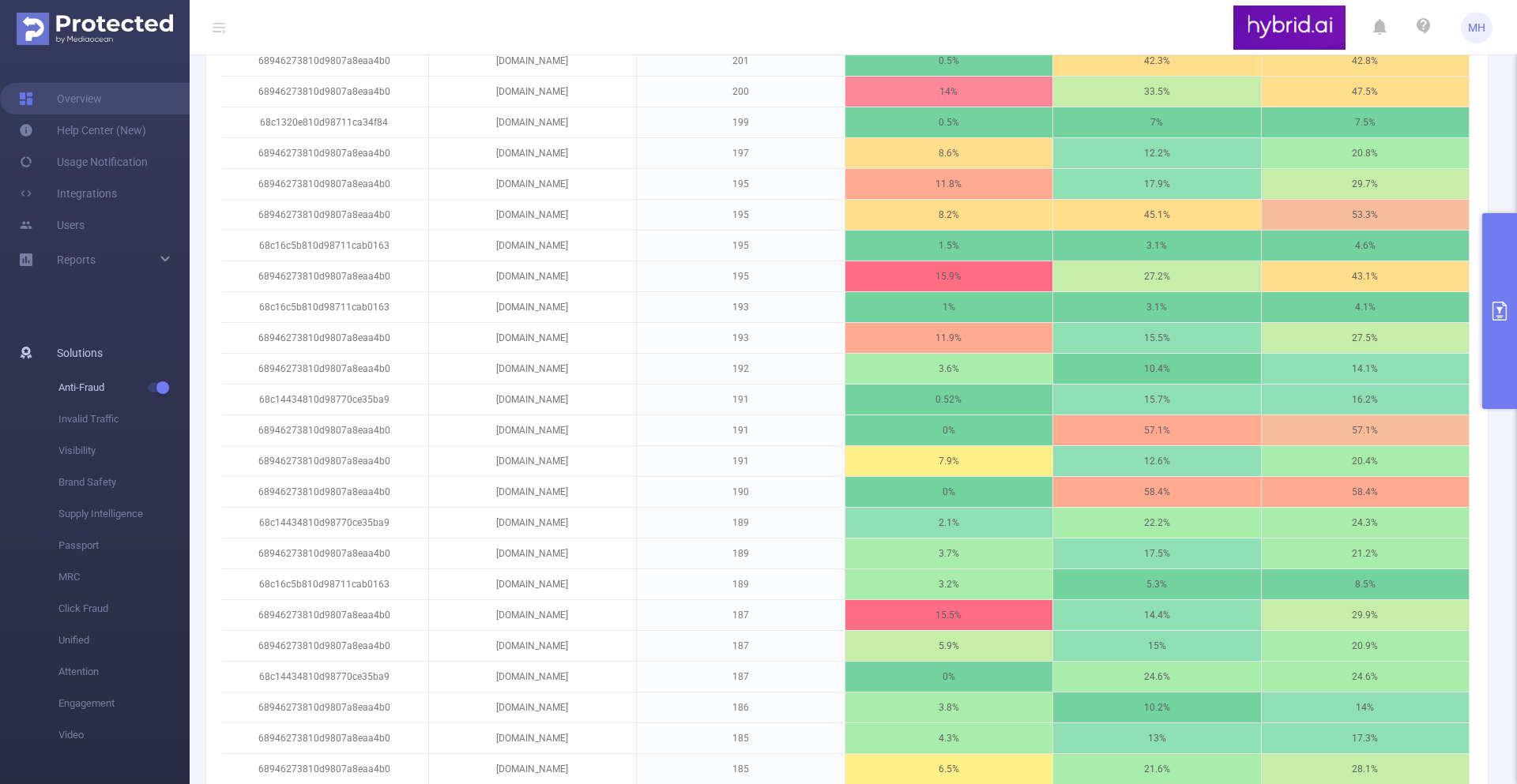
scroll to position [506, 0]
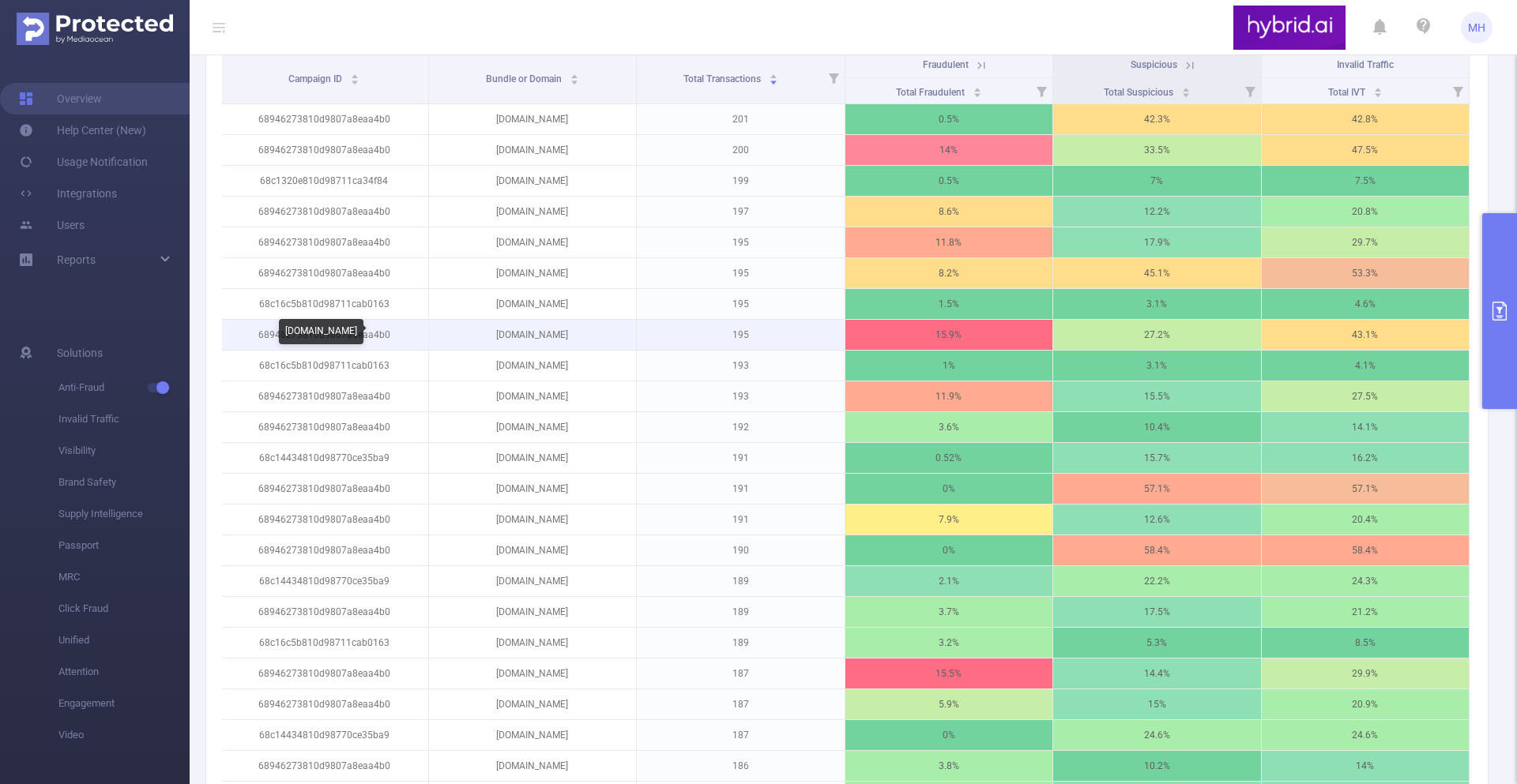
drag, startPoint x: 608, startPoint y: 330, endPoint x: 453, endPoint y: 337, distance: 155.2
click at [453, 337] on p "pervokursnicysezonhao.online" at bounding box center [533, 334] width 208 height 30
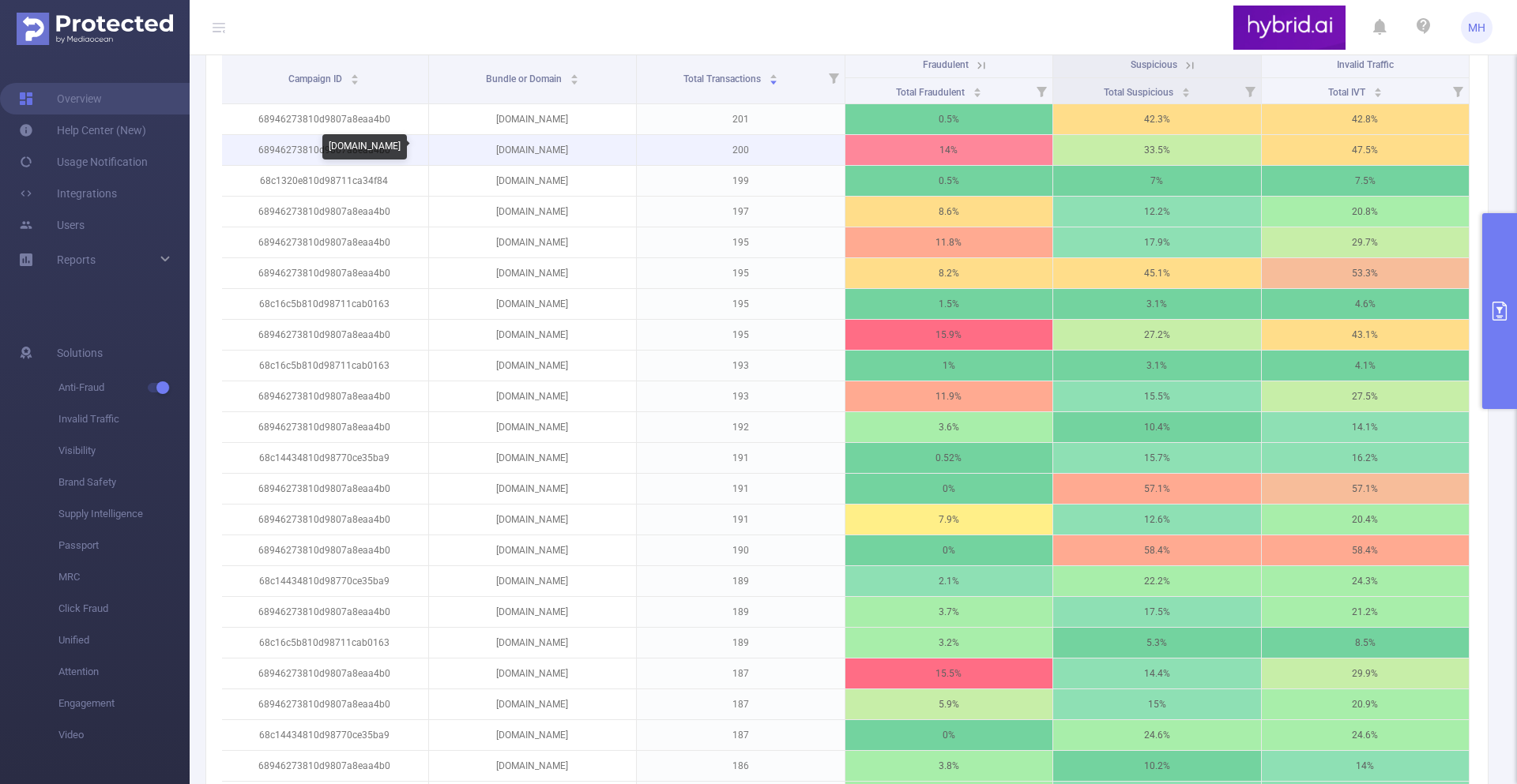
drag, startPoint x: 589, startPoint y: 150, endPoint x: 482, endPoint y: 153, distance: 107.0
click at [482, 153] on p "milordsezonmmx.ru" at bounding box center [533, 150] width 208 height 30
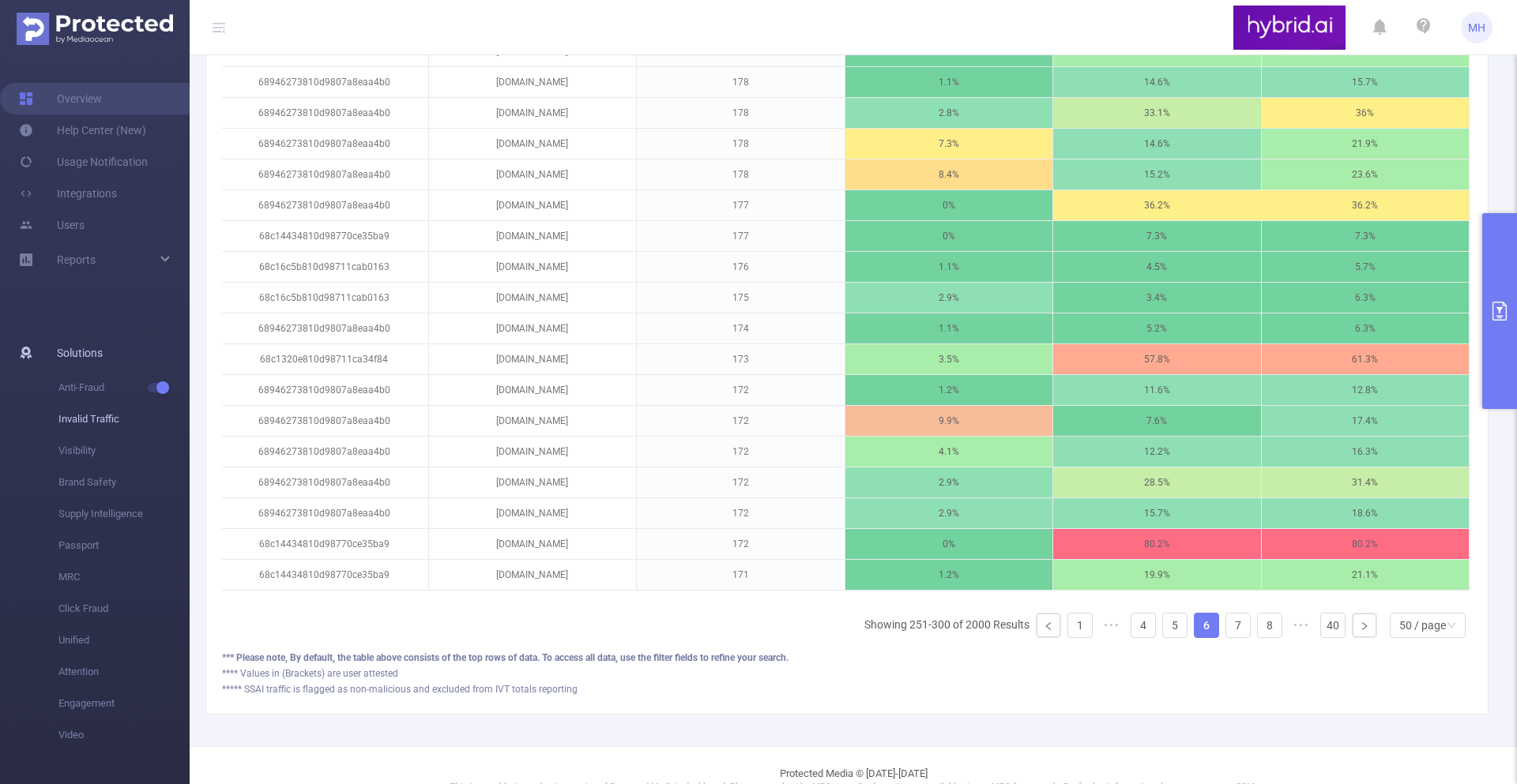
scroll to position [1589, 0]
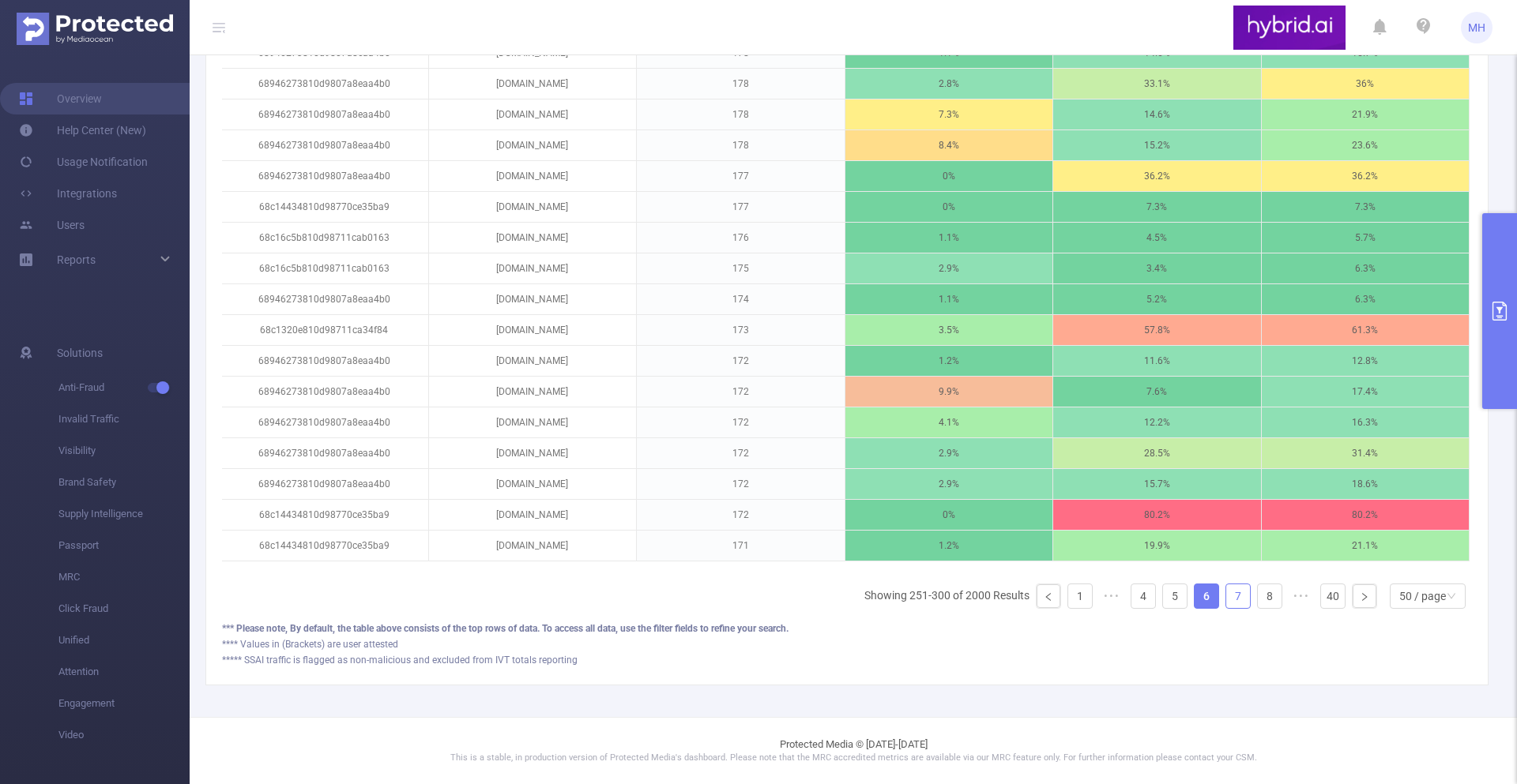
click at [1234, 597] on link "7" at bounding box center [1238, 596] width 24 height 24
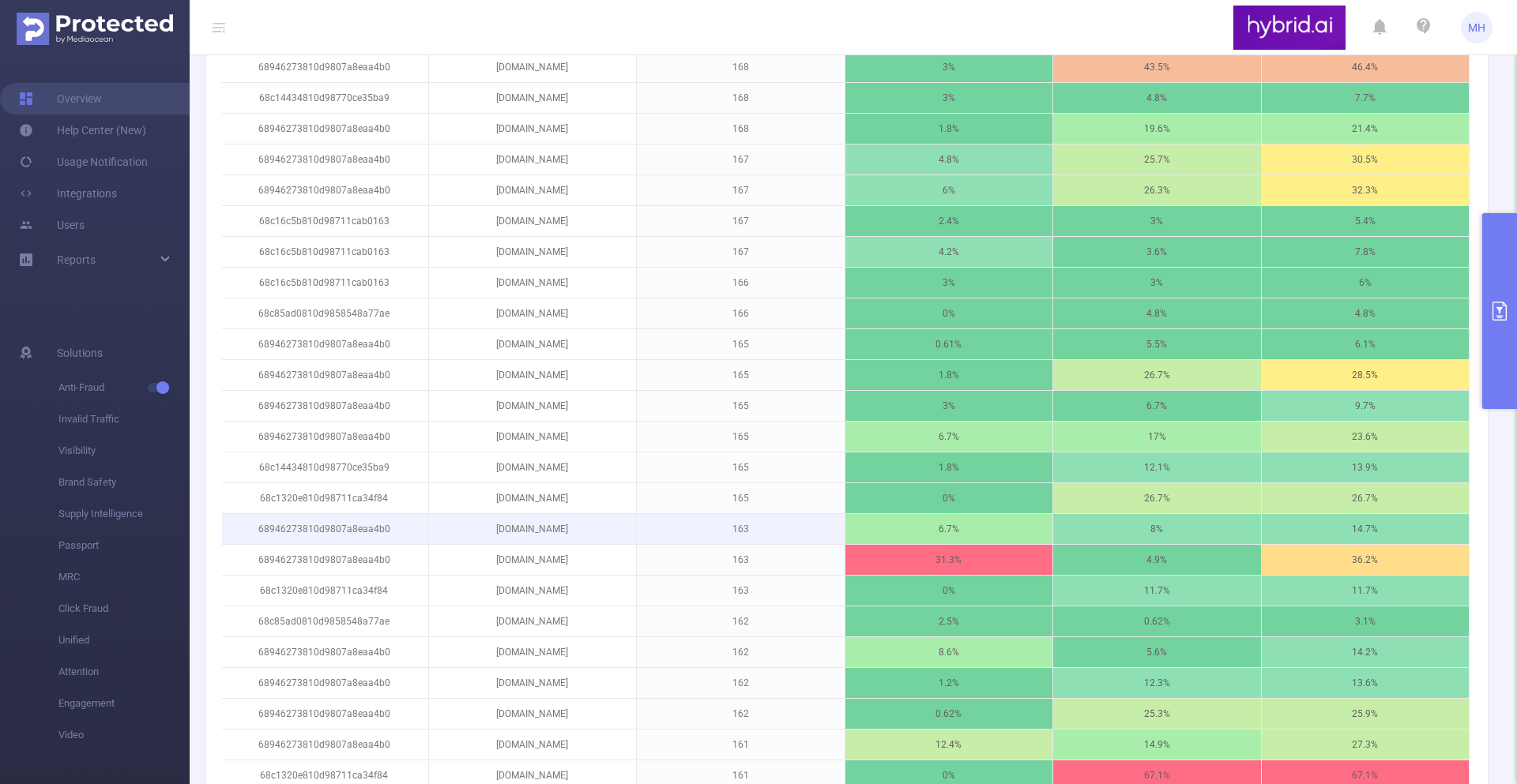
scroll to position [684, 0]
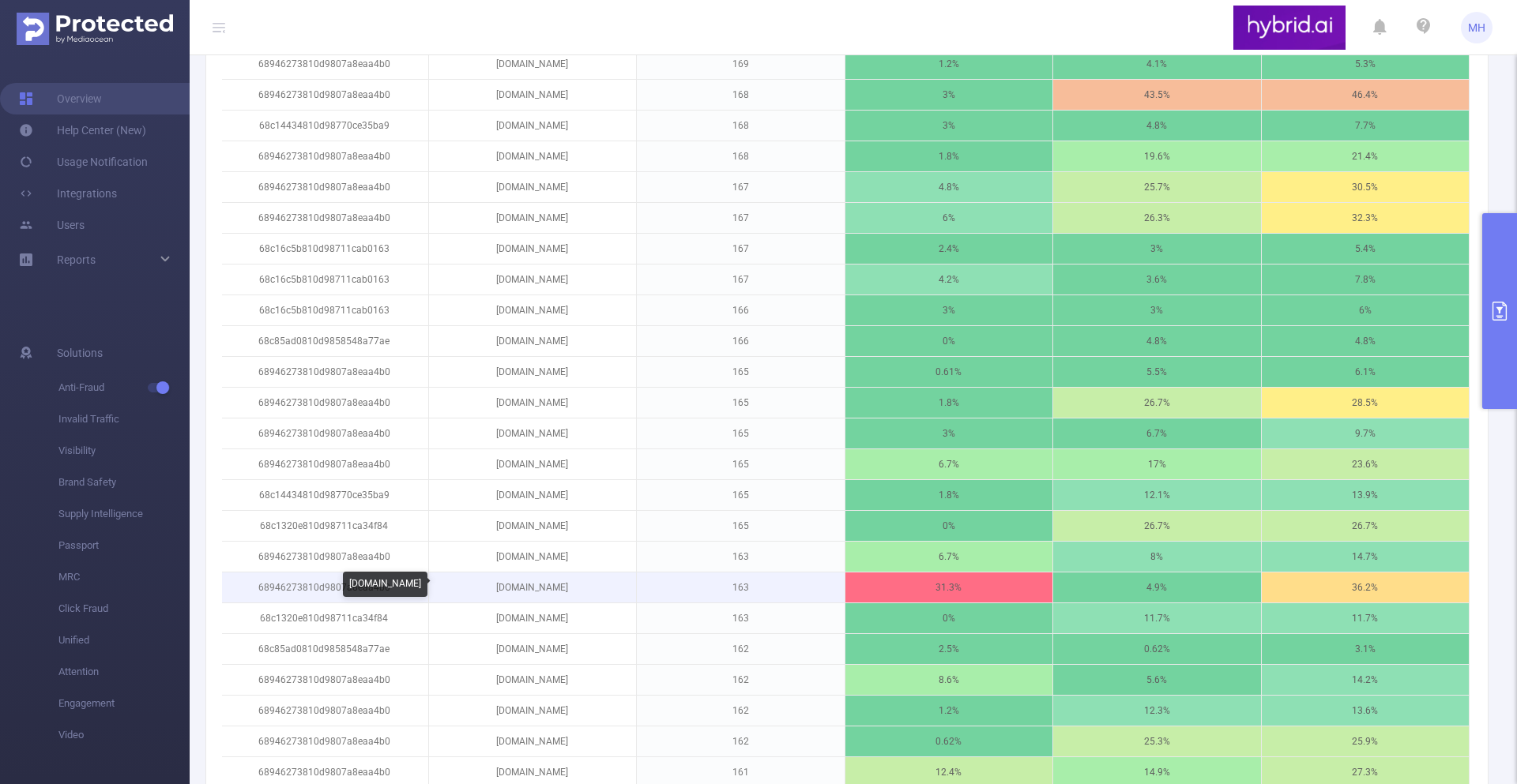
drag, startPoint x: 599, startPoint y: 583, endPoint x: 485, endPoint y: 583, distance: 114.0
click at [485, 583] on p "lordfilmashg.ru" at bounding box center [533, 587] width 208 height 30
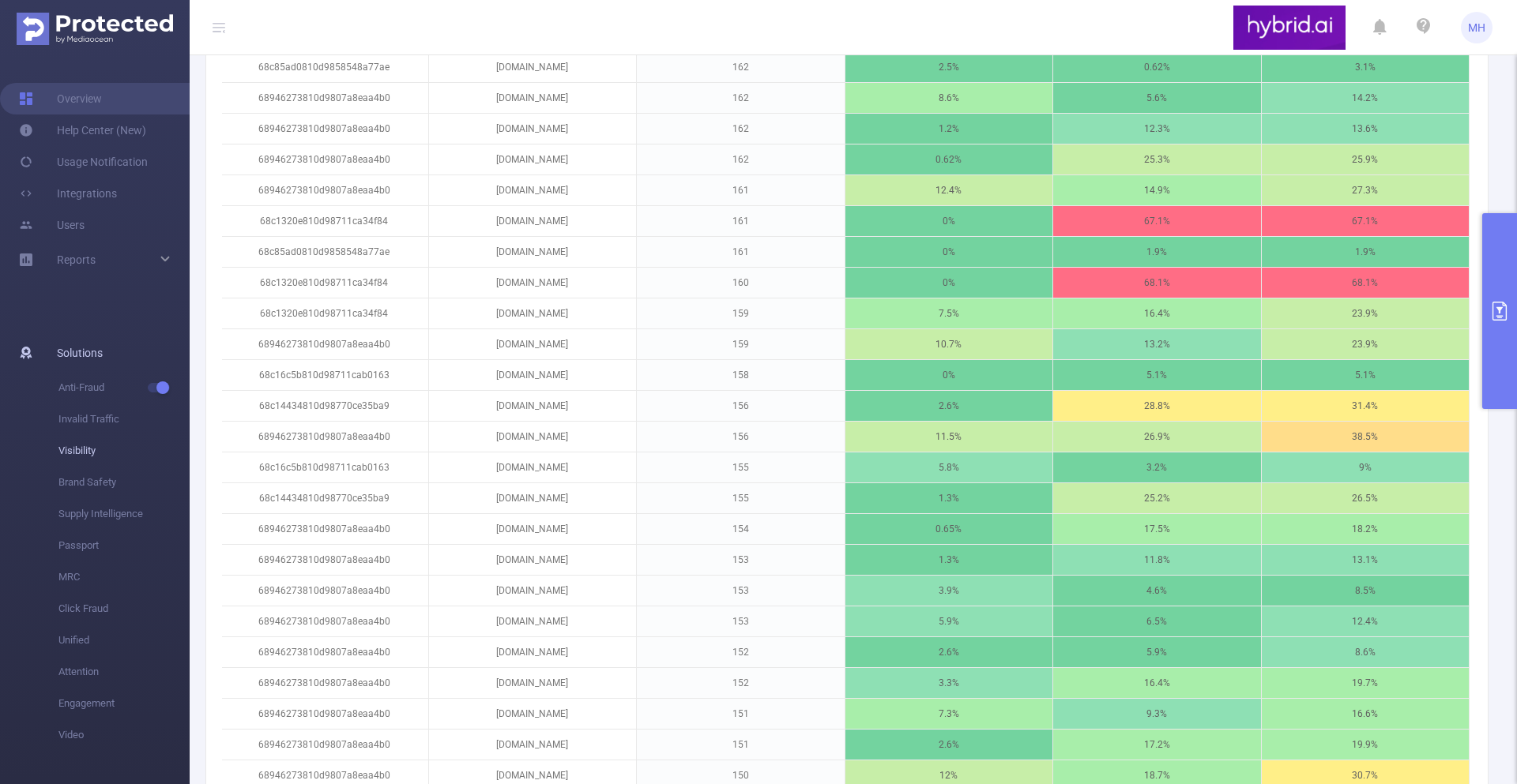
scroll to position [1589, 0]
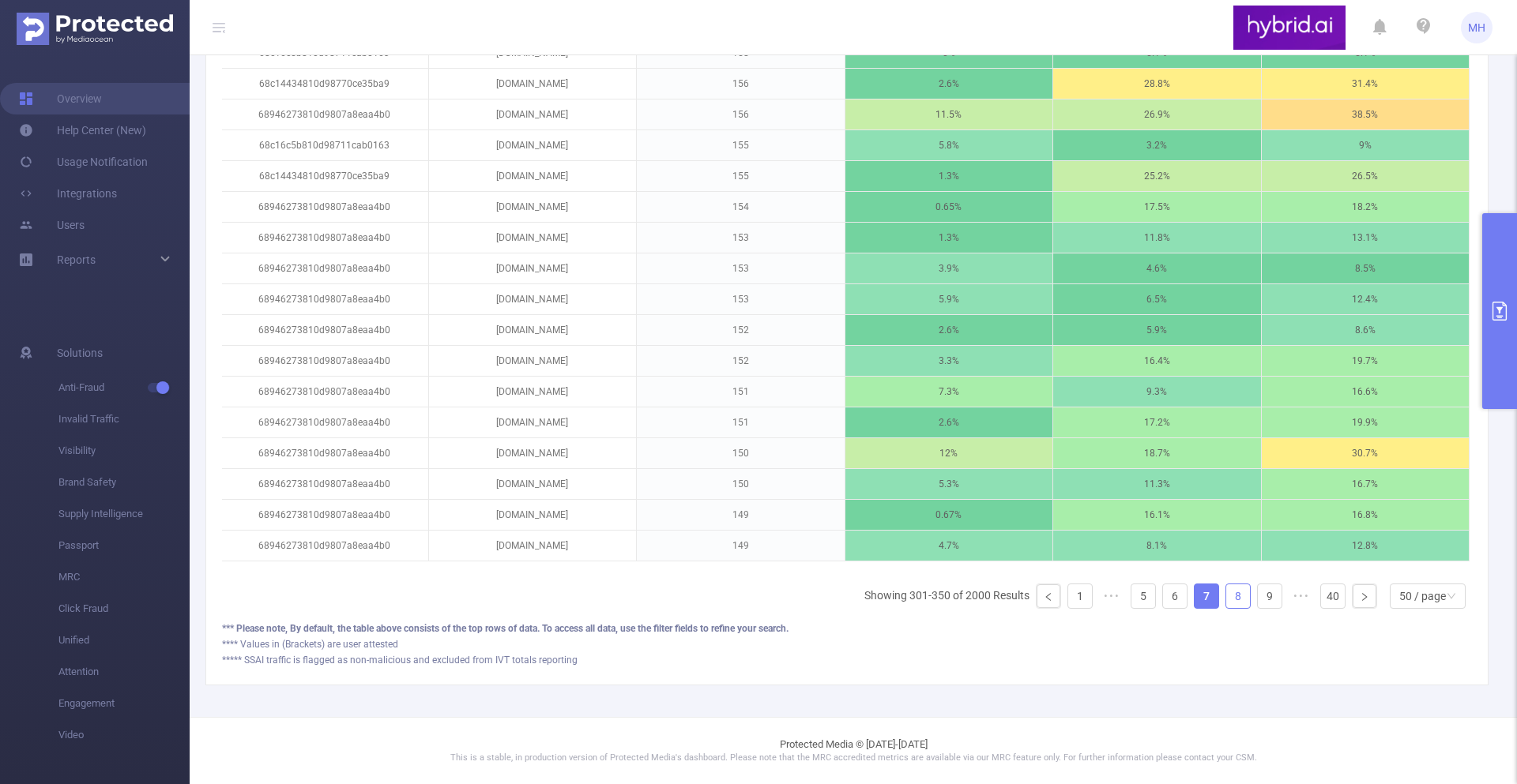
click at [1234, 588] on link "8" at bounding box center [1238, 596] width 24 height 24
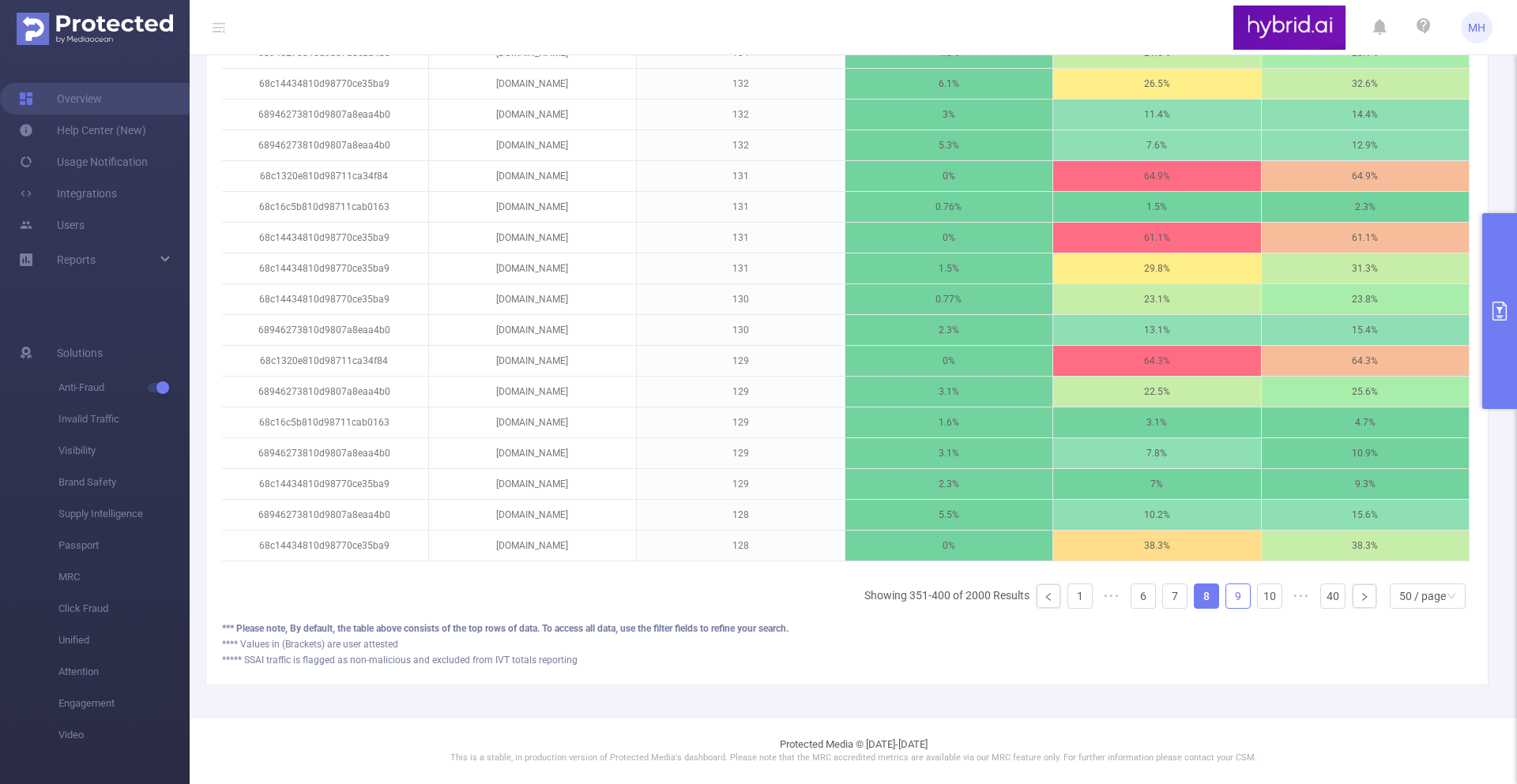
click at [1238, 598] on link "9" at bounding box center [1238, 596] width 24 height 24
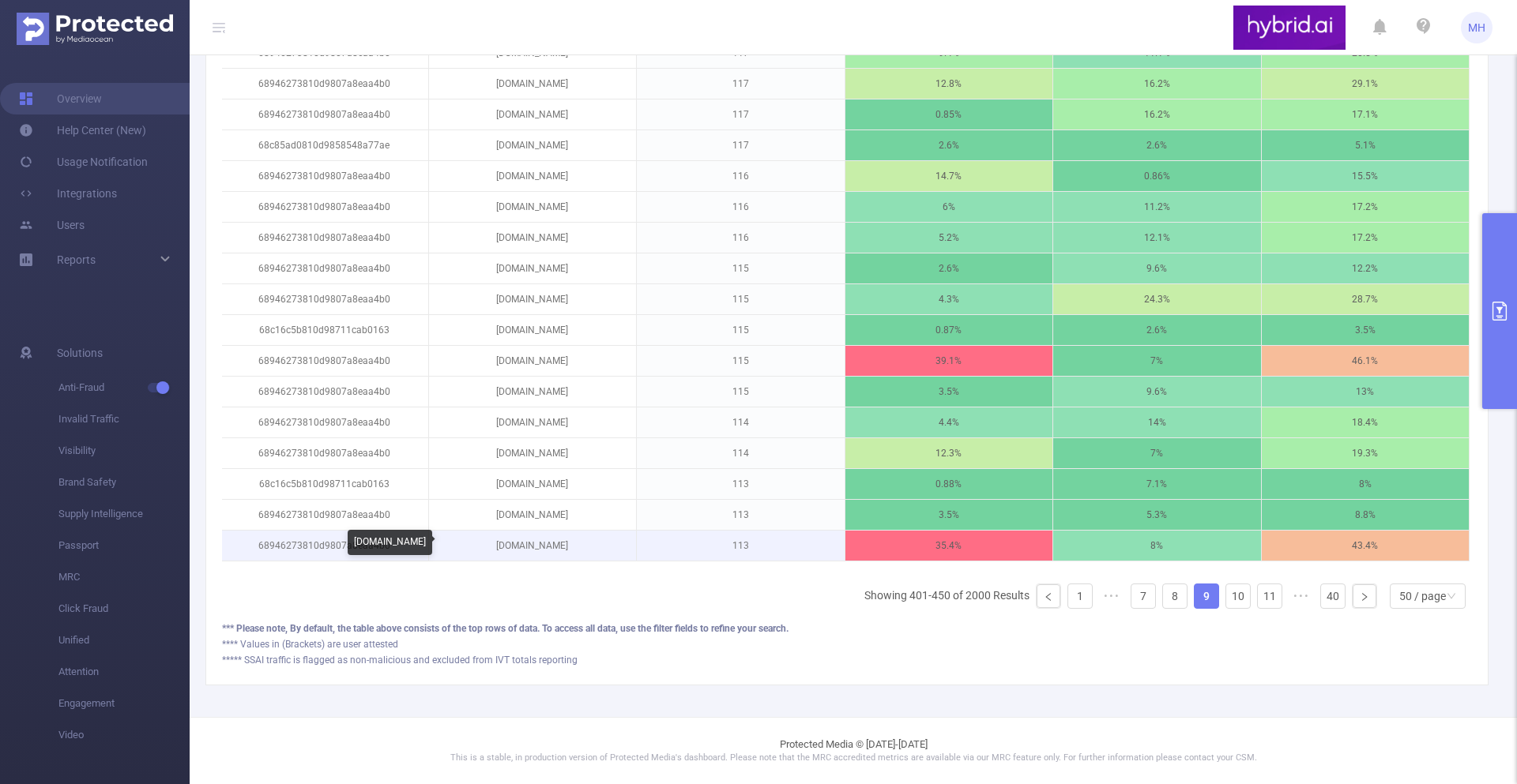
drag, startPoint x: 574, startPoint y: 549, endPoint x: 489, endPoint y: 544, distance: 85.1
click at [489, 544] on p "lorbfiimacg.ru" at bounding box center [533, 545] width 208 height 30
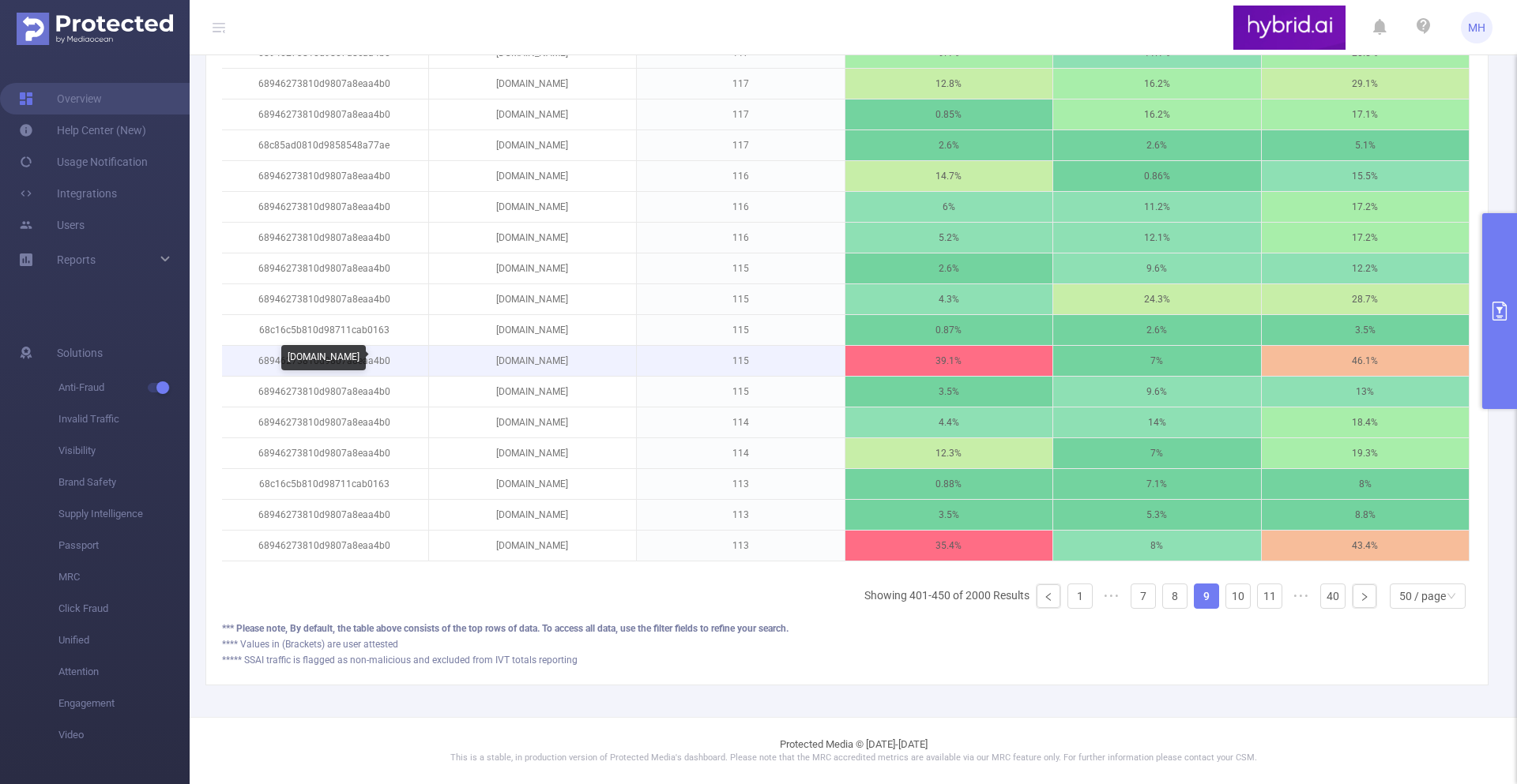
drag, startPoint x: 598, startPoint y: 358, endPoint x: 443, endPoint y: 351, distance: 155.2
click at [443, 351] on p "zhiznpovyzovuserialqjg.online" at bounding box center [533, 361] width 208 height 30
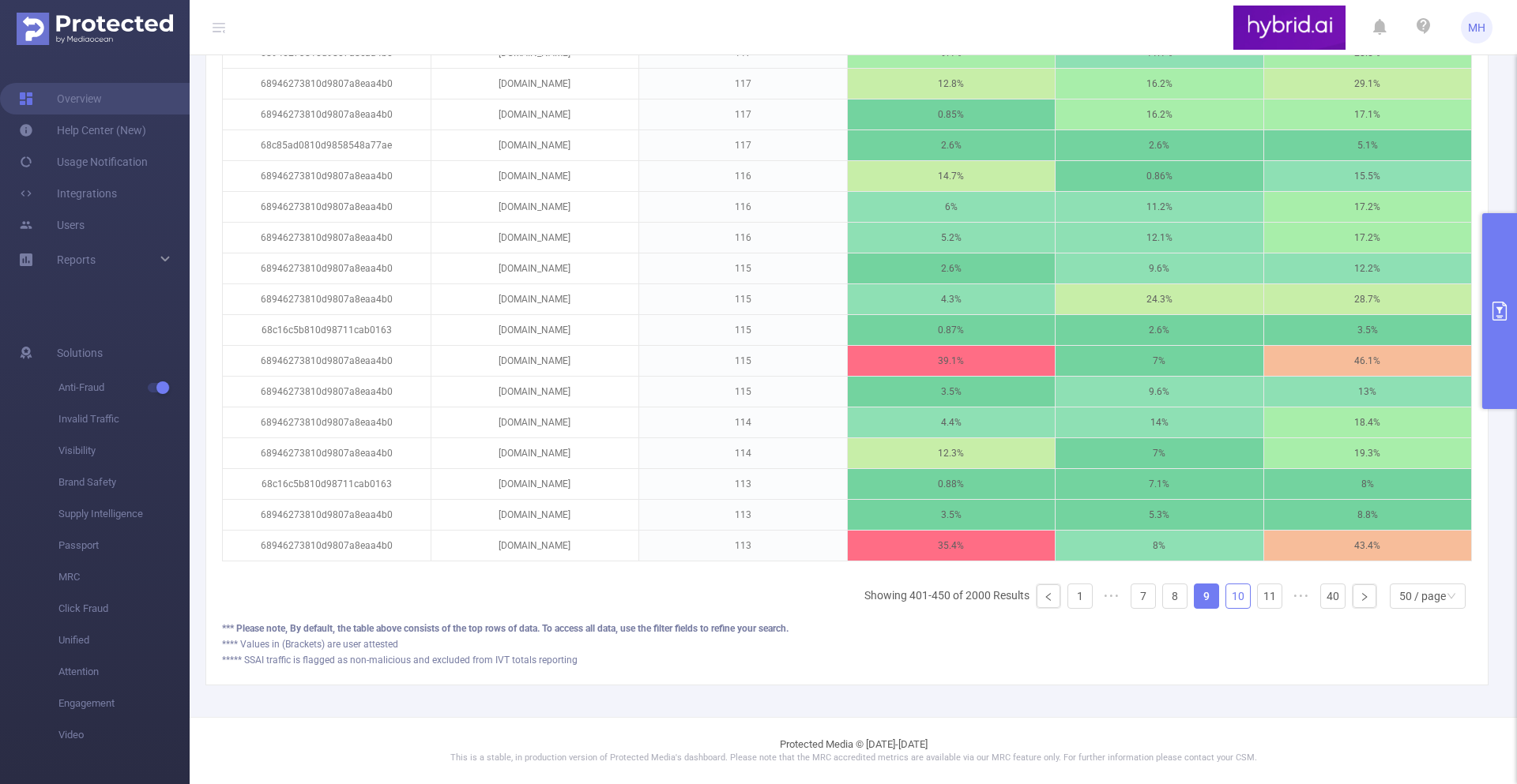
click at [1234, 598] on link "10" at bounding box center [1238, 596] width 24 height 24
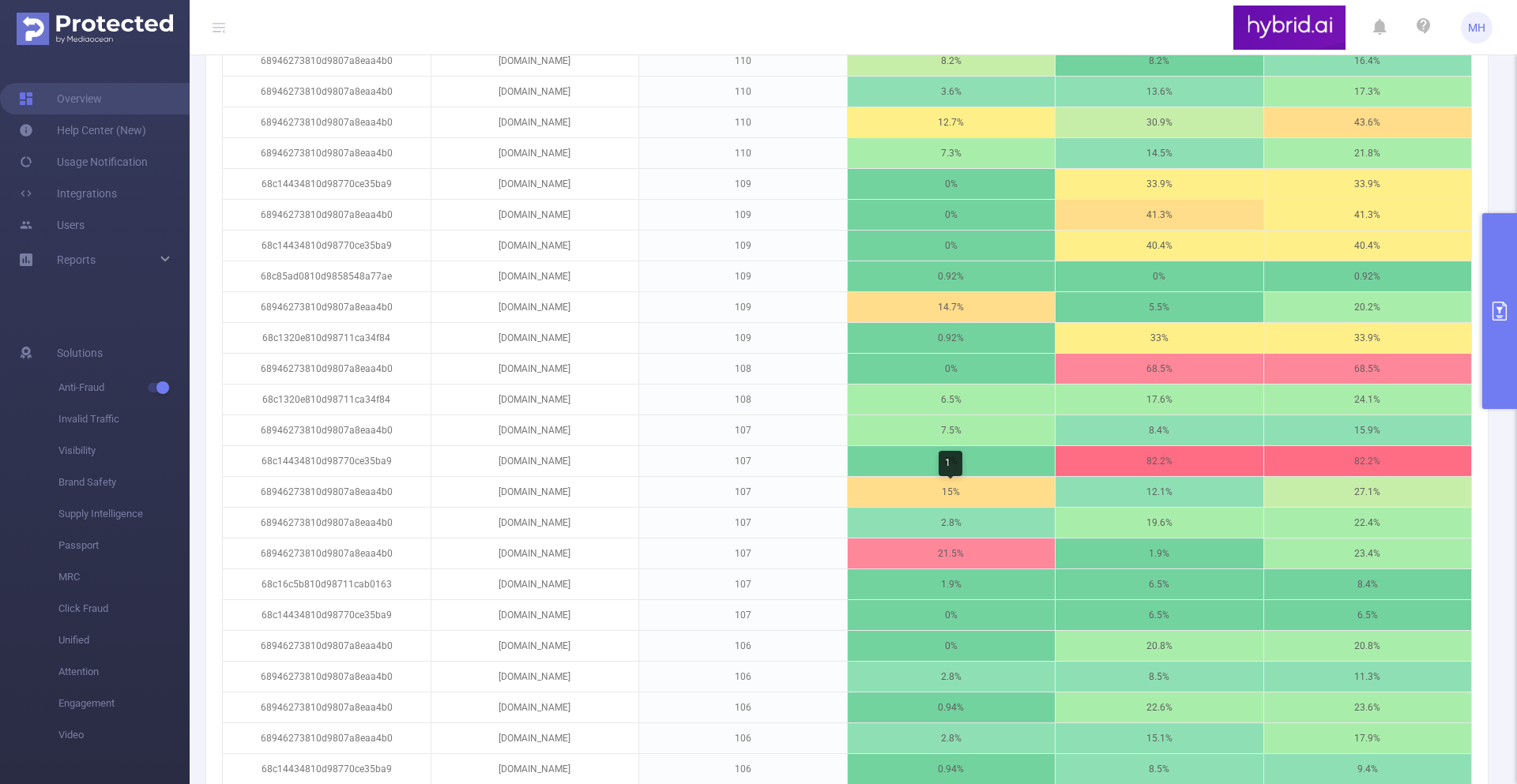
scroll to position [957, 0]
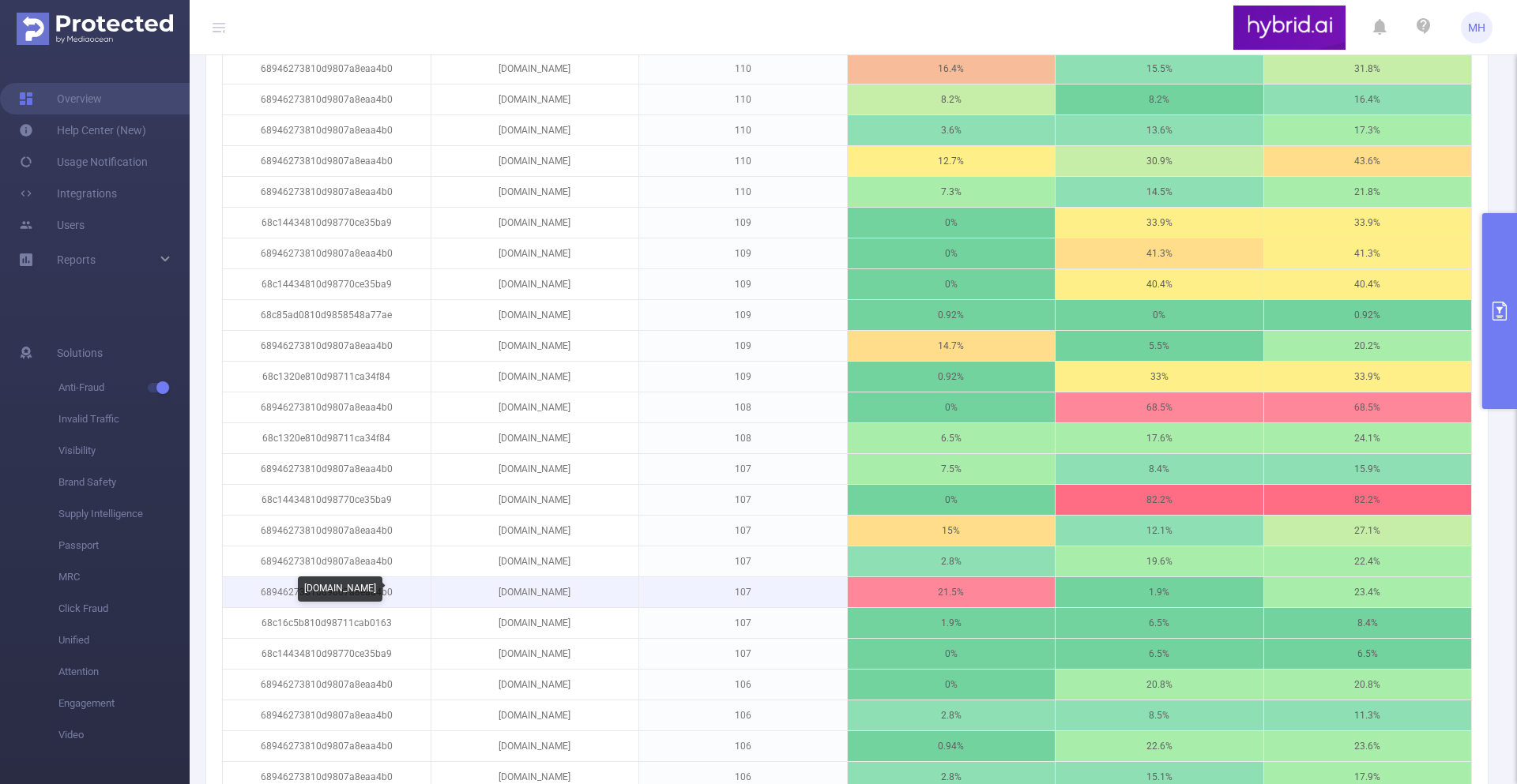
drag, startPoint x: 608, startPoint y: 590, endPoint x: 457, endPoint y: 588, distance: 151.0
click at [457, 588] on p "univermolodyeserialosa.ru" at bounding box center [536, 592] width 208 height 30
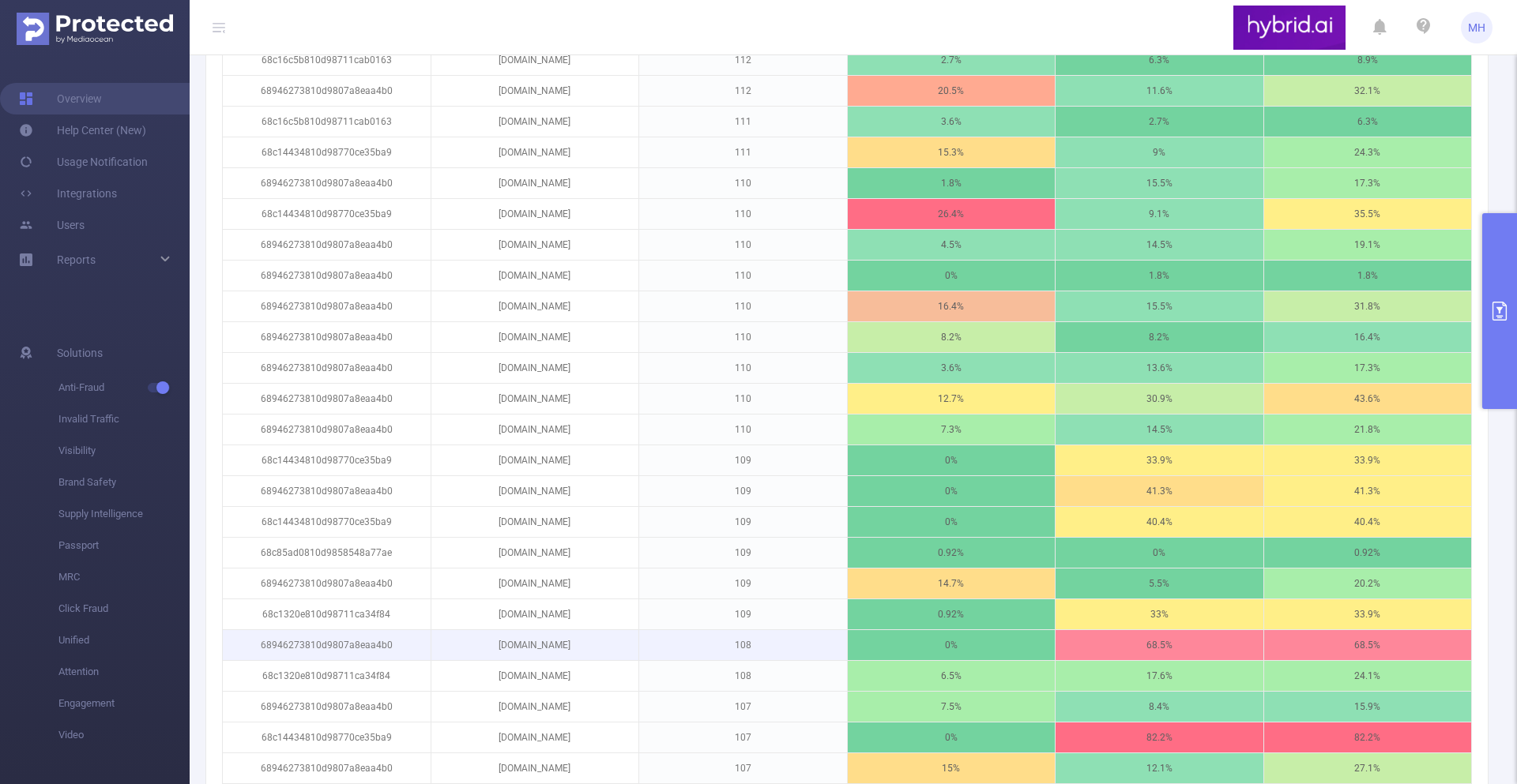
scroll to position [633, 0]
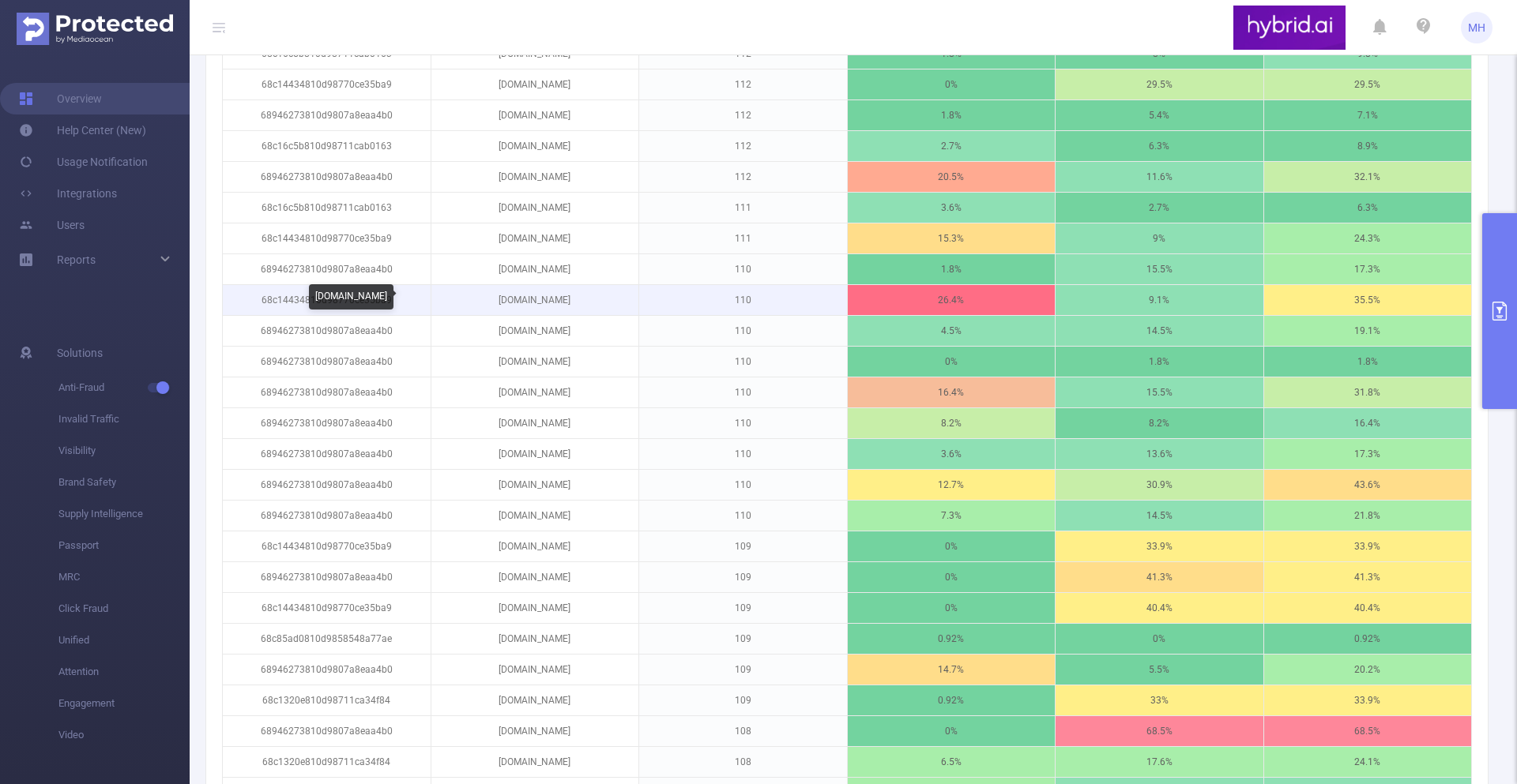
drag, startPoint x: 608, startPoint y: 306, endPoint x: 479, endPoint y: 301, distance: 129.1
click at [479, 301] on p "uensdeyserialxvz.online" at bounding box center [536, 300] width 208 height 30
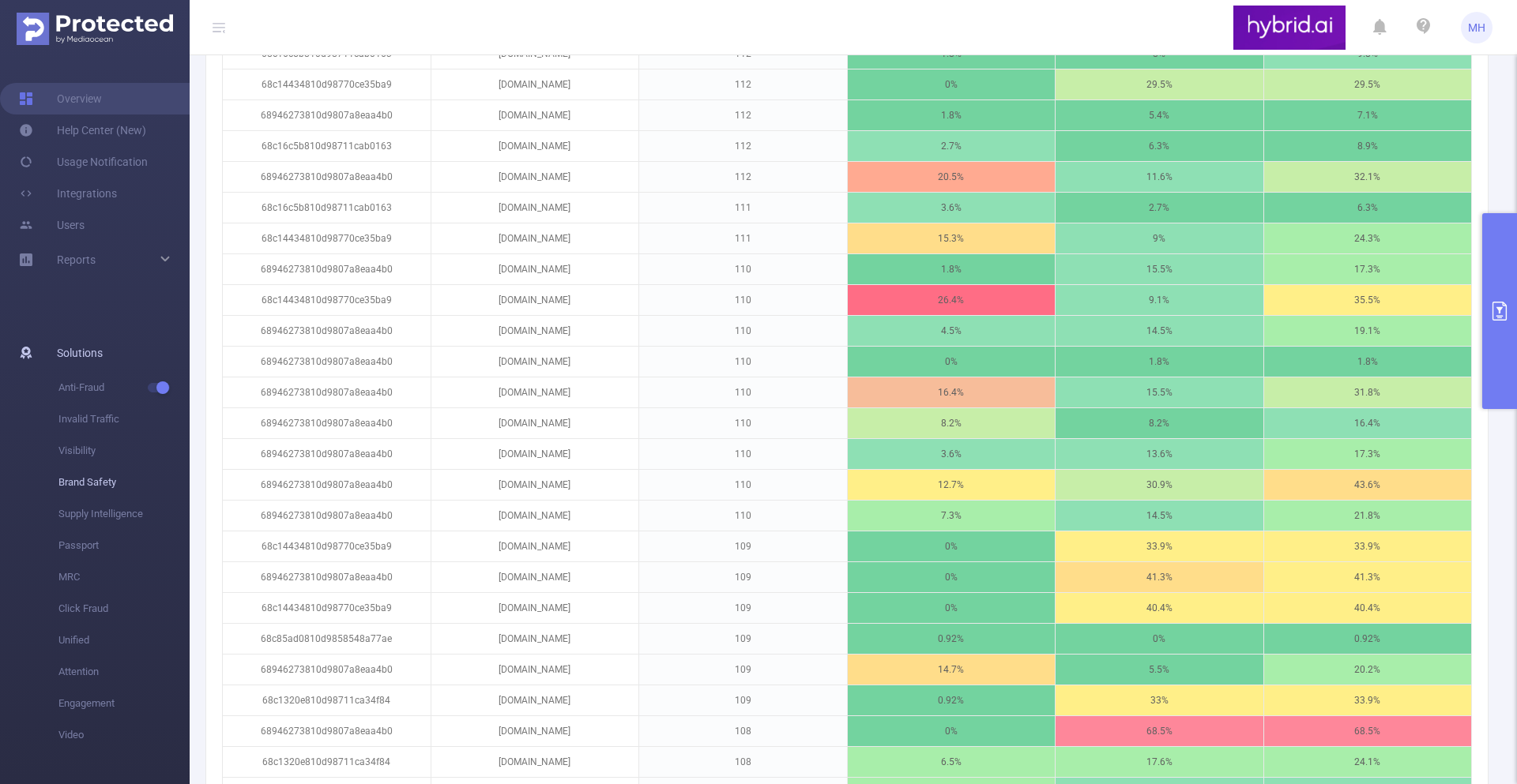
scroll to position [379, 0]
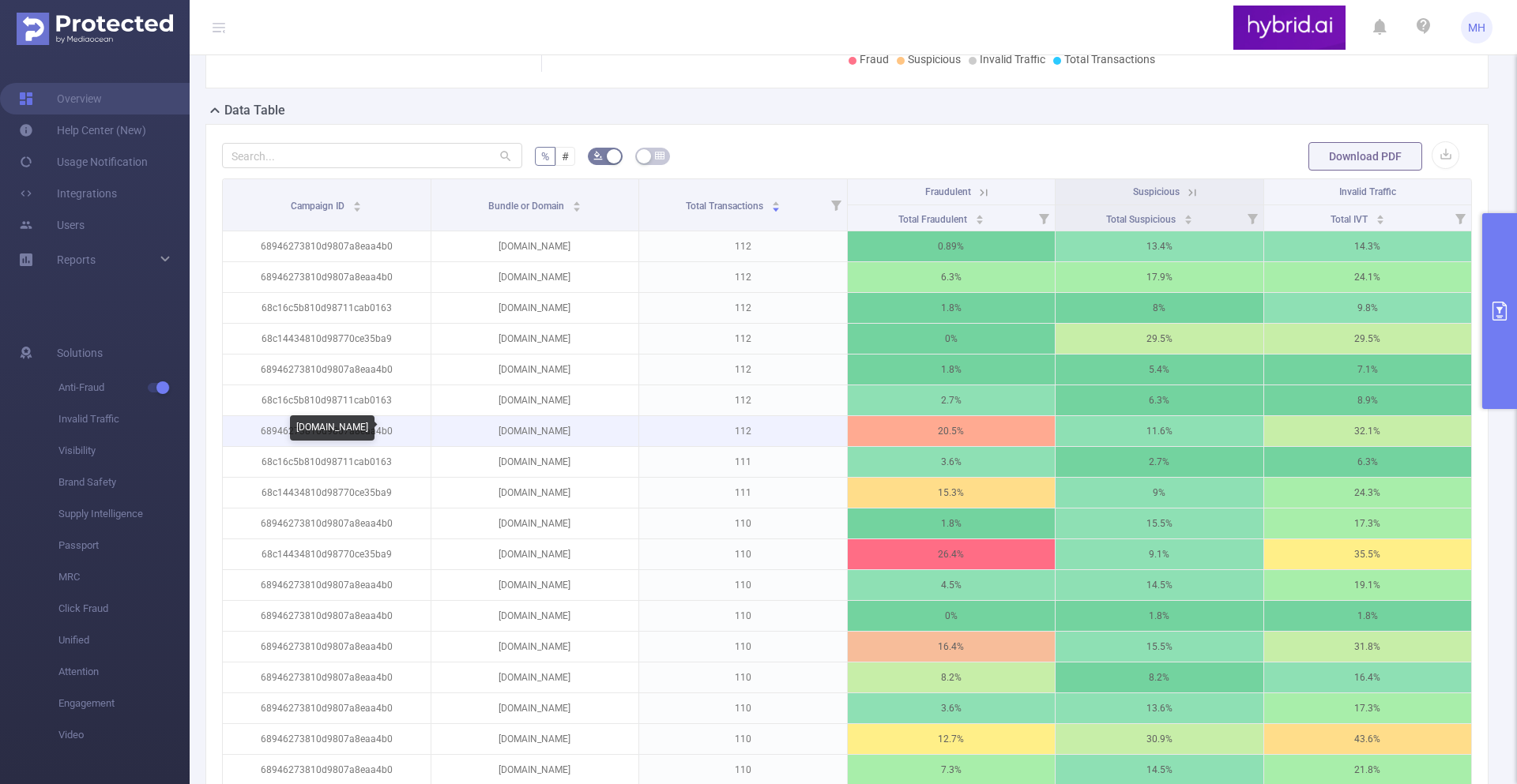
drag, startPoint x: 607, startPoint y: 428, endPoint x: 470, endPoint y: 428, distance: 137.0
click at [470, 428] on p "telohraniteliserialkem.online" at bounding box center [536, 431] width 208 height 30
